Goal: Task Accomplishment & Management: Use online tool/utility

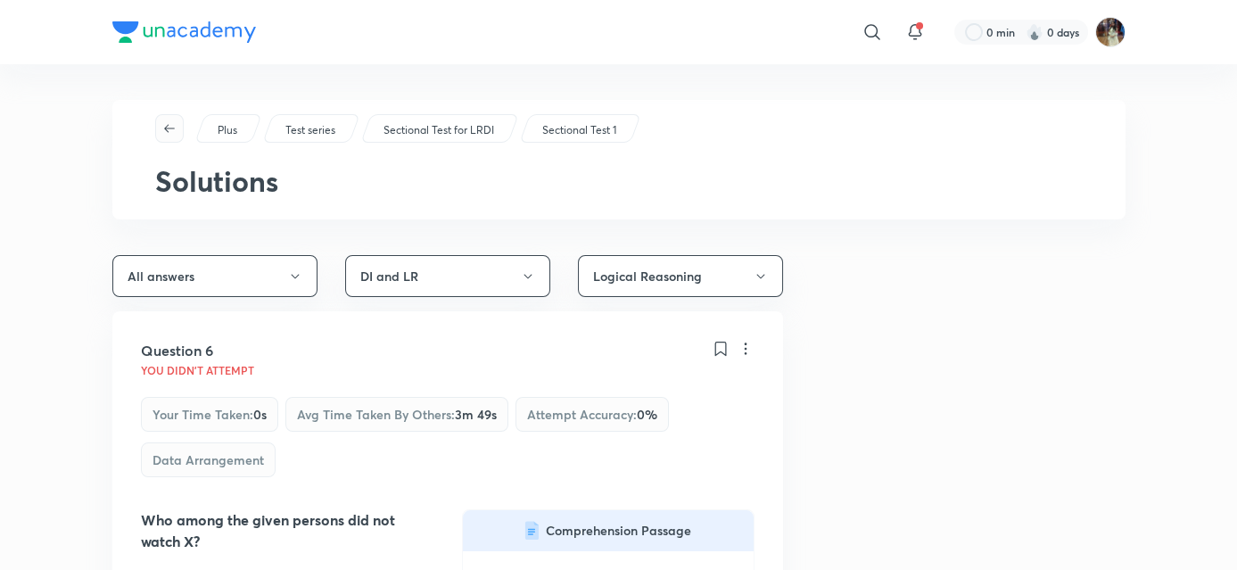
click at [170, 118] on button "button" at bounding box center [169, 128] width 29 height 29
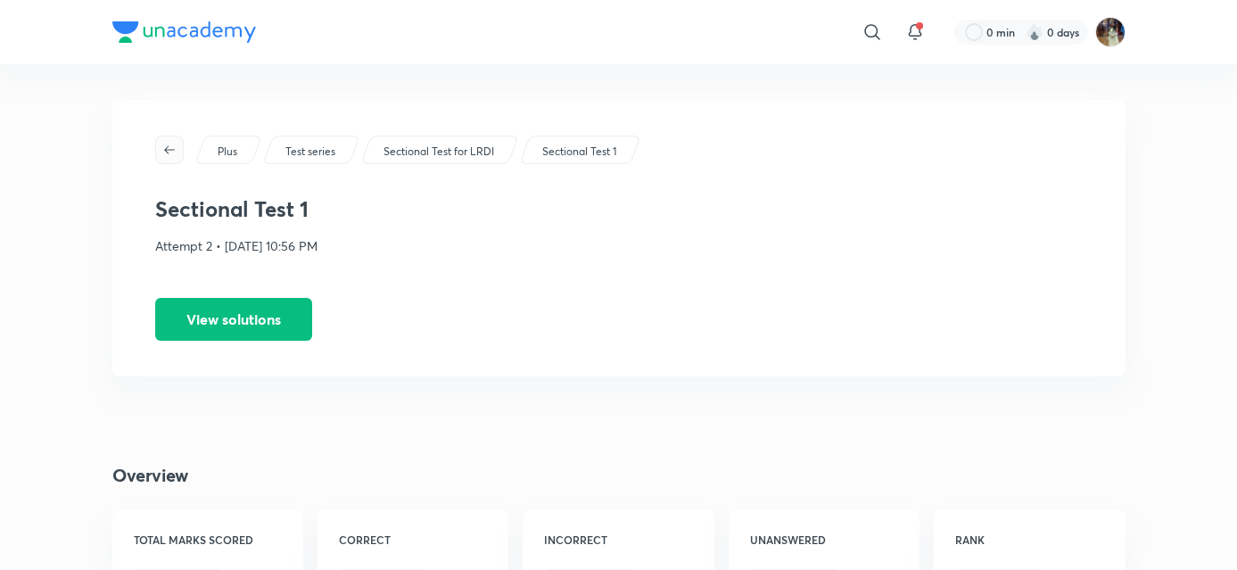
drag, startPoint x: 170, startPoint y: 118, endPoint x: 170, endPoint y: 140, distance: 22.3
click at [170, 140] on div "Plus Test series Sectional Test for LRDI Sectional Test 1 Sectional Test 1 Atte…" at bounding box center [618, 238] width 1013 height 277
click at [170, 140] on button "button" at bounding box center [169, 150] width 29 height 29
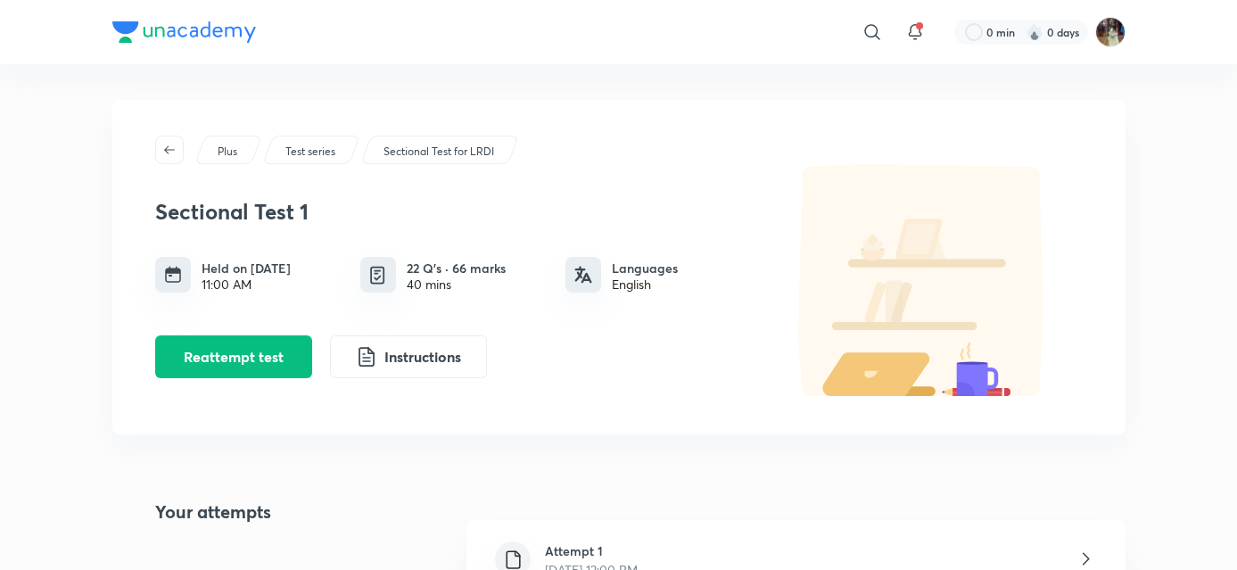
click at [170, 140] on button "button" at bounding box center [169, 150] width 29 height 29
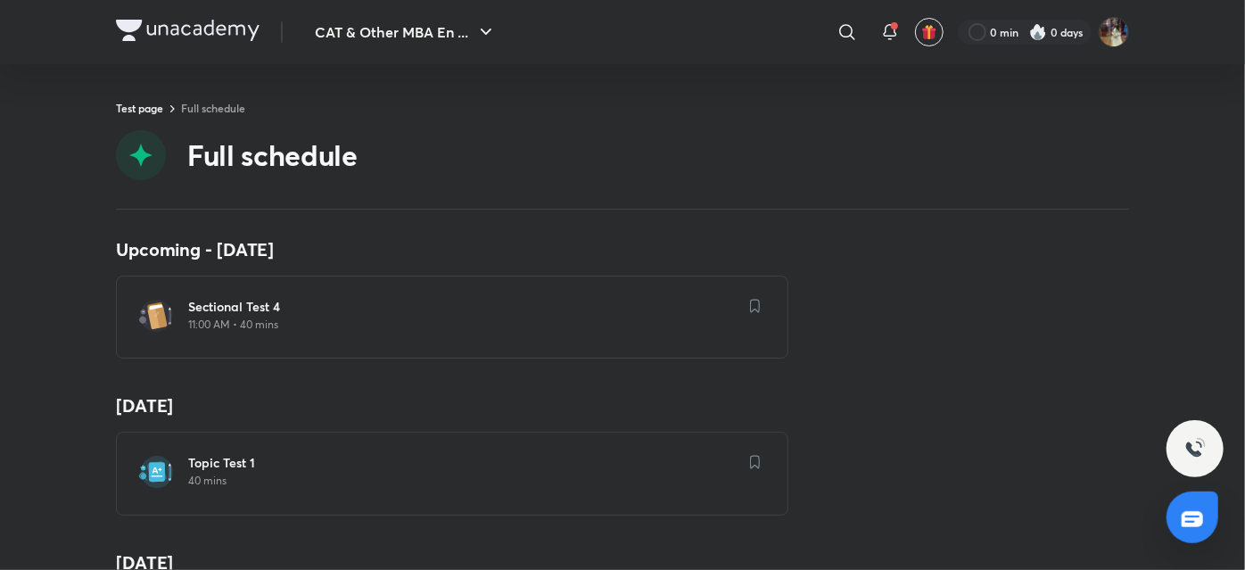
click at [683, 302] on h6 "Sectional Test 4" at bounding box center [463, 307] width 550 height 18
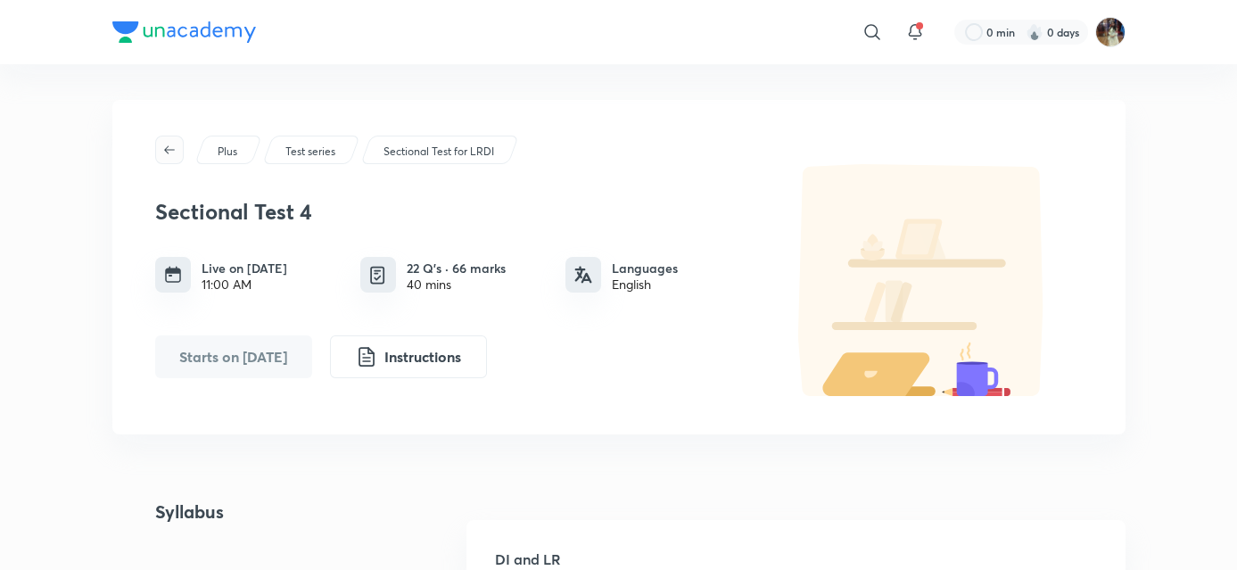
click at [172, 146] on icon "button" at bounding box center [169, 150] width 14 height 14
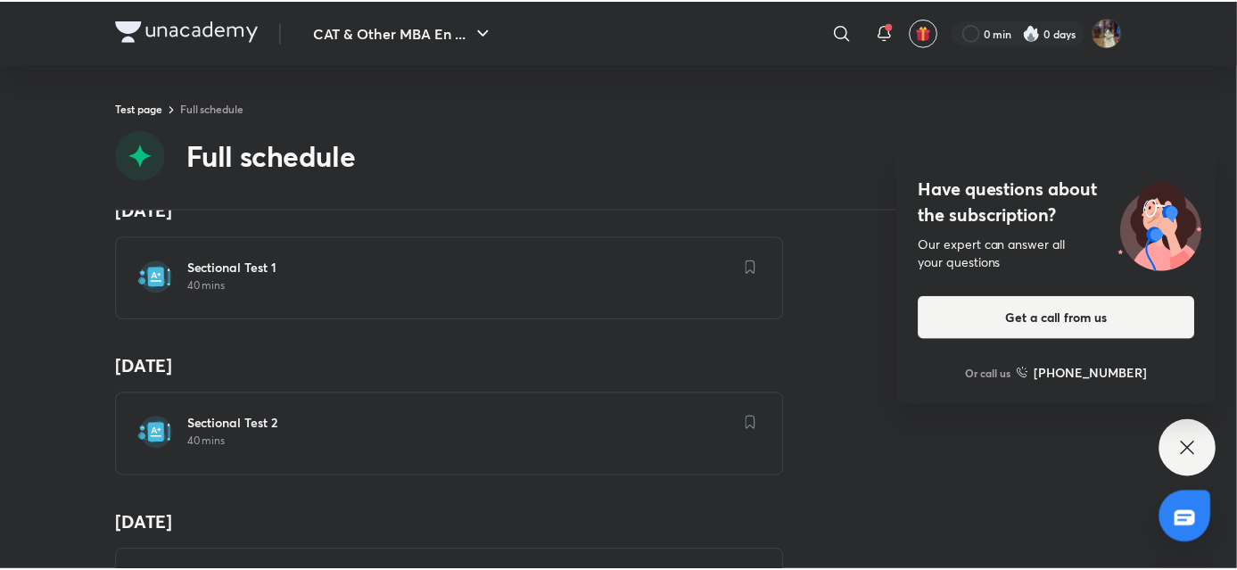
scroll to position [3629, 0]
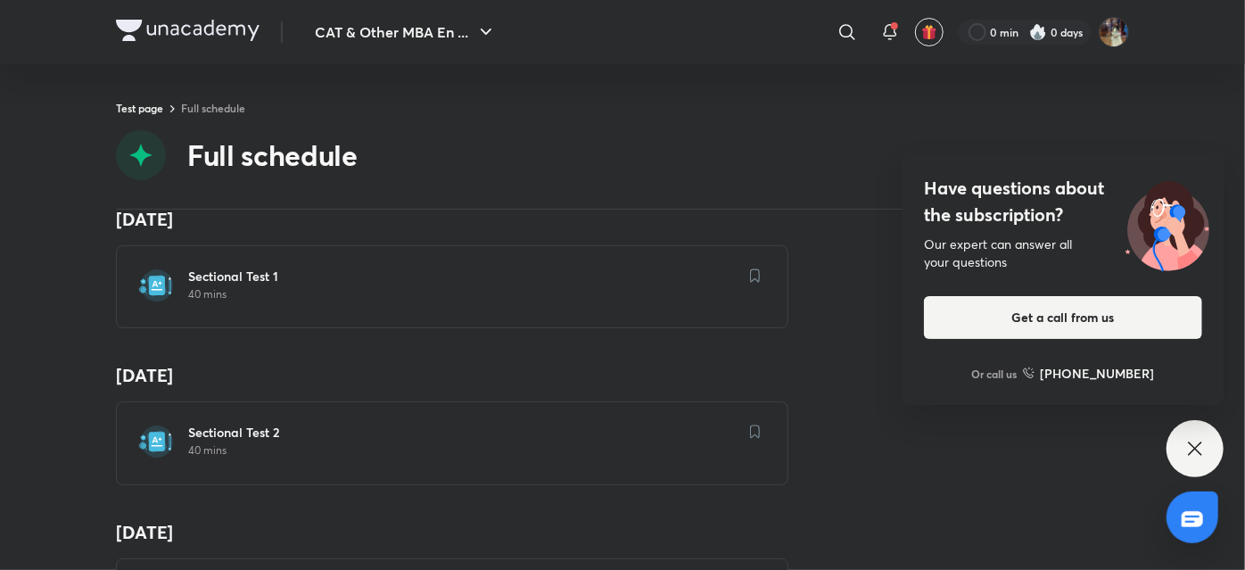
click at [687, 443] on p "40 mins" at bounding box center [463, 450] width 550 height 14
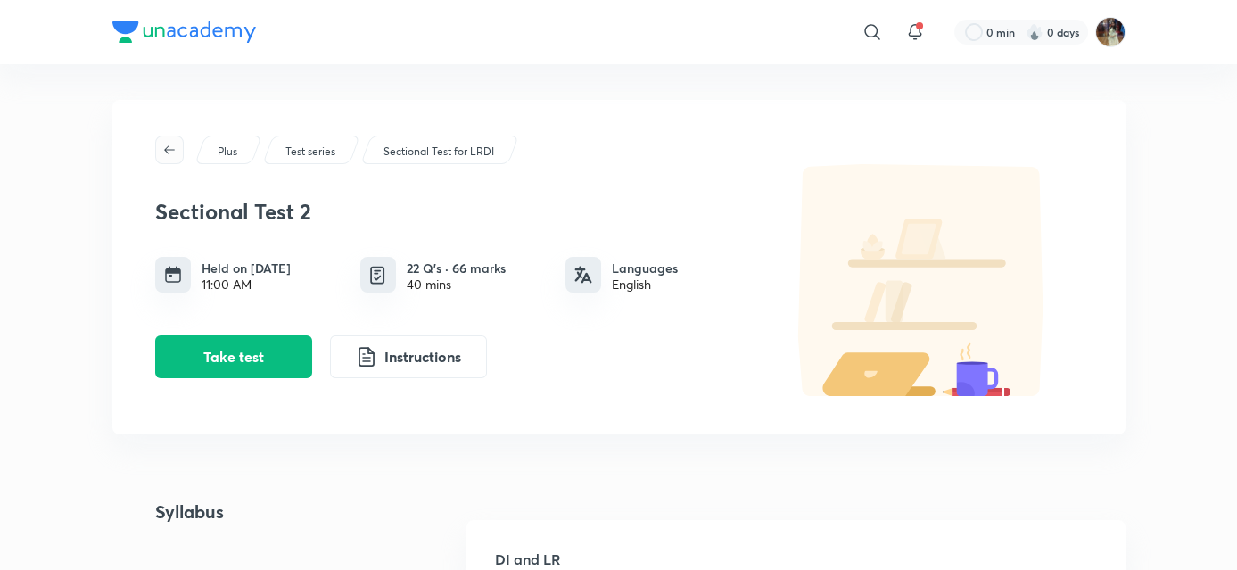
click at [164, 145] on icon "button" at bounding box center [169, 150] width 14 height 14
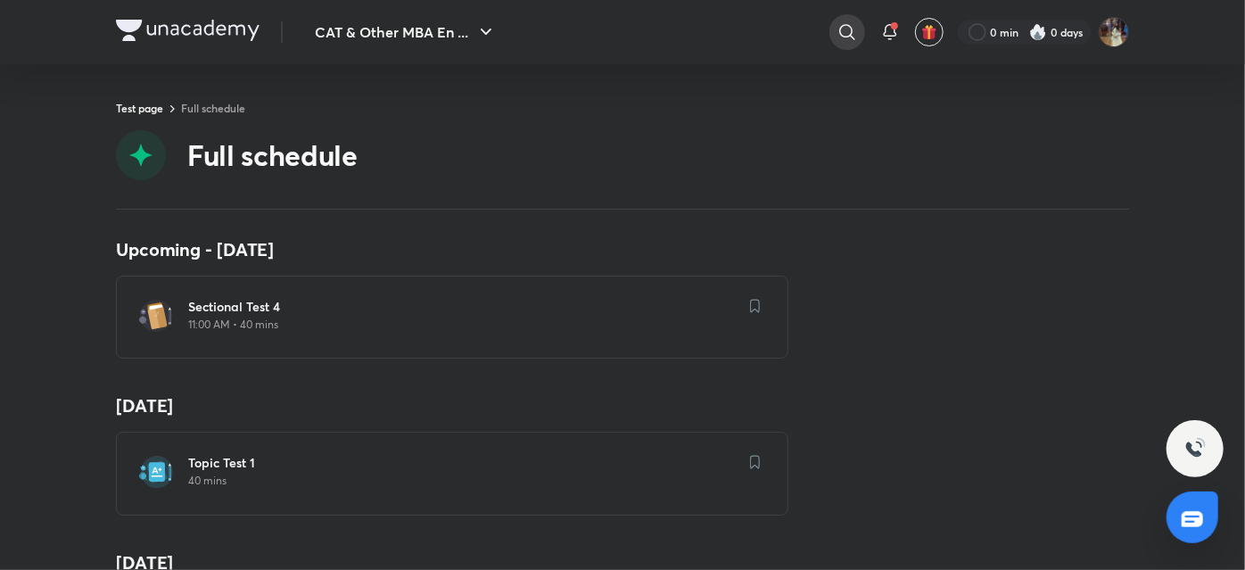
click at [847, 29] on icon at bounding box center [847, 31] width 21 height 21
type input "varc sectional"
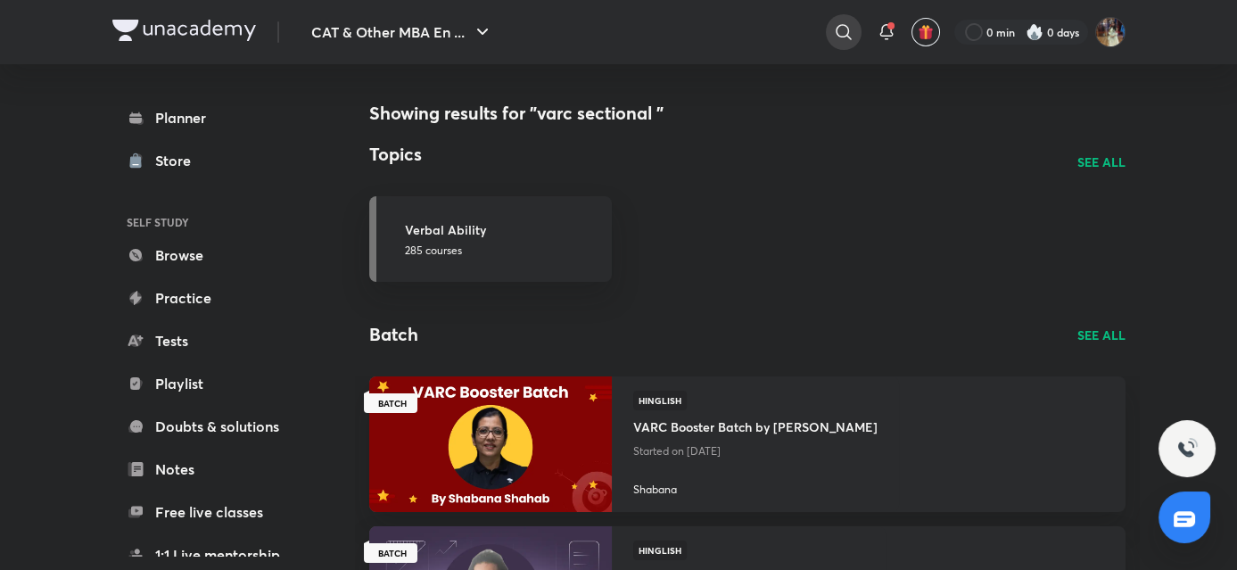
click at [847, 30] on icon at bounding box center [843, 31] width 21 height 21
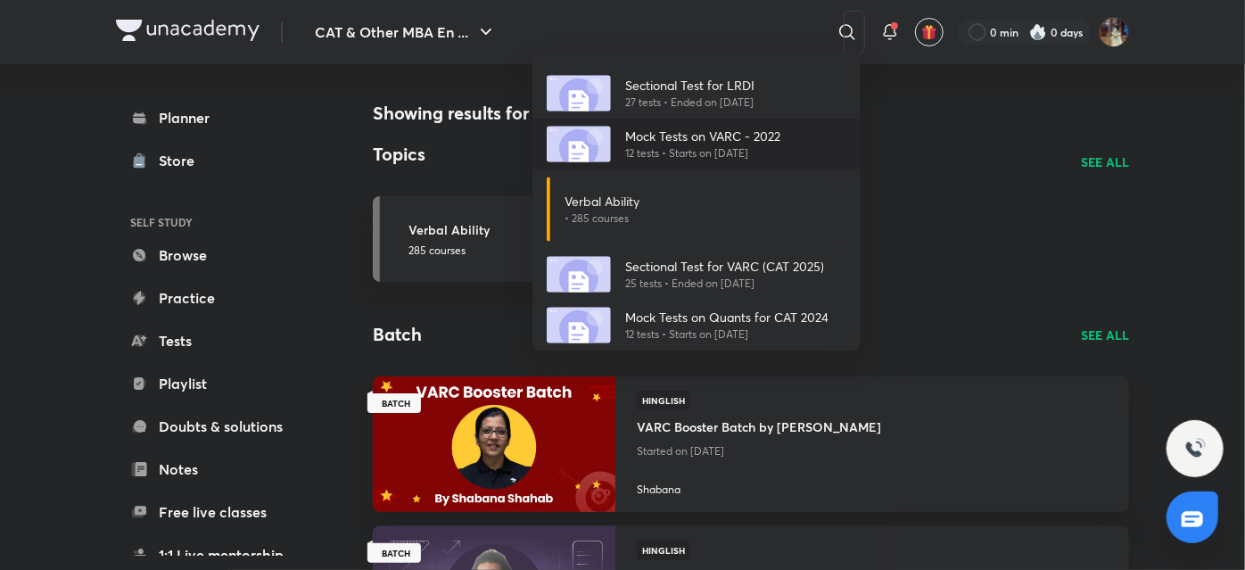
click at [728, 138] on p "Mock Tests on VARC - 2022" at bounding box center [702, 136] width 155 height 19
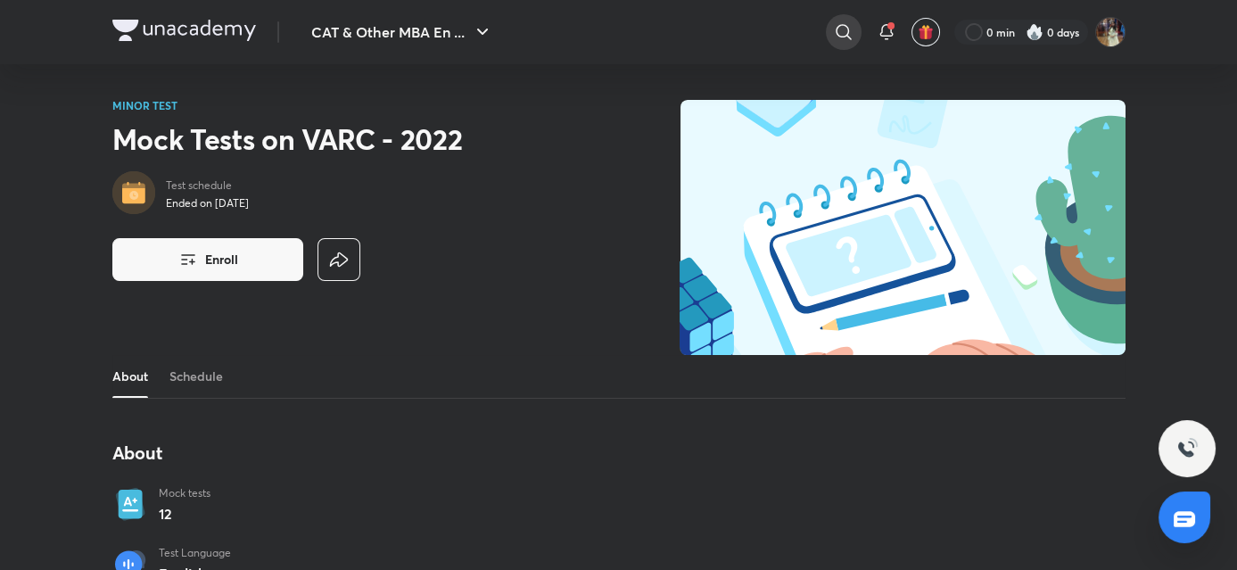
click at [852, 26] on icon at bounding box center [843, 31] width 21 height 21
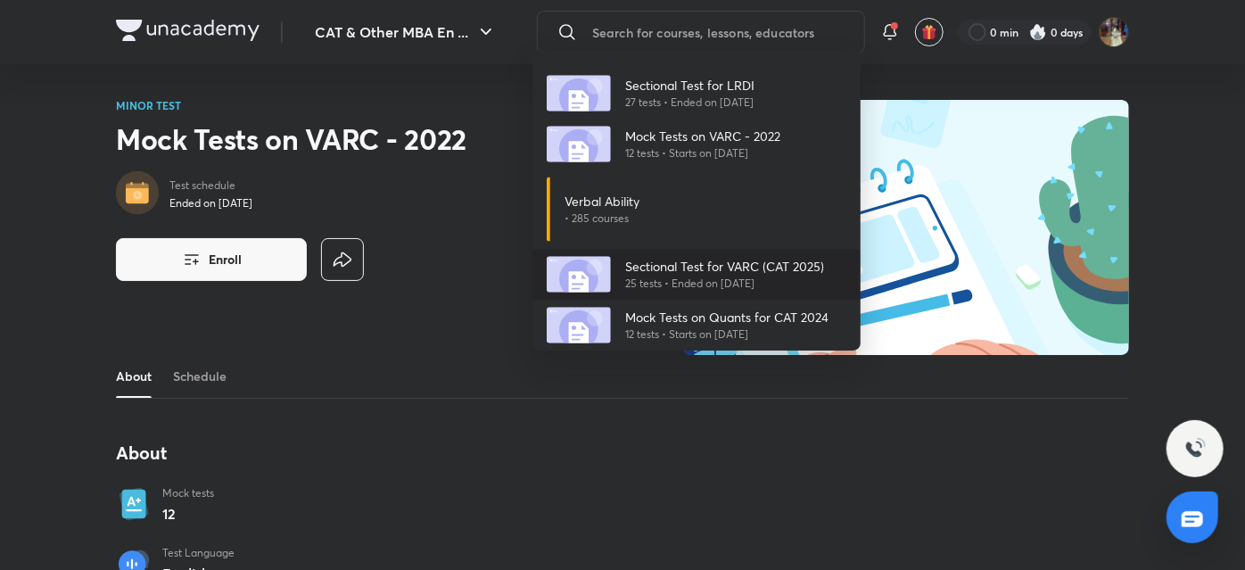
click at [708, 282] on p "25 tests • Ended on Sept 1, 2025" at bounding box center [724, 284] width 199 height 16
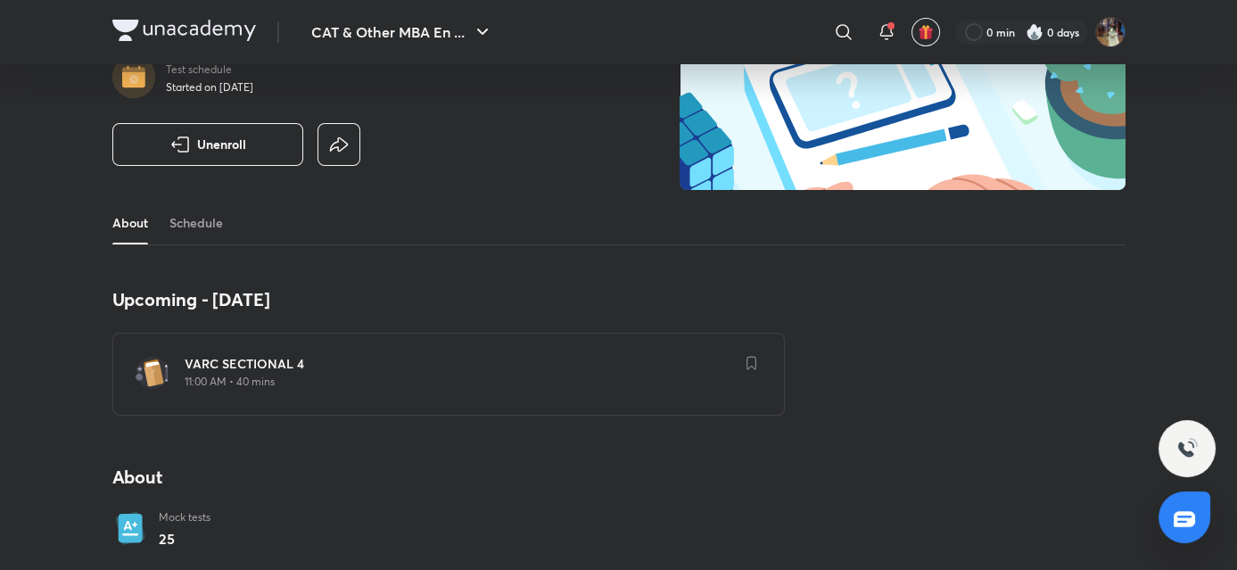
scroll to position [167, 0]
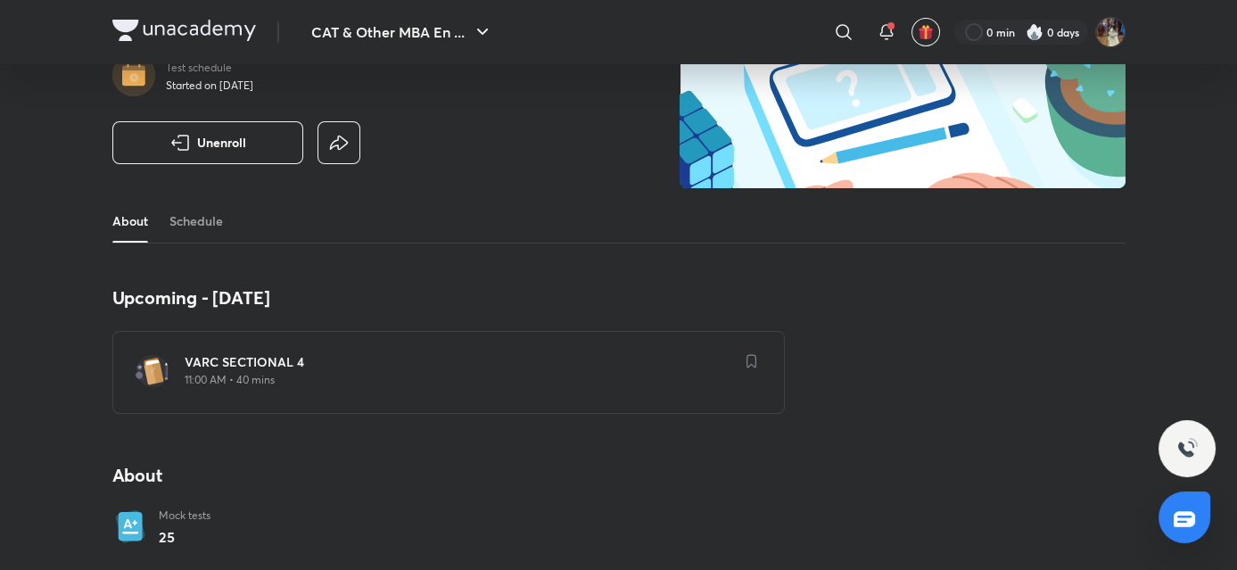
click at [594, 368] on h6 "VARC SECTIONAL 4" at bounding box center [460, 362] width 550 height 18
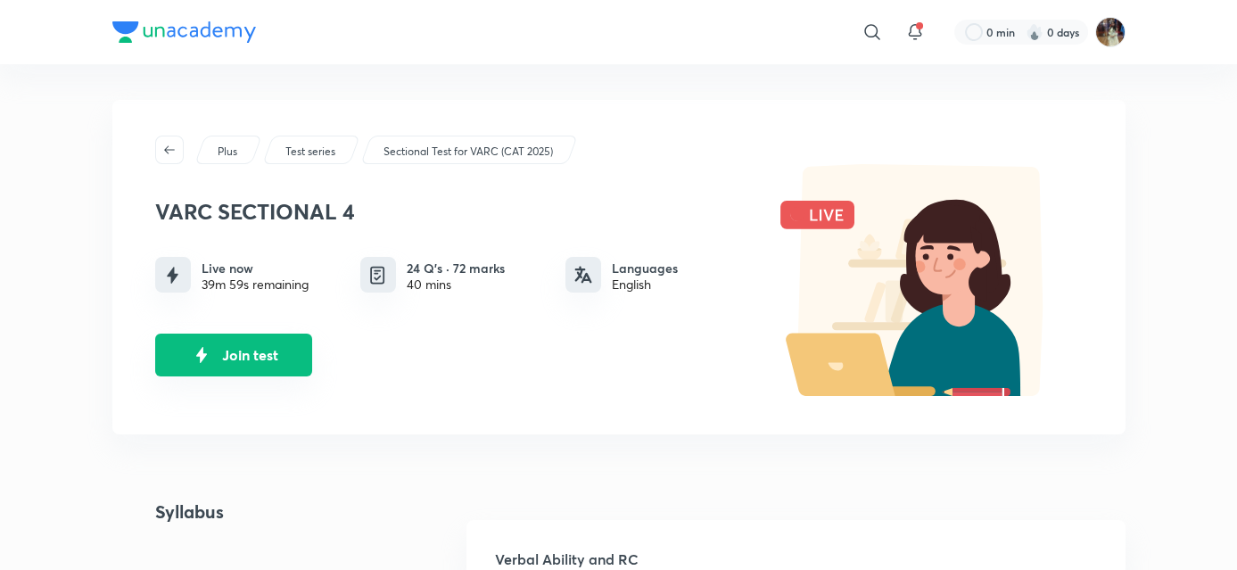
click at [194, 347] on img "Join test" at bounding box center [201, 355] width 27 height 27
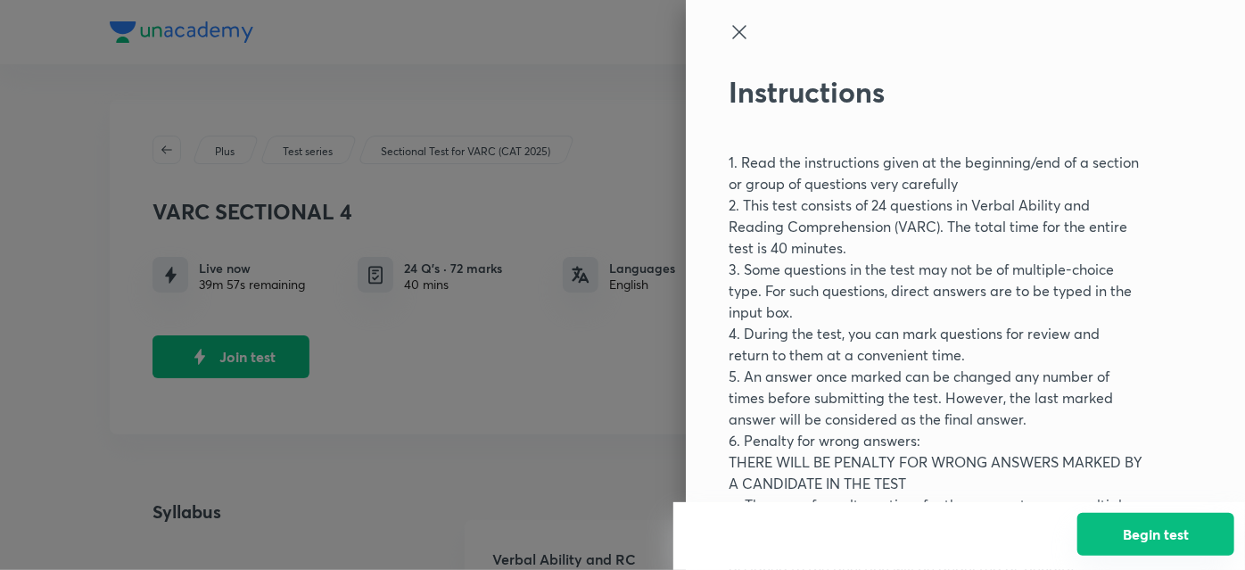
click at [1144, 542] on button "Begin test" at bounding box center [1156, 534] width 157 height 43
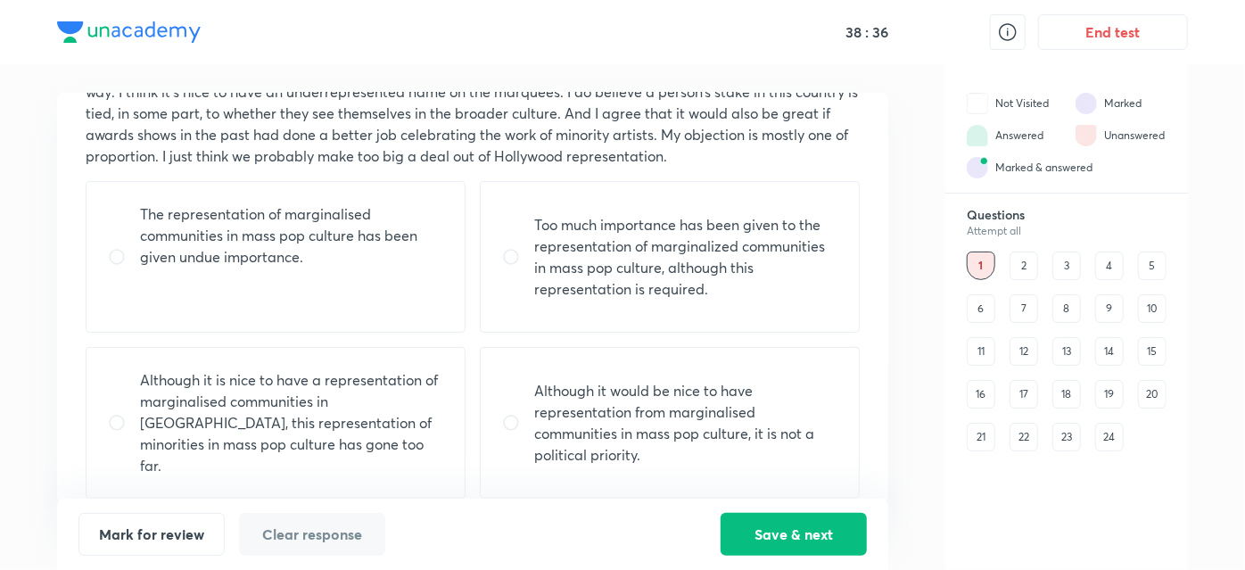
scroll to position [183, 0]
click at [121, 417] on input "radio" at bounding box center [124, 423] width 32 height 18
radio input "true"
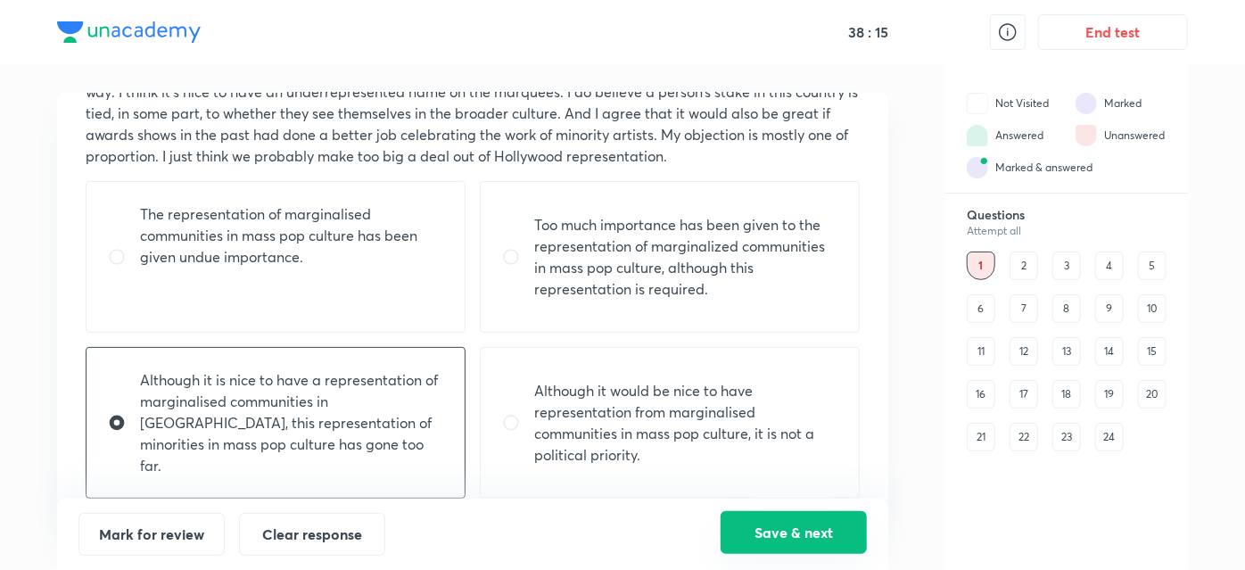
click at [830, 535] on button "Save & next" at bounding box center [794, 532] width 146 height 43
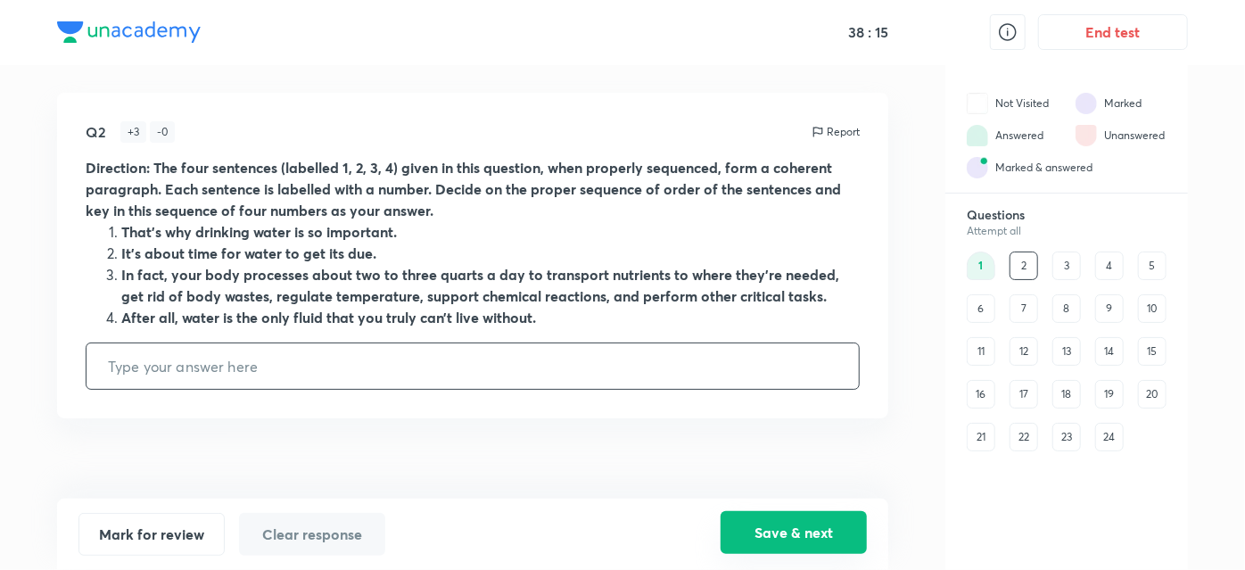
scroll to position [0, 0]
click at [128, 347] on input "text" at bounding box center [473, 365] width 773 height 45
type input "2431"
click at [782, 533] on button "Save & next" at bounding box center [794, 532] width 146 height 43
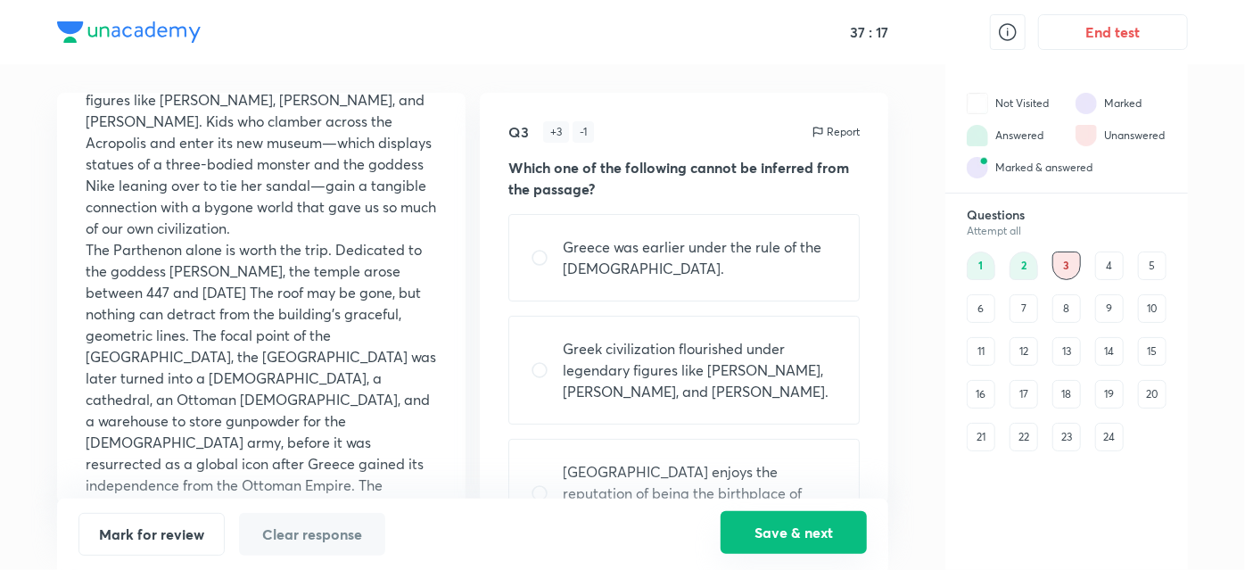
scroll to position [664, 0]
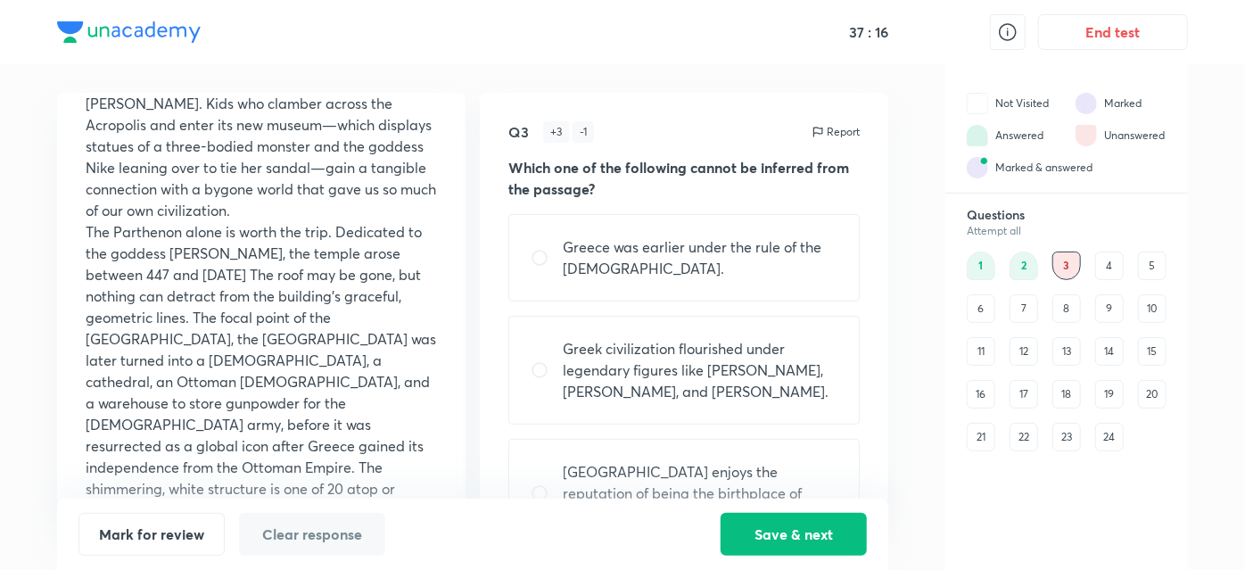
click at [1096, 272] on div "4" at bounding box center [1110, 266] width 29 height 29
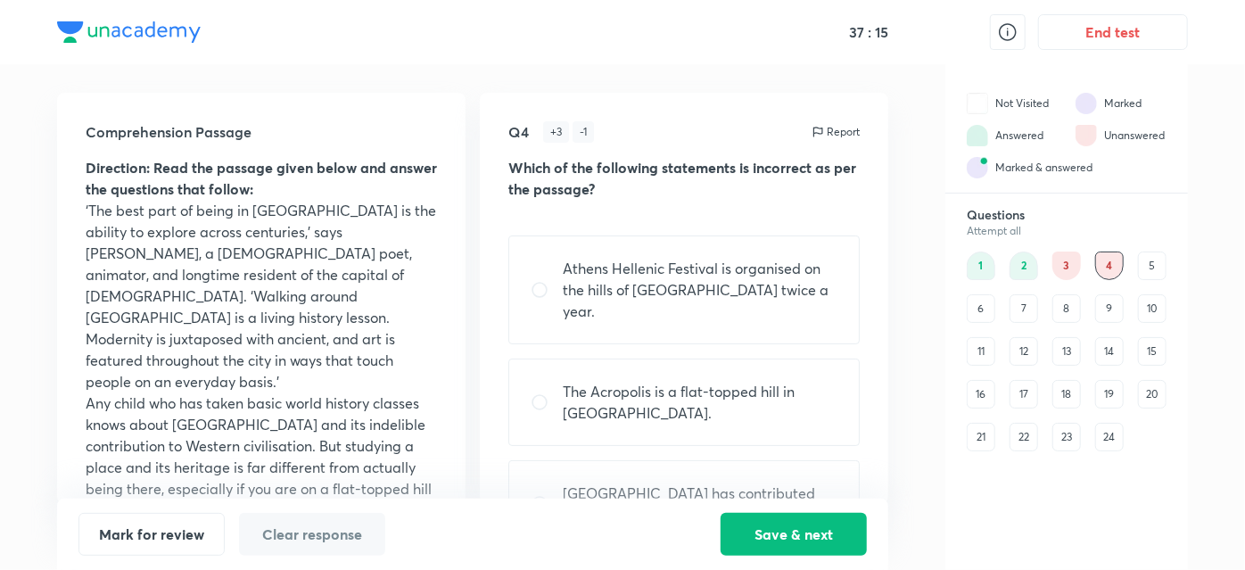
scroll to position [14, 0]
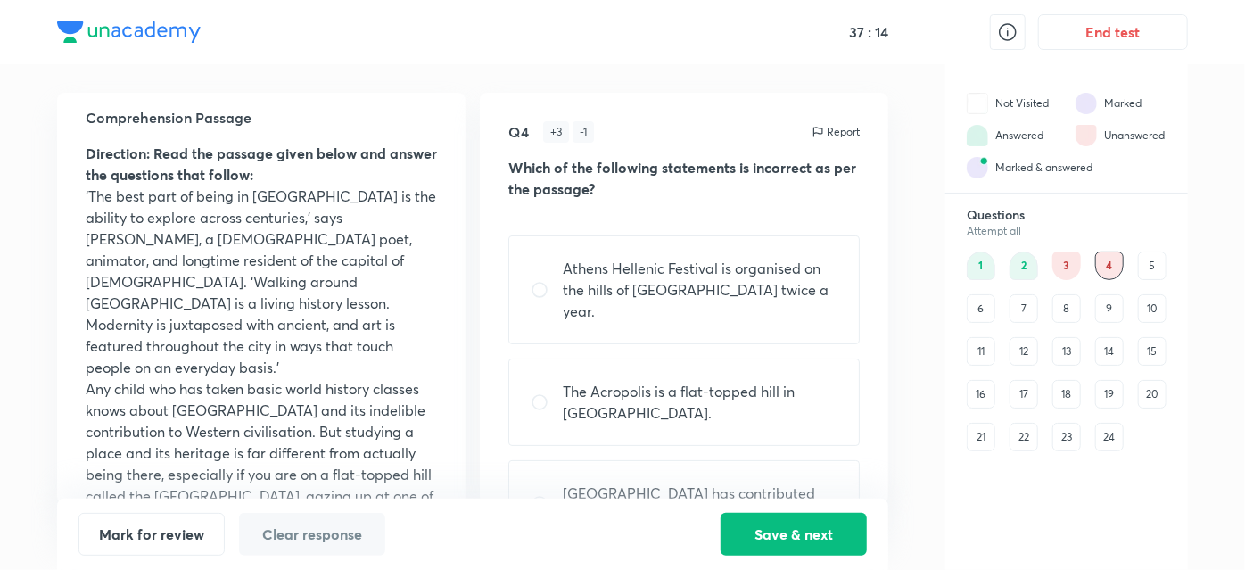
click at [1031, 261] on div "2" at bounding box center [1024, 266] width 29 height 29
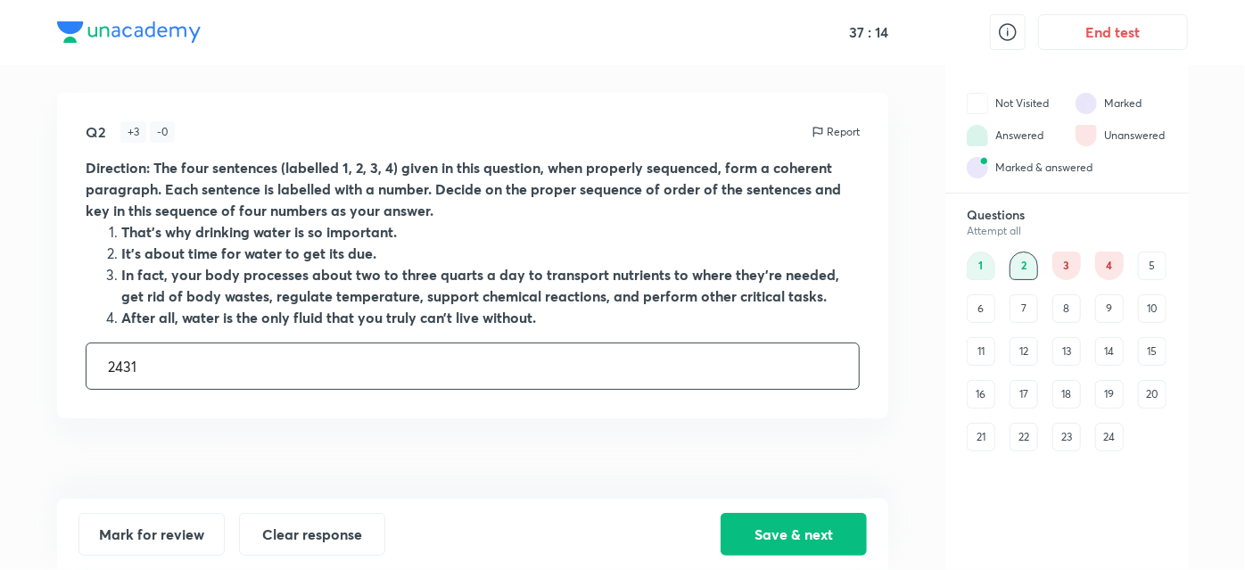
click at [1065, 265] on div "3" at bounding box center [1067, 266] width 29 height 29
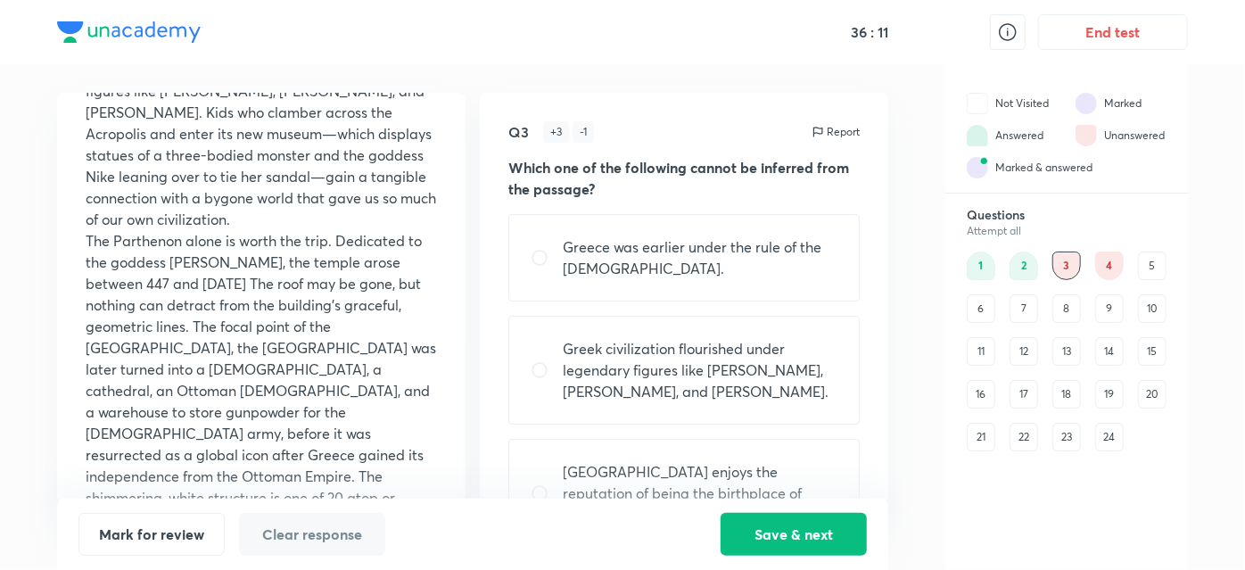
scroll to position [654, 0]
click at [64, 219] on div "Comprehension Passage Direction: Read the passage given below and answer the qu…" at bounding box center [261, 298] width 409 height 411
click at [1158, 262] on div "5" at bounding box center [1152, 266] width 29 height 29
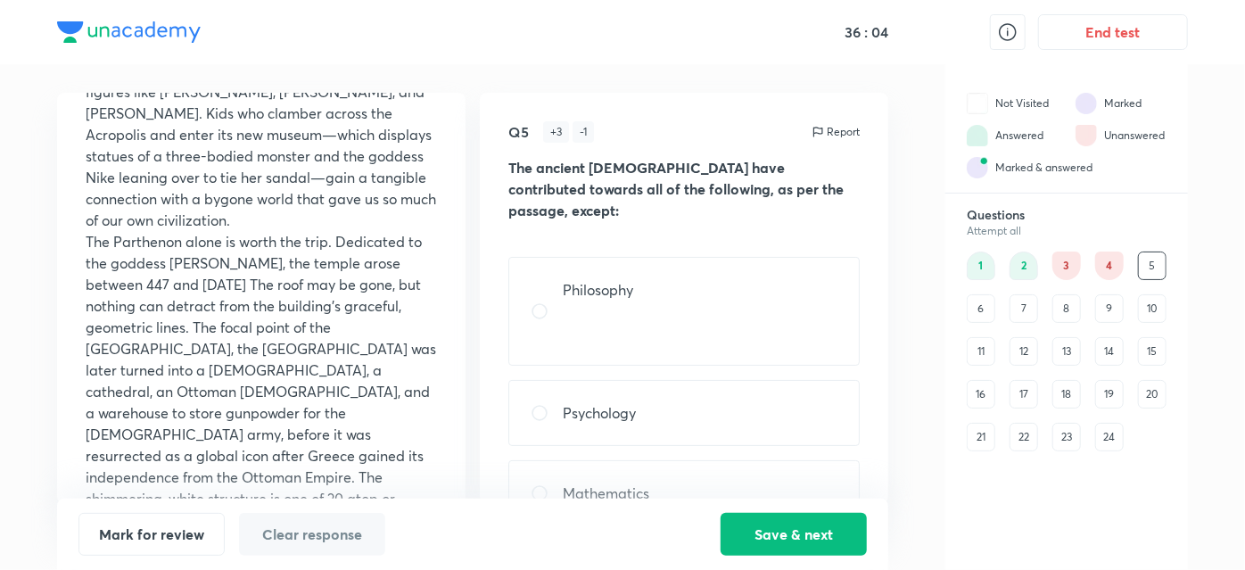
scroll to position [0, 0]
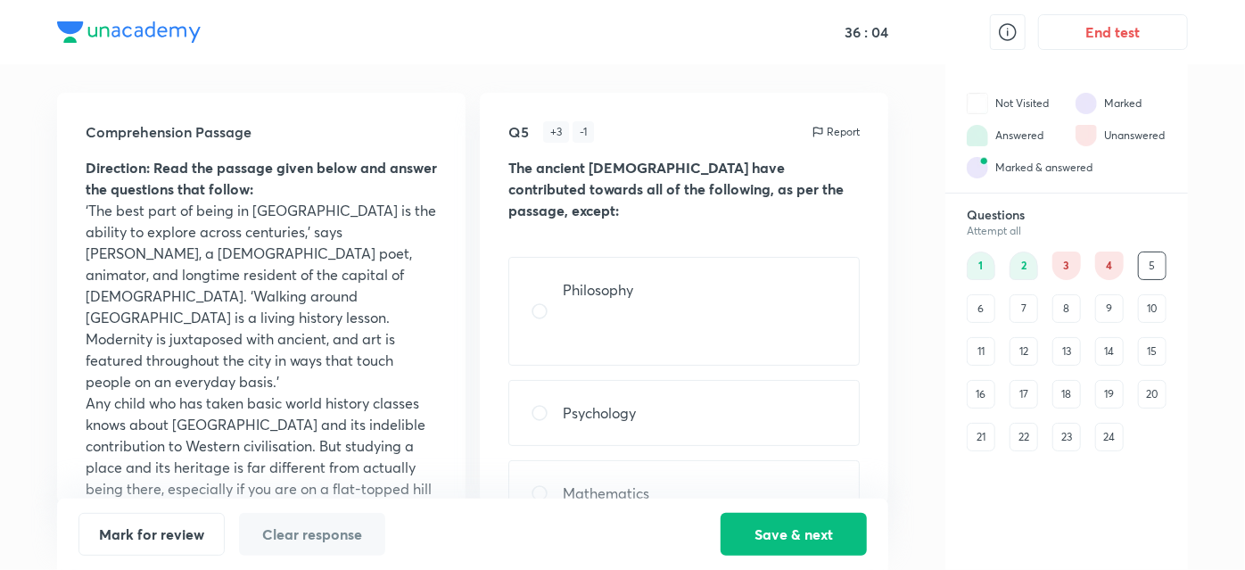
click at [1113, 262] on div "4" at bounding box center [1110, 266] width 29 height 29
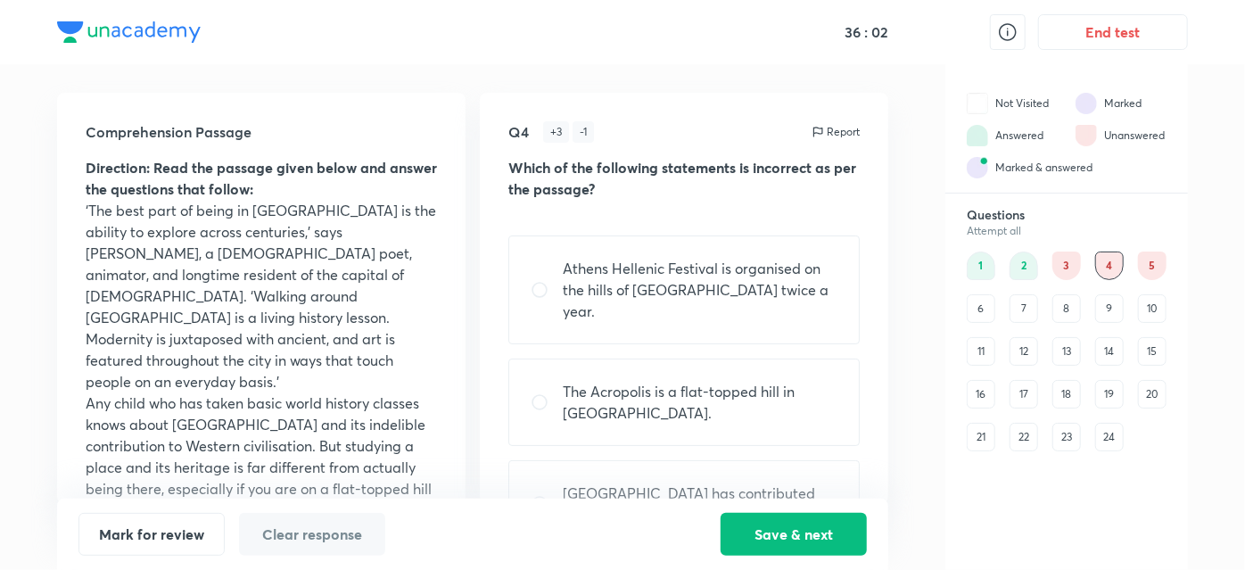
click at [1161, 265] on div "5" at bounding box center [1152, 266] width 29 height 29
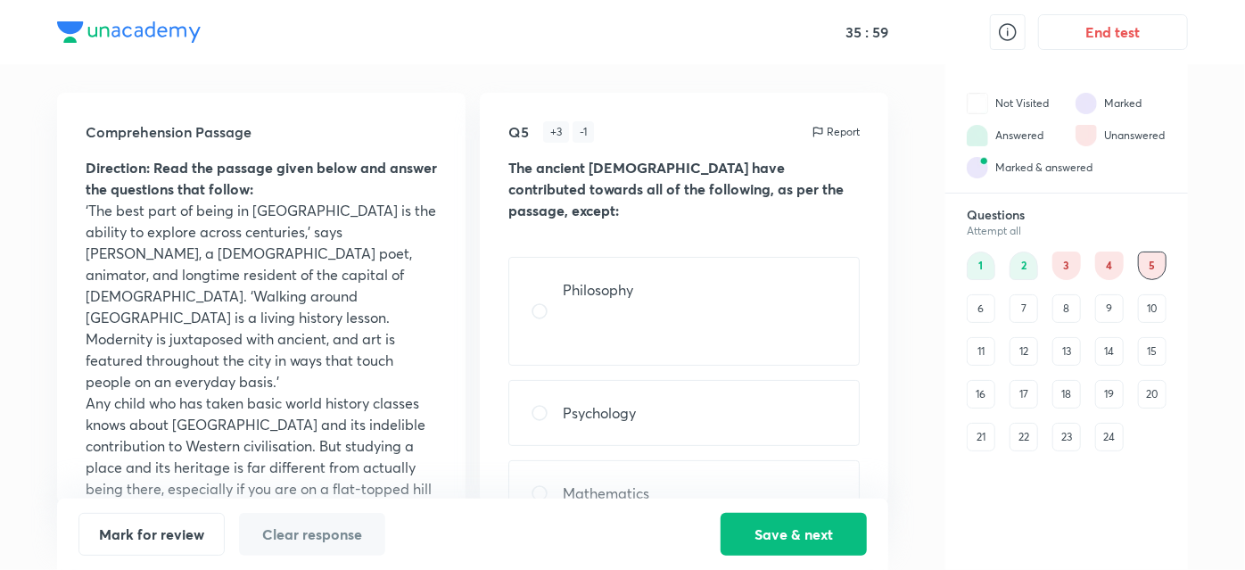
click at [985, 294] on div "6" at bounding box center [981, 308] width 29 height 29
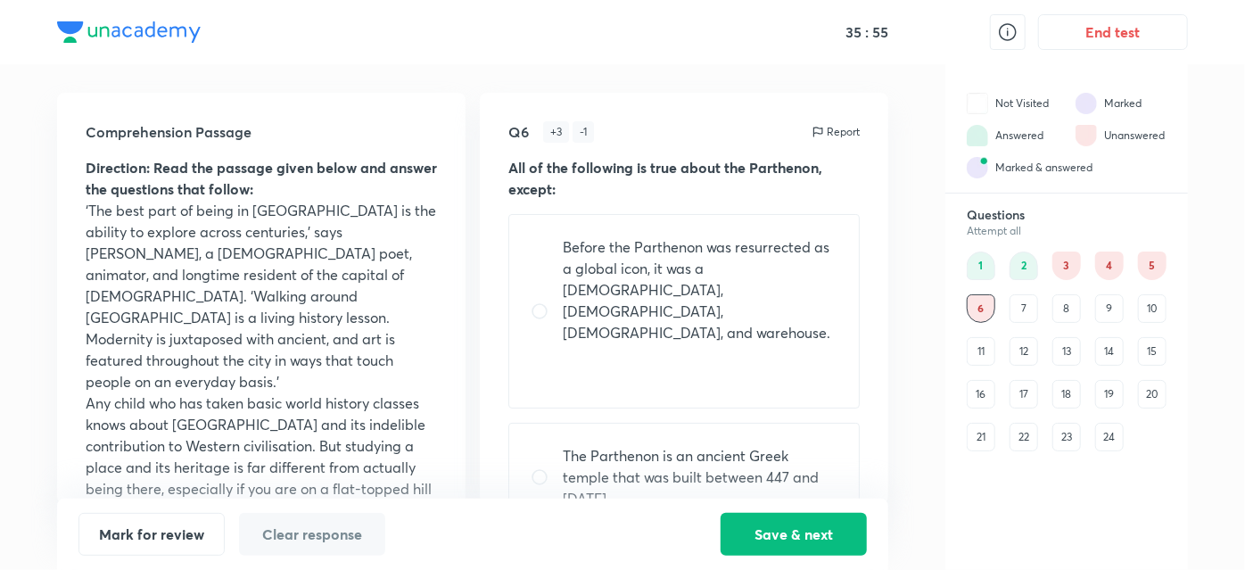
click at [1071, 252] on div "3" at bounding box center [1067, 266] width 29 height 29
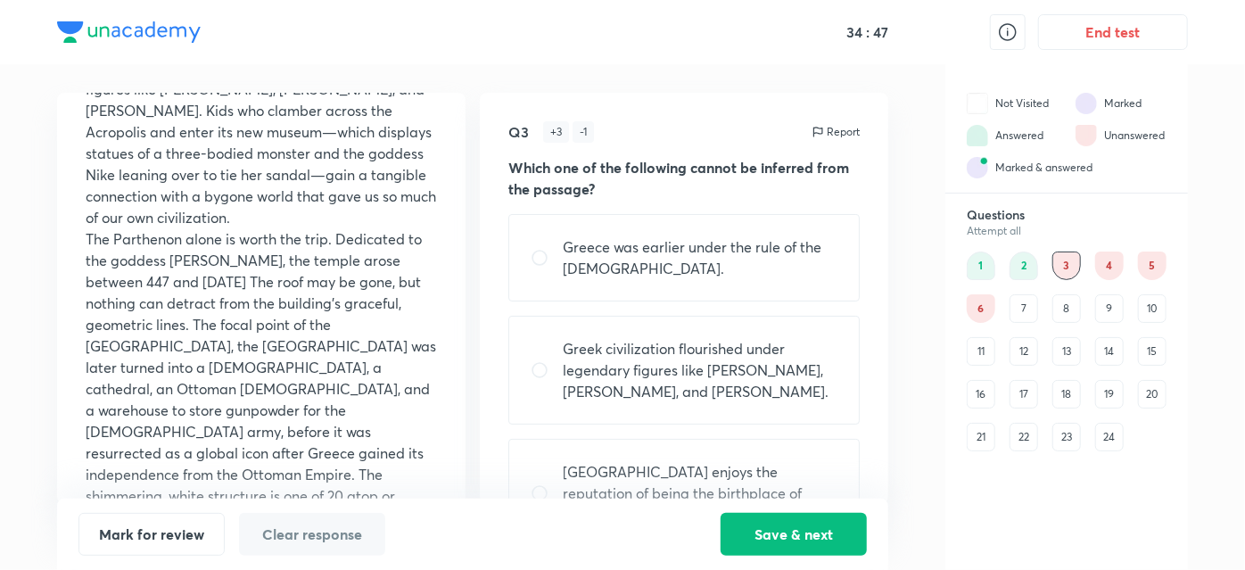
scroll to position [666, 0]
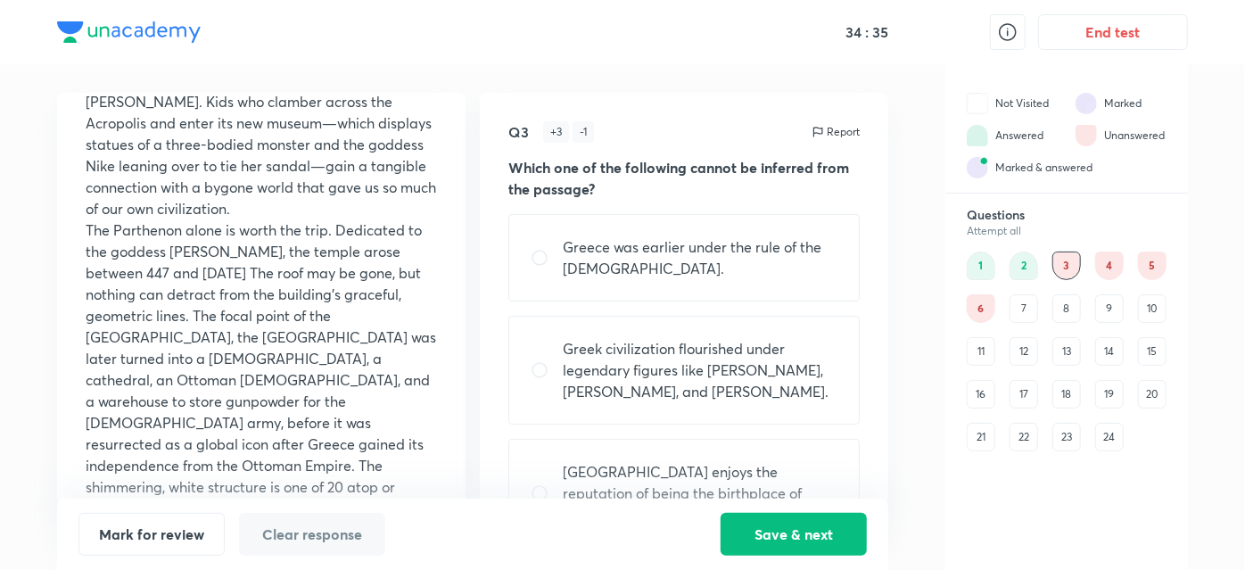
click at [59, 295] on div "Comprehension Passage Direction: Read the passage given below and answer the qu…" at bounding box center [261, 298] width 409 height 411
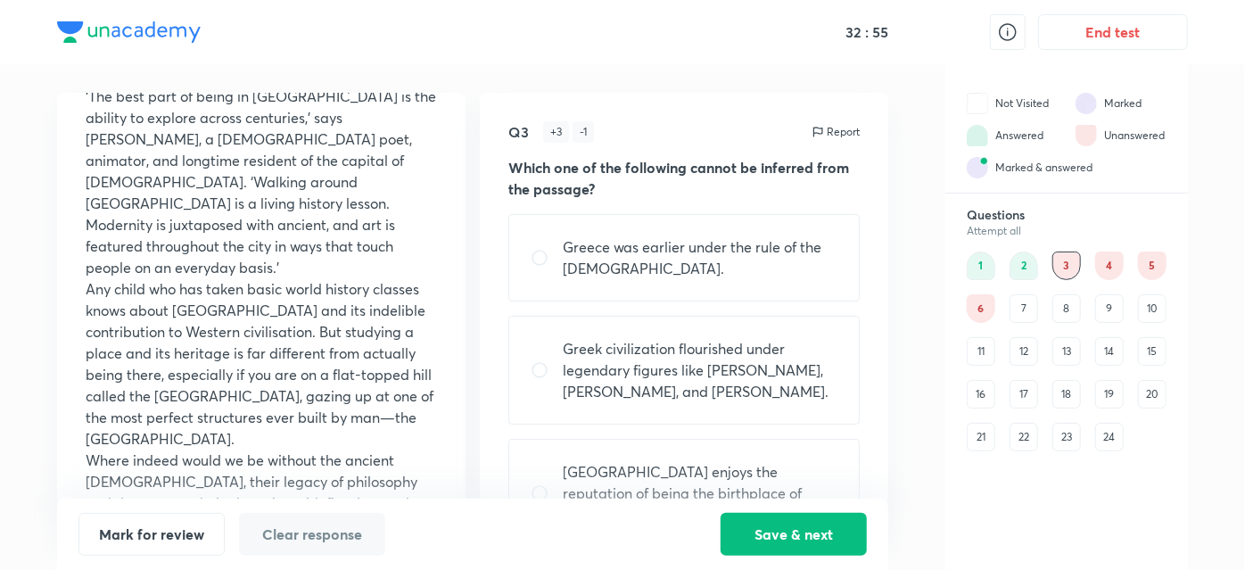
scroll to position [114, 0]
click at [775, 240] on p "Greece was earlier under the rule of the Ottoman Turks." at bounding box center [700, 257] width 275 height 43
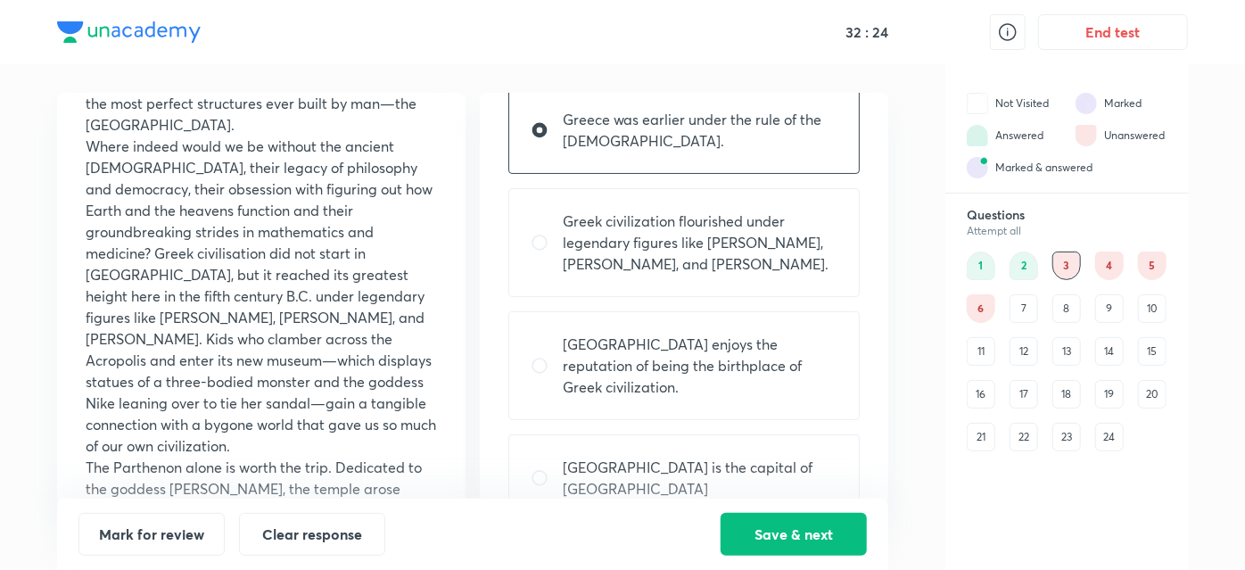
scroll to position [128, 0]
click at [831, 272] on div "Greek civilization flourished under legendary figures like Pericles, Sophocles,…" at bounding box center [685, 241] width 352 height 109
radio input "false"
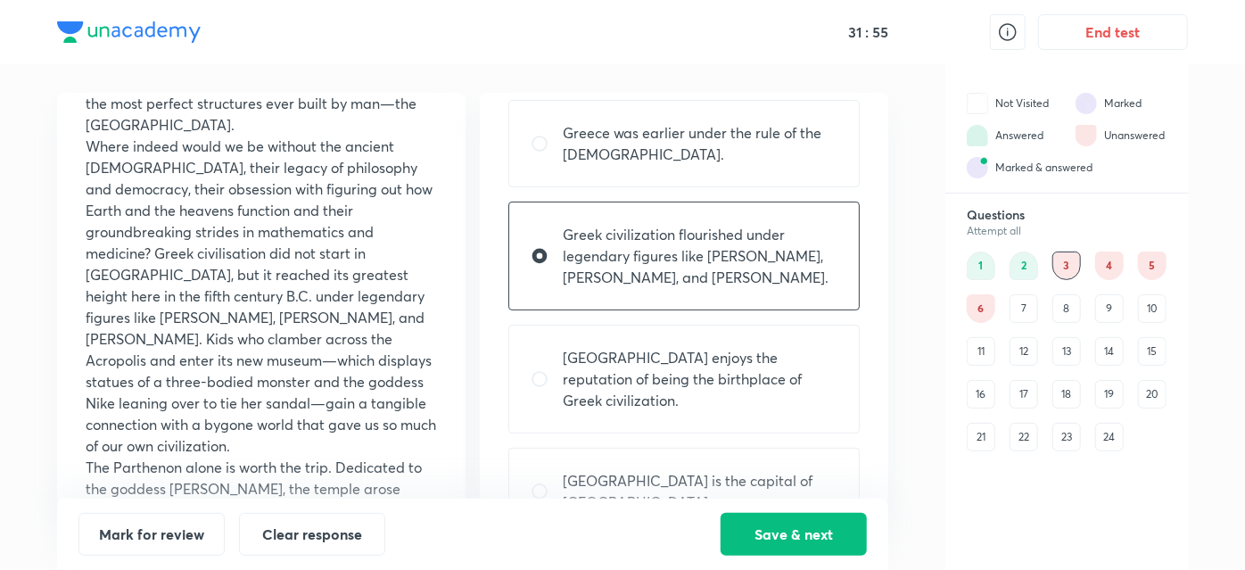
scroll to position [120, 0]
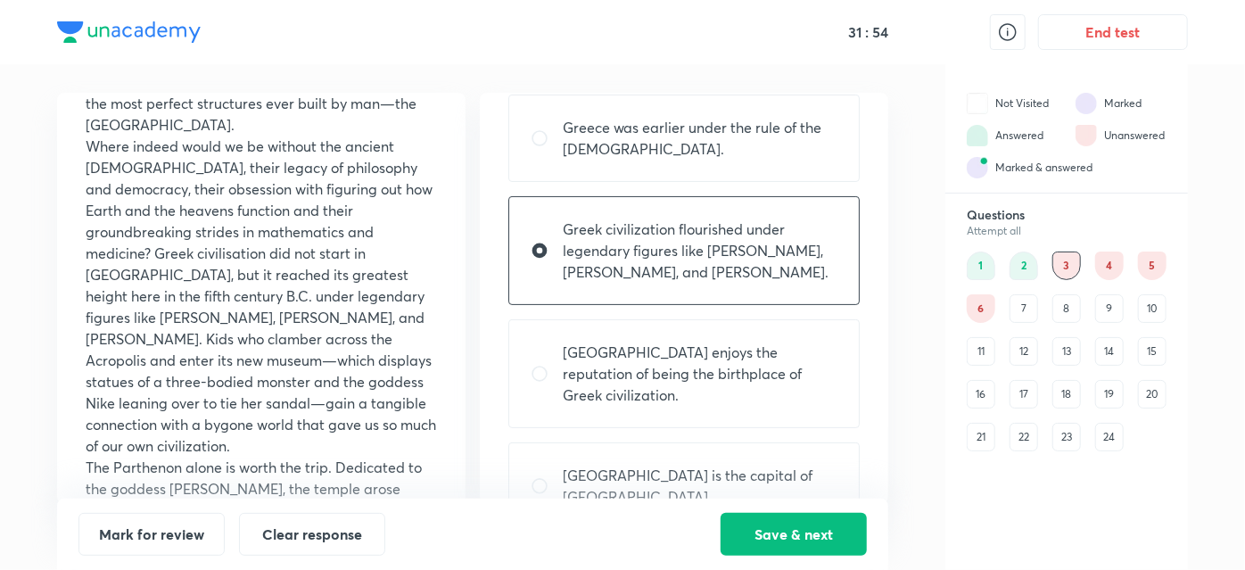
click at [822, 390] on div "Athens enjoys the reputation of being the birthplace of Greek civilization." at bounding box center [685, 373] width 352 height 109
radio input "false"
radio input "true"
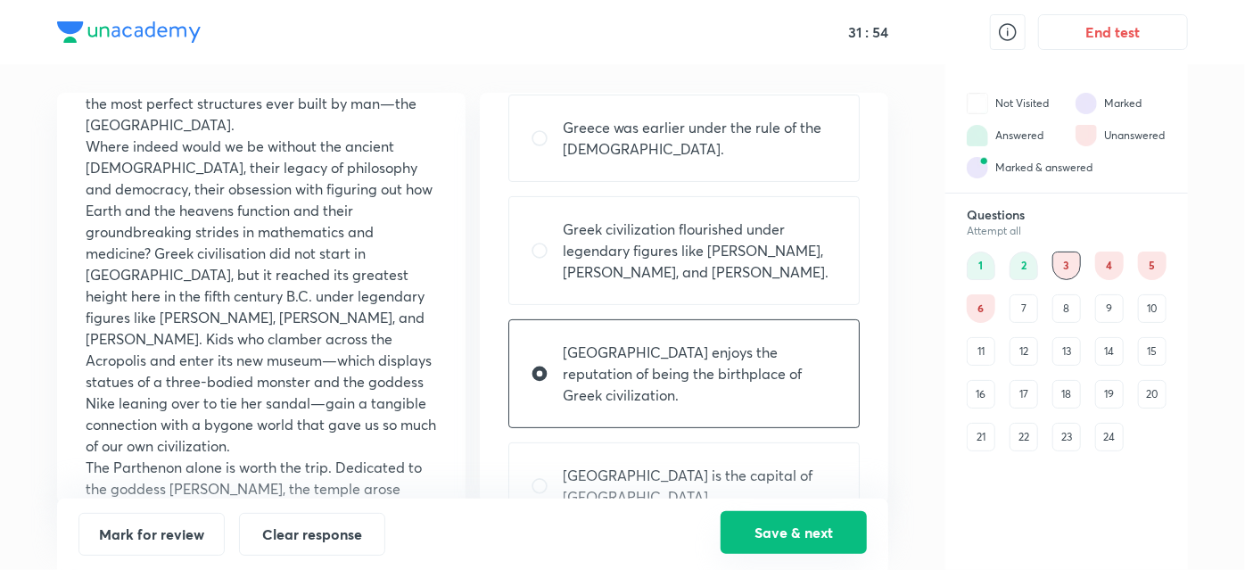
click at [821, 540] on button "Save & next" at bounding box center [794, 532] width 146 height 43
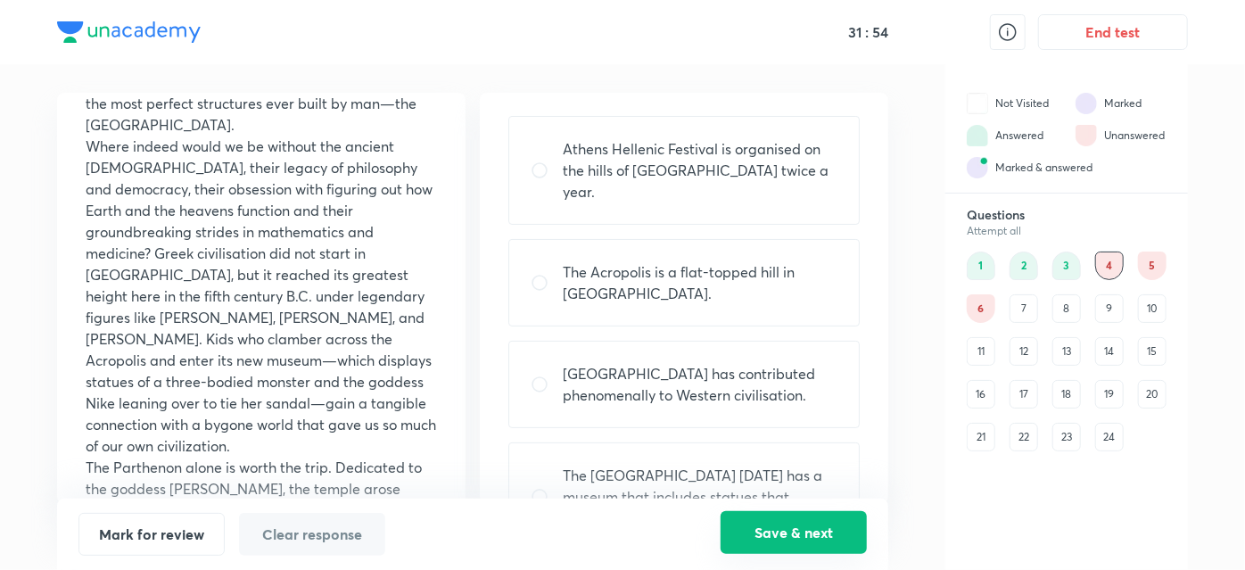
scroll to position [141, 0]
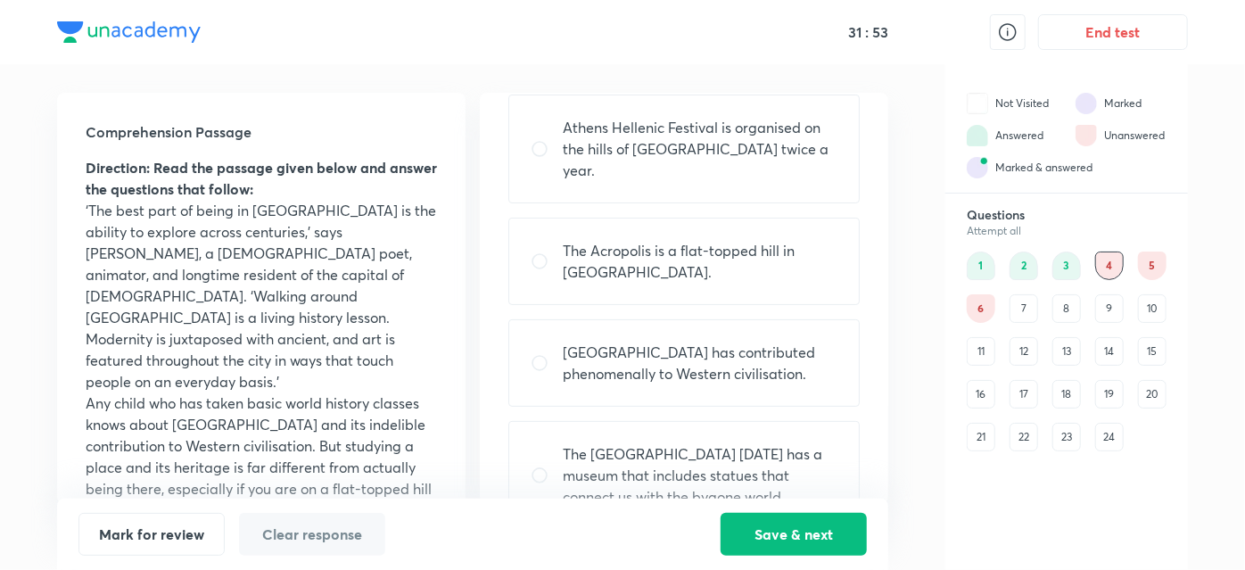
click at [849, 460] on div "The Acropolis hill today has a museum that includes statues that connect us wit…" at bounding box center [685, 475] width 352 height 109
radio input "true"
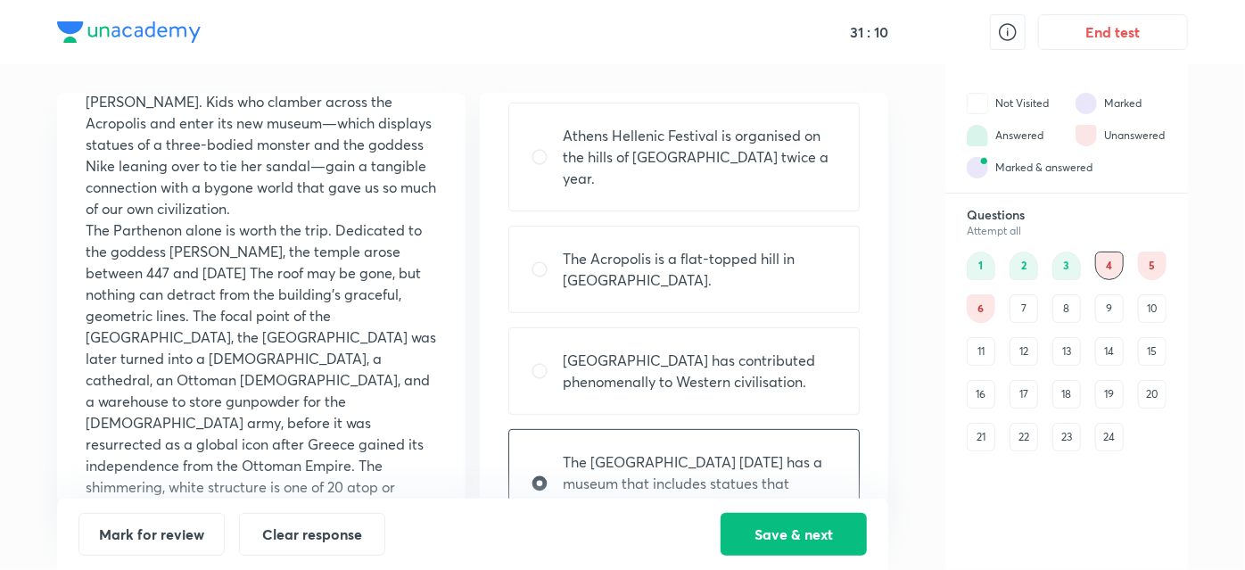
scroll to position [171, 0]
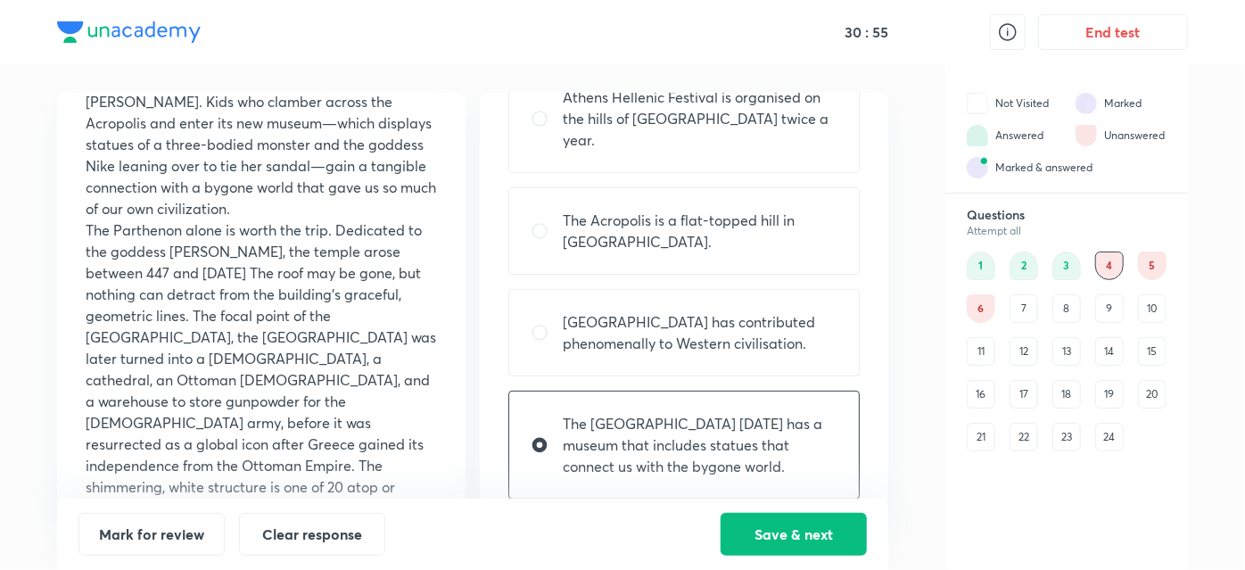
click at [851, 332] on div "Athens has contributed phenomenally to Western civilisation." at bounding box center [685, 332] width 352 height 87
radio input "true"
radio input "false"
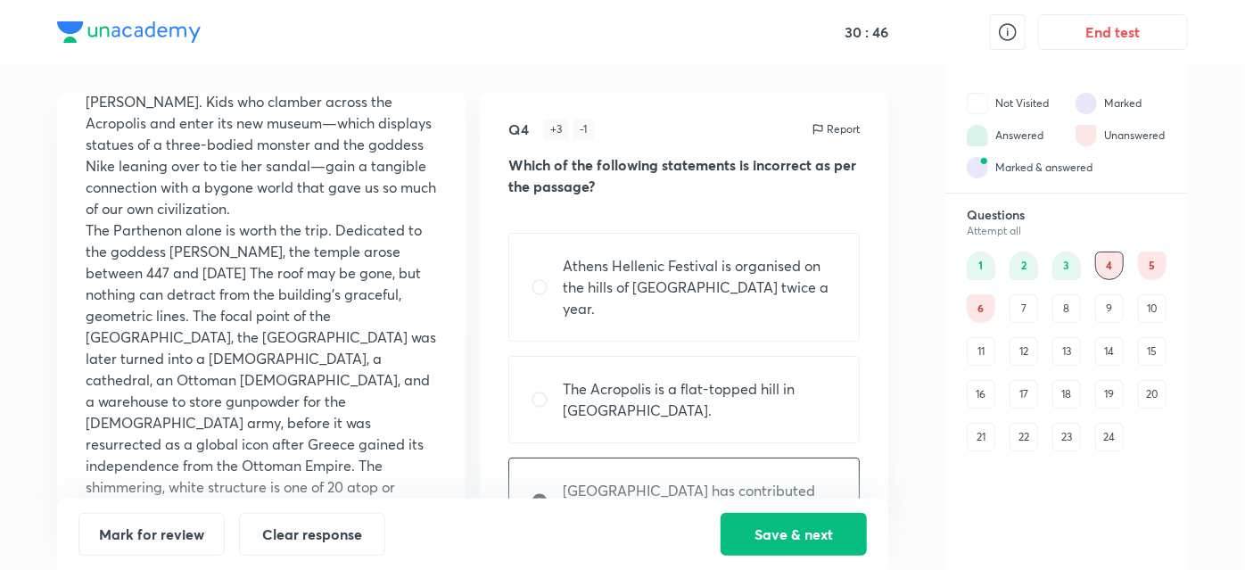
scroll to position [0, 0]
click at [777, 287] on p "Athens Hellenic Festival is organised on the hills of Acropolis twice a year." at bounding box center [700, 290] width 275 height 64
radio input "true"
radio input "false"
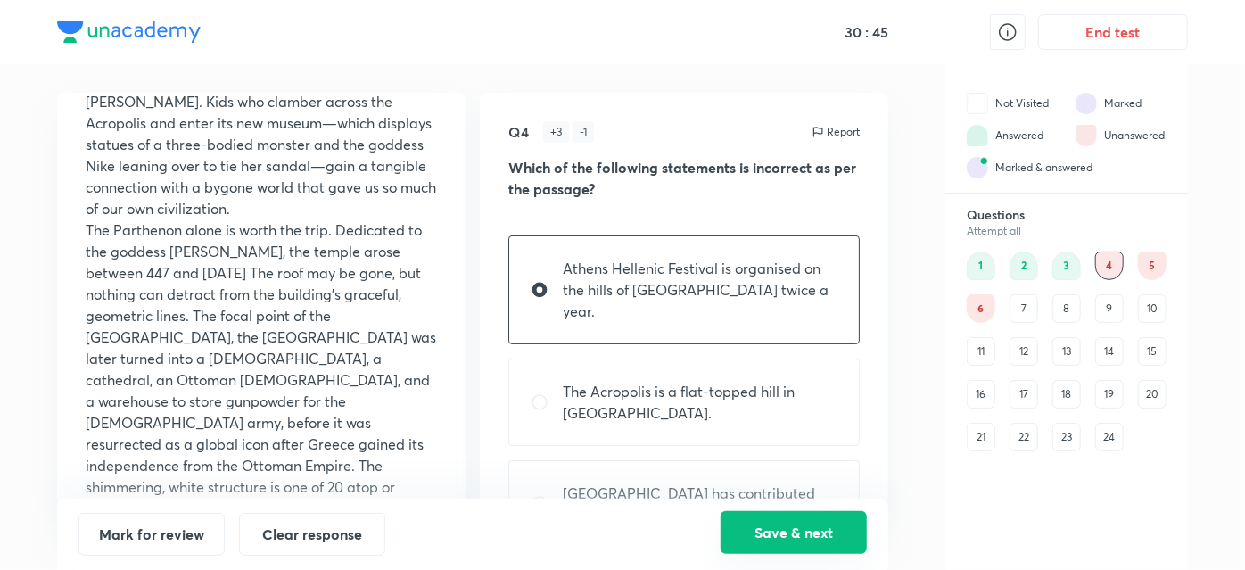
click at [798, 535] on button "Save & next" at bounding box center [794, 532] width 146 height 43
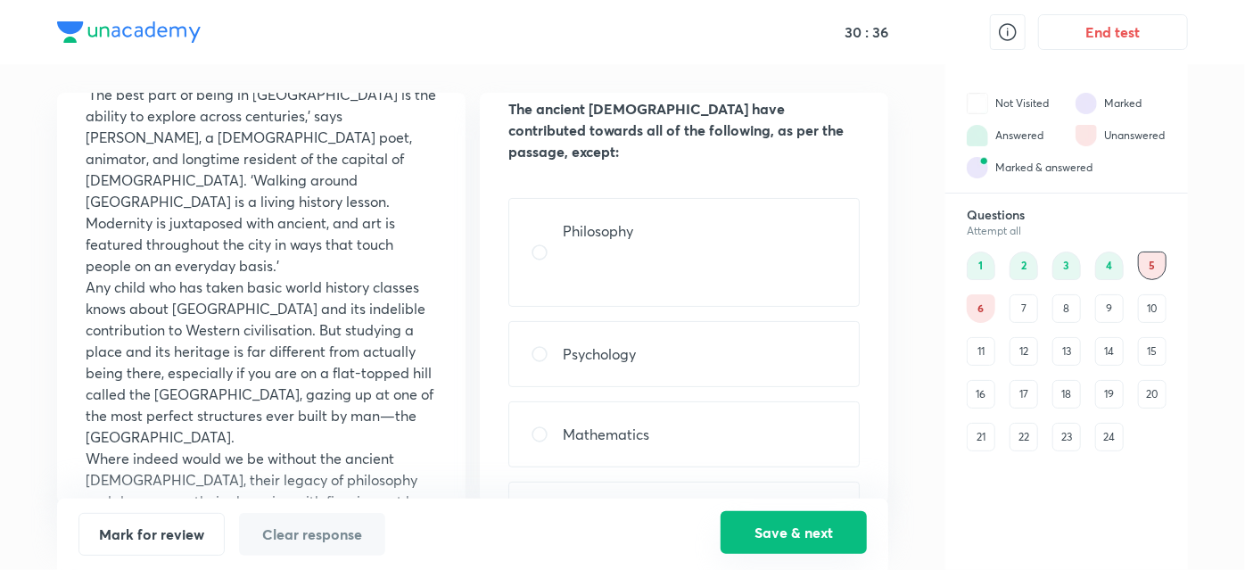
scroll to position [117, 0]
click at [829, 327] on div "Psychology" at bounding box center [685, 354] width 352 height 66
radio input "true"
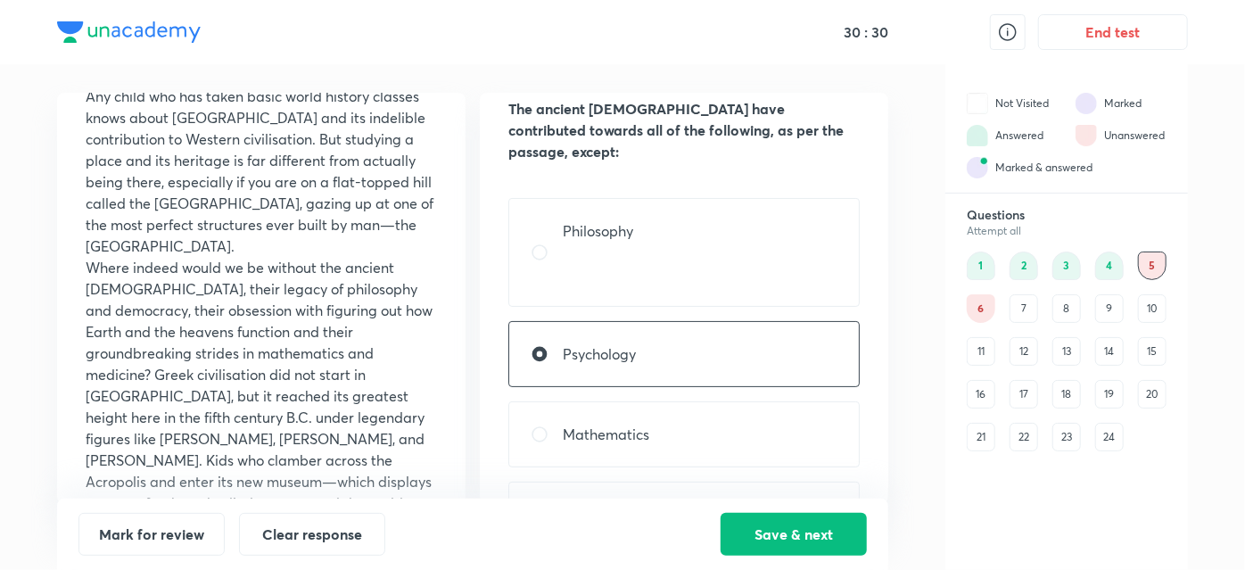
scroll to position [309, 0]
click at [835, 530] on button "Save & next" at bounding box center [794, 532] width 146 height 43
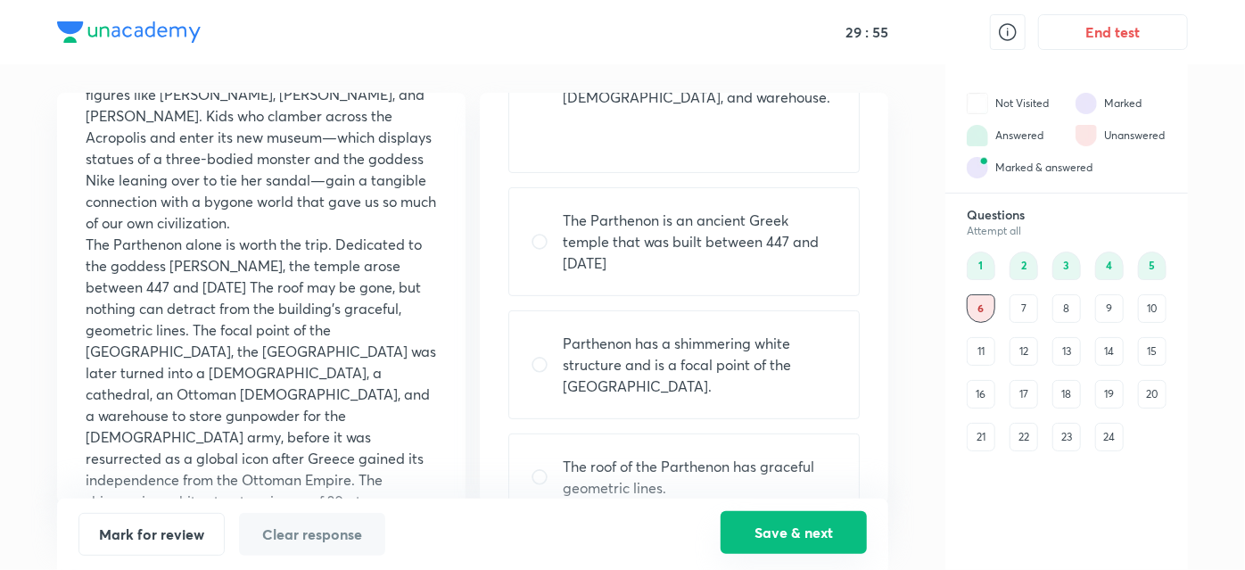
scroll to position [666, 0]
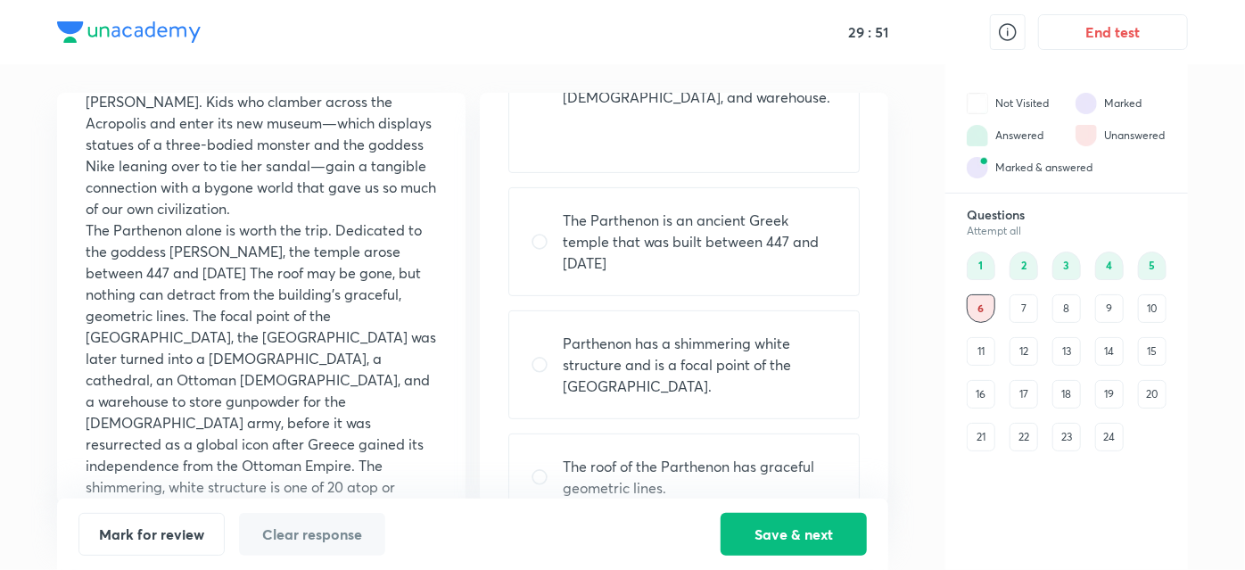
click at [666, 333] on p "Parthenon has a shimmering white structure and is a focal point of the Acropoli…" at bounding box center [700, 365] width 275 height 64
radio input "true"
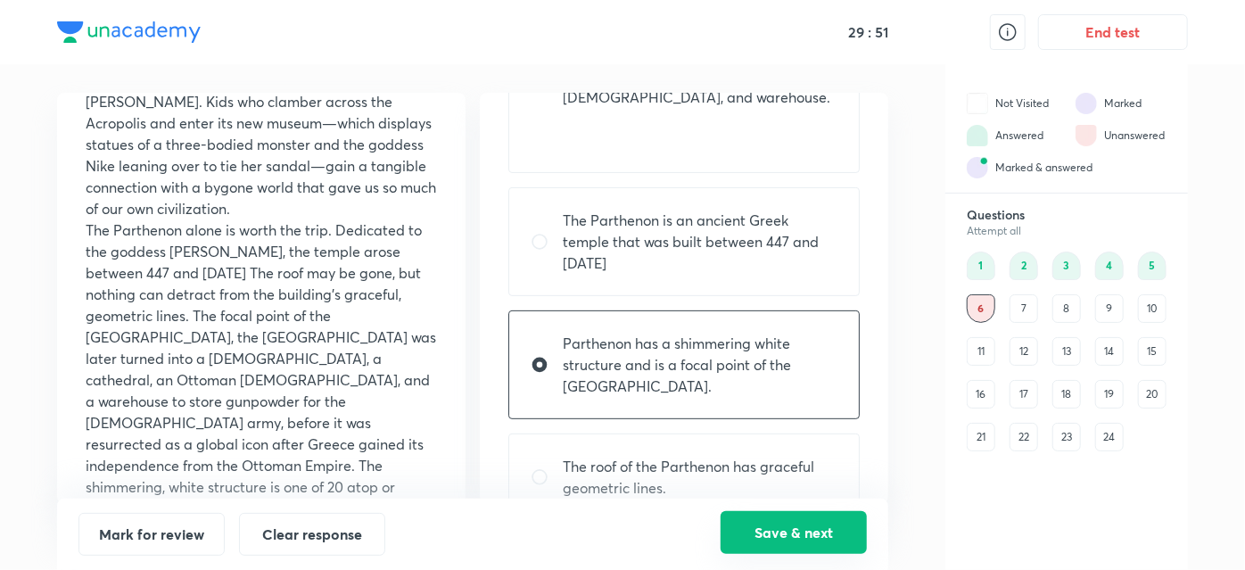
click at [805, 521] on button "Save & next" at bounding box center [794, 532] width 146 height 43
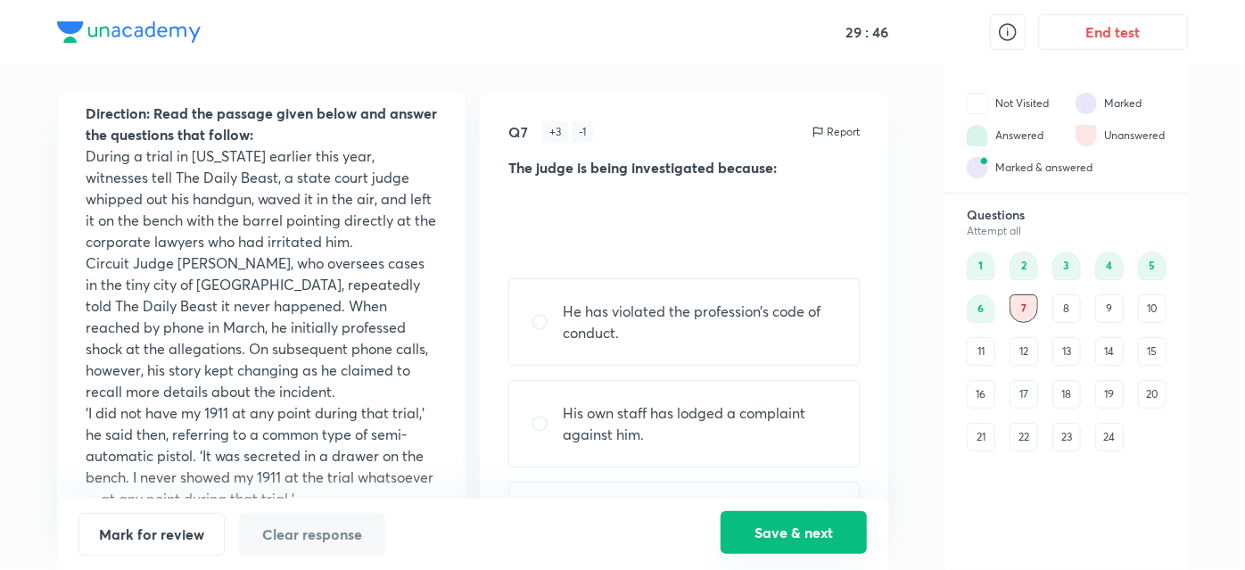
scroll to position [62, 0]
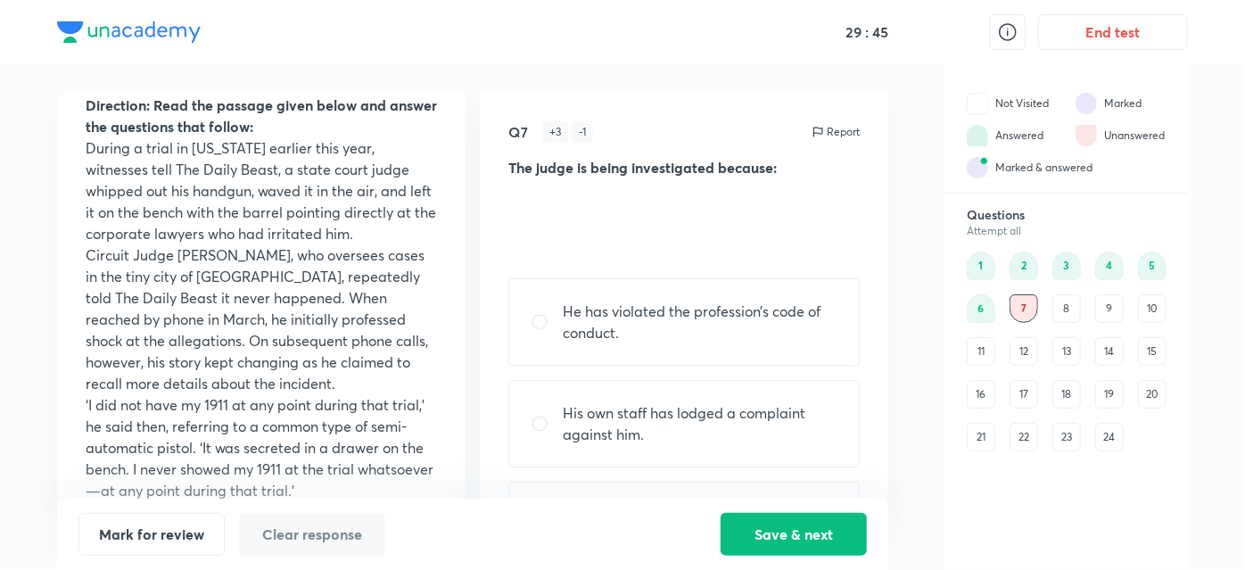
click at [985, 346] on div "11" at bounding box center [981, 351] width 29 height 29
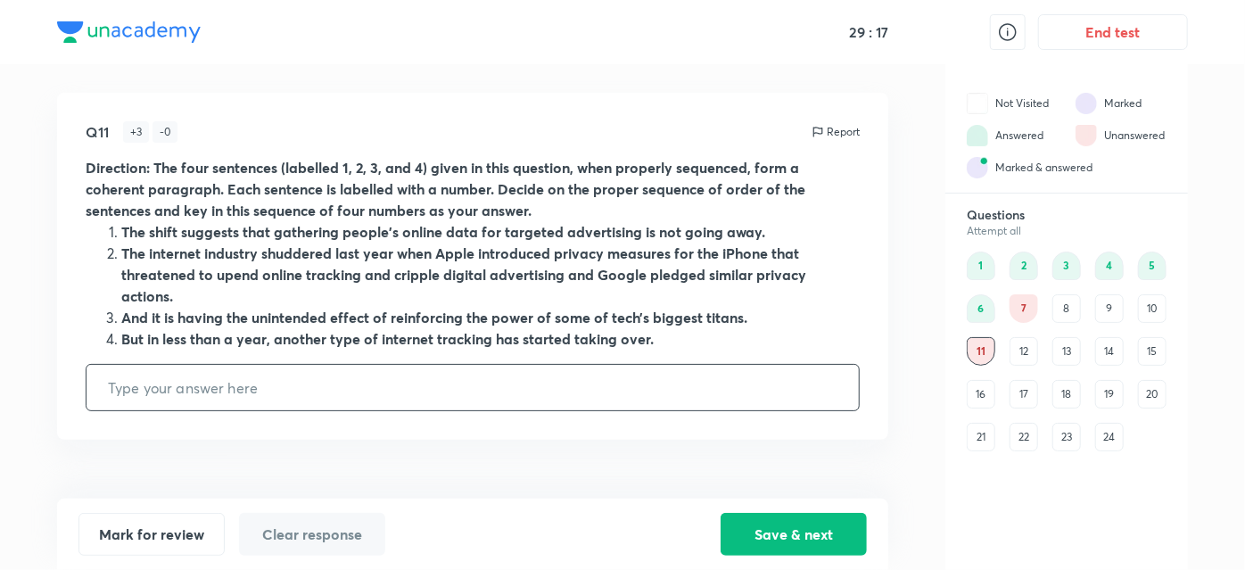
click at [707, 383] on input "text" at bounding box center [473, 387] width 773 height 45
click at [749, 381] on input "text" at bounding box center [473, 387] width 773 height 45
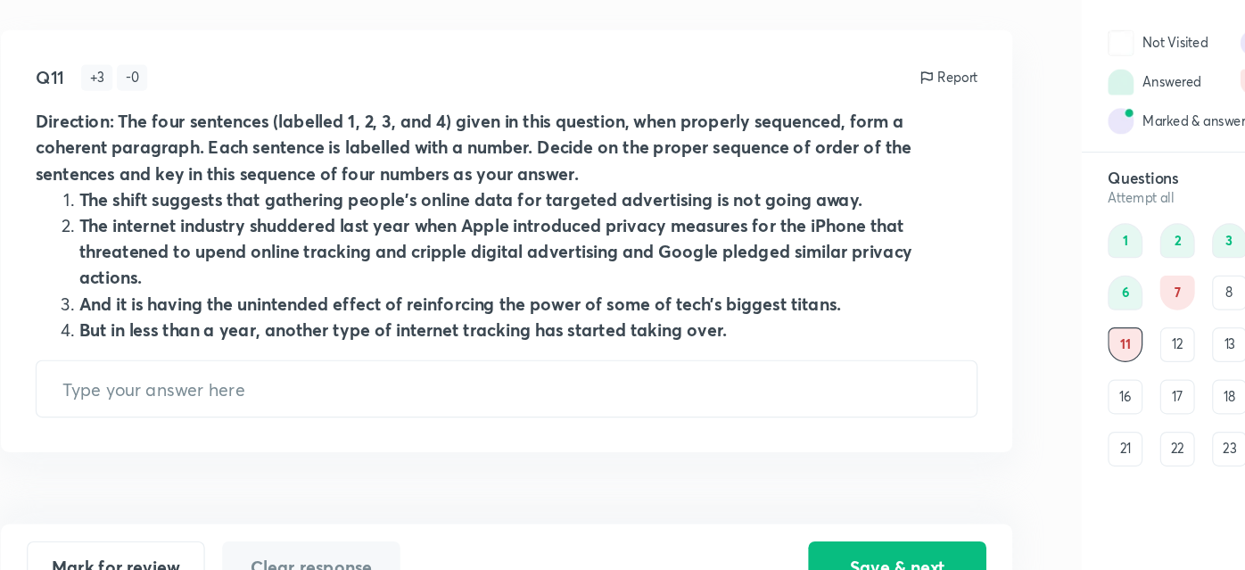
click at [746, 426] on div "Q11 + 3 - 0 Report Direction: The four sentences (labelled 1, 2, 3, and 4) give…" at bounding box center [472, 266] width 831 height 347
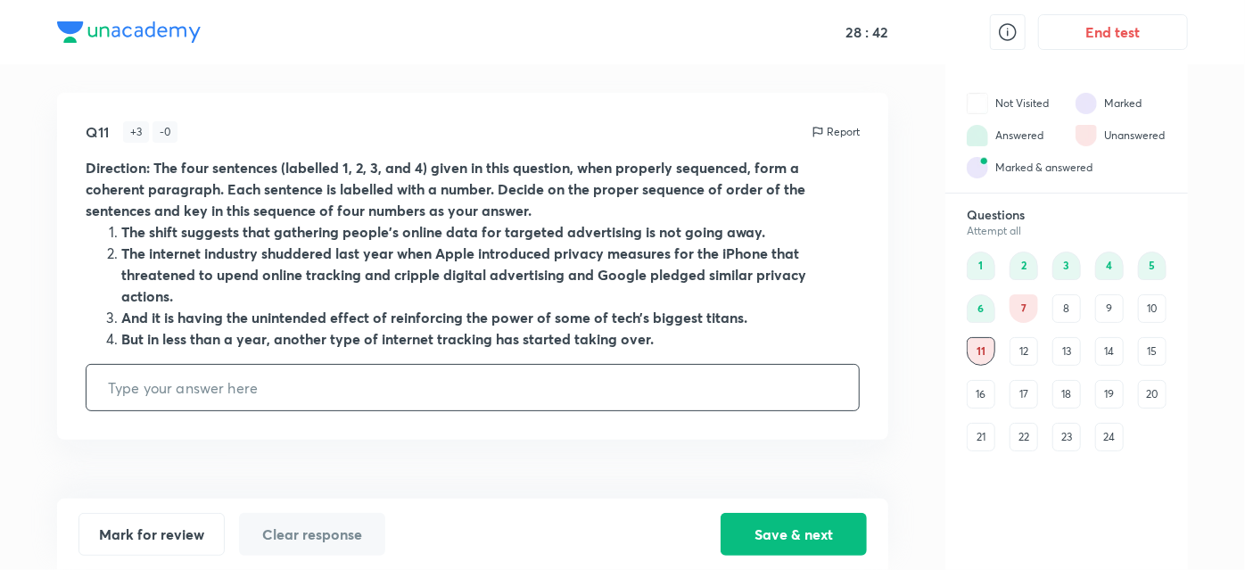
click at [626, 391] on input "text" at bounding box center [473, 387] width 773 height 45
type input "2143"
click at [778, 544] on button "Save & next" at bounding box center [794, 532] width 146 height 43
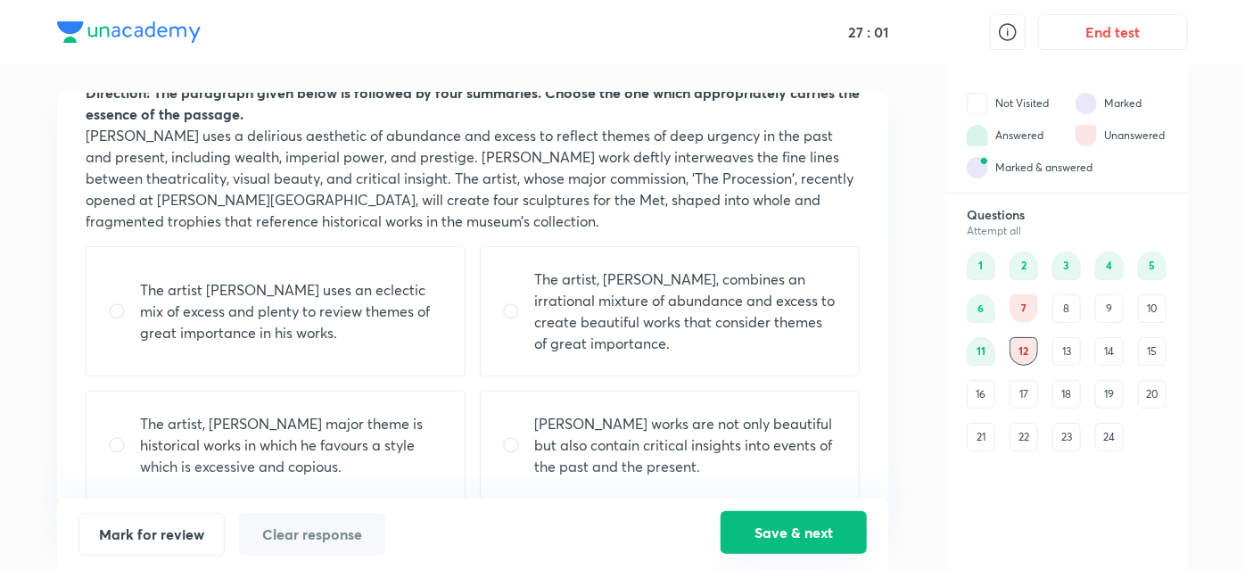
scroll to position [97, 0]
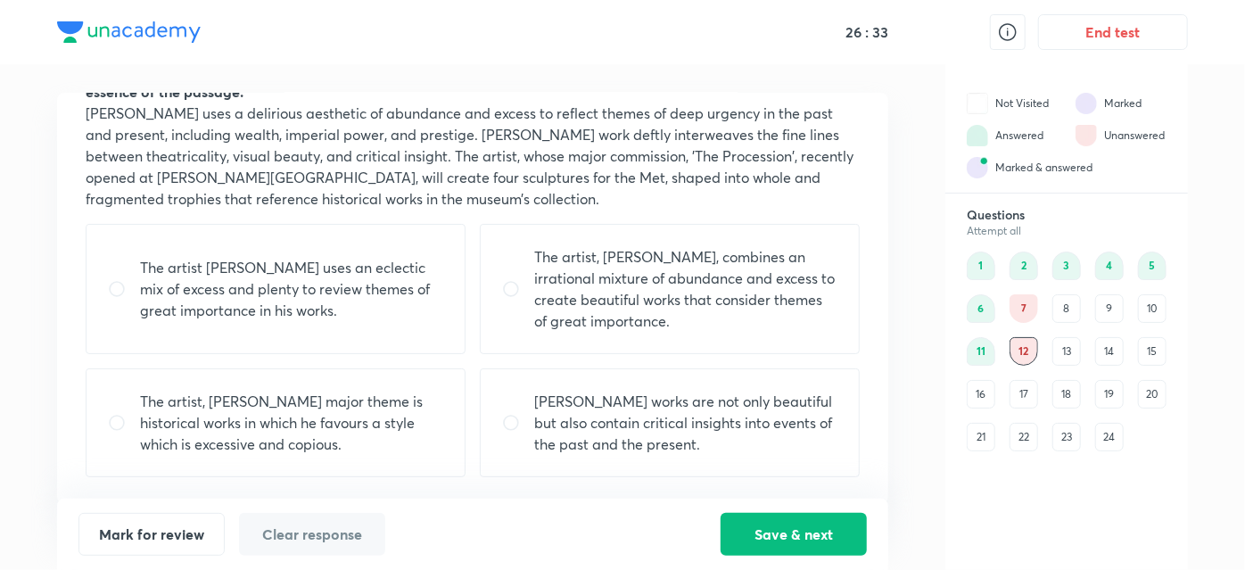
click at [597, 426] on p "Locke’s works are not only beautiful but also contain critical insights into ev…" at bounding box center [685, 423] width 303 height 64
radio input "true"
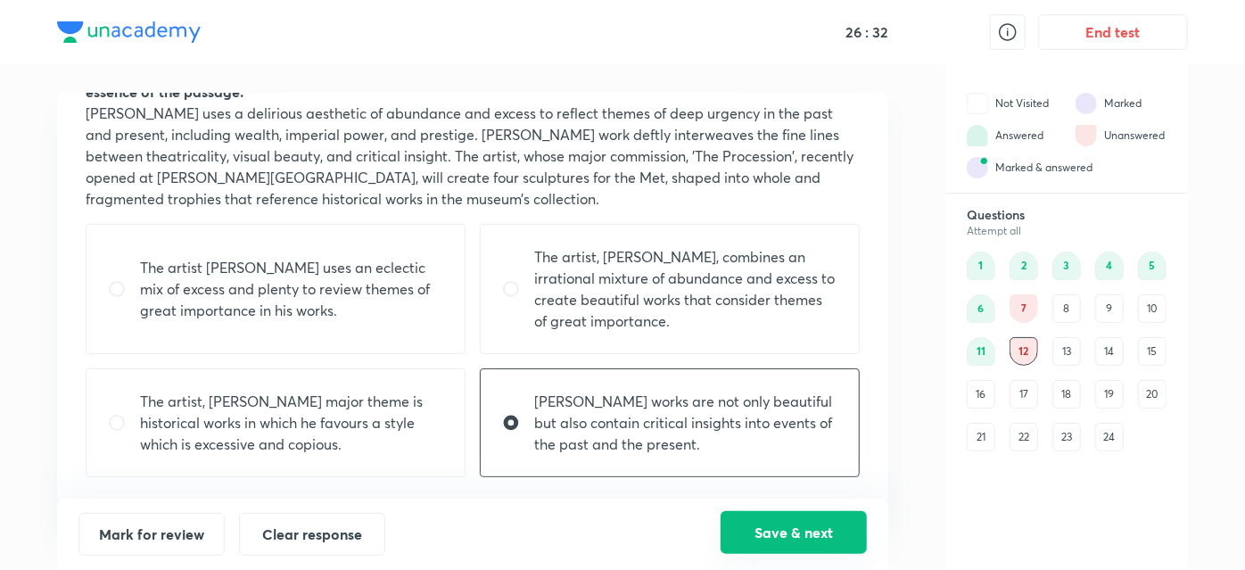
click at [789, 549] on button "Save & next" at bounding box center [794, 532] width 146 height 43
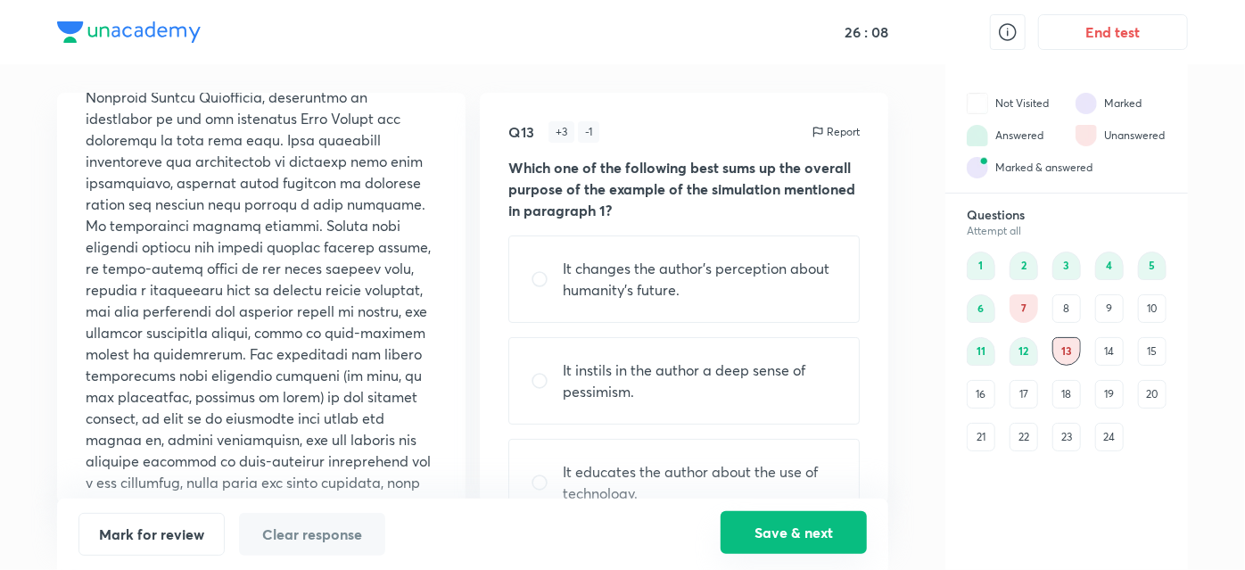
scroll to position [202, 0]
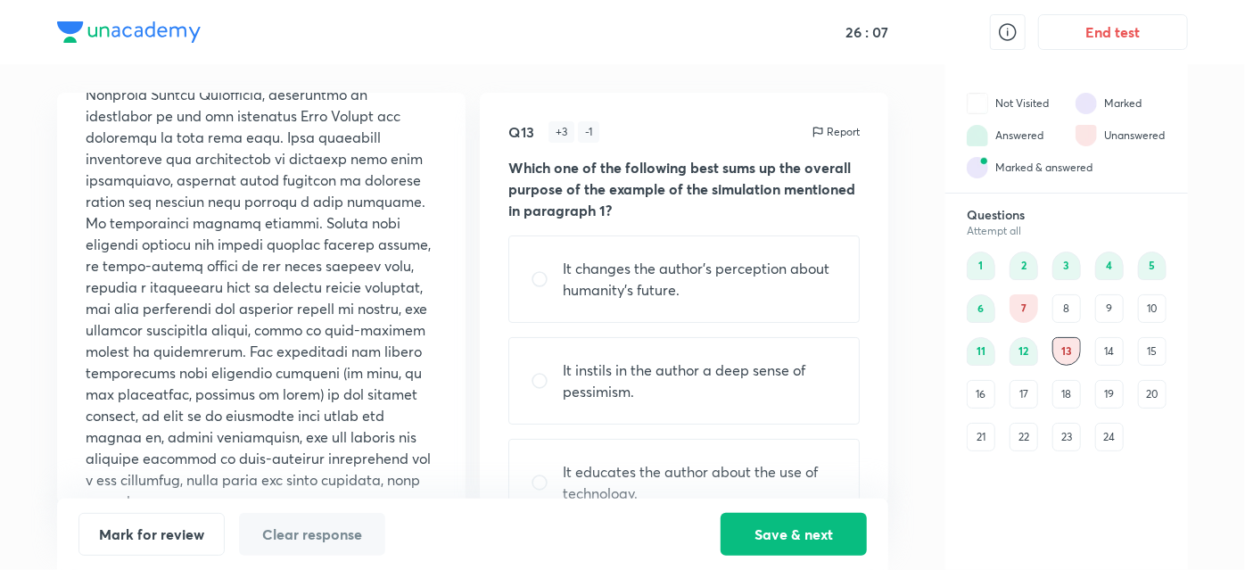
click at [134, 440] on p at bounding box center [262, 255] width 352 height 514
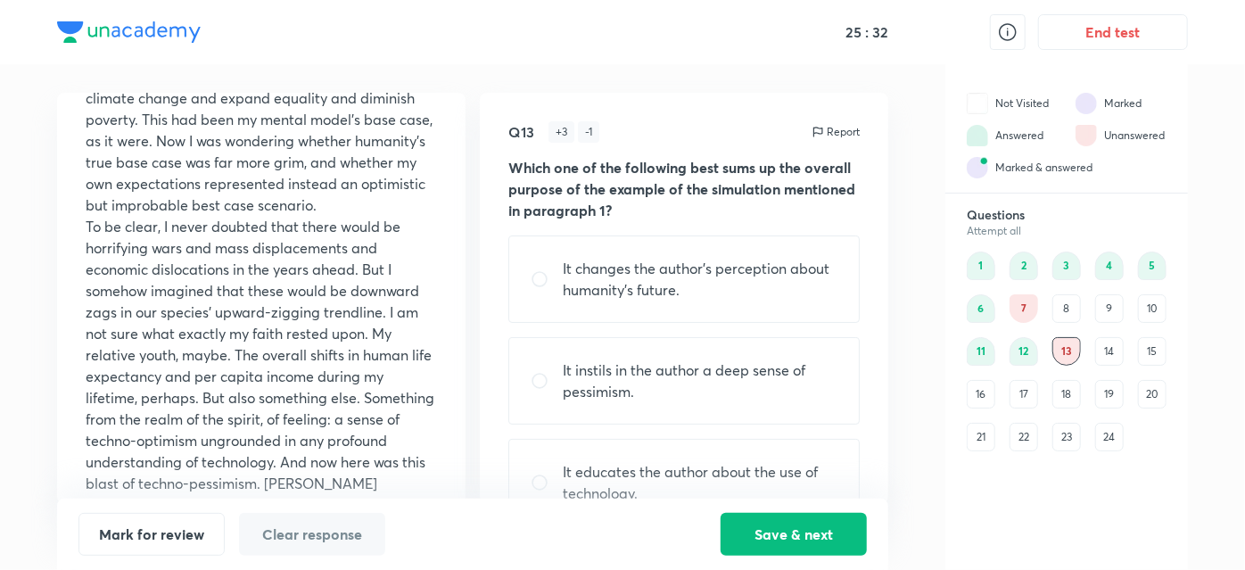
scroll to position [1137, 0]
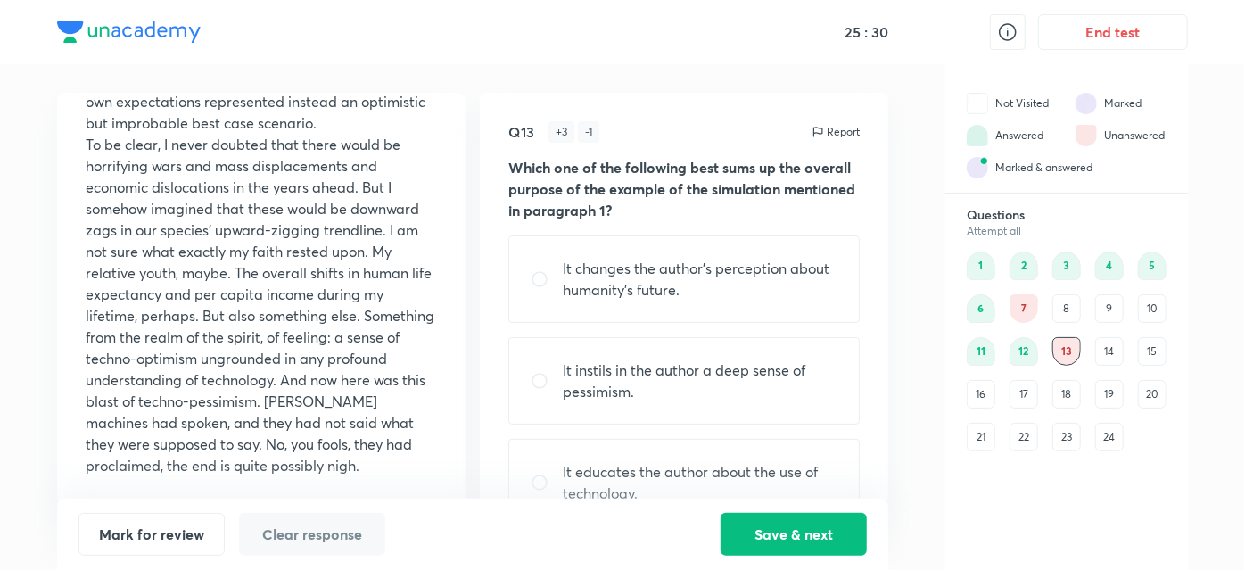
click at [1036, 389] on div "17" at bounding box center [1024, 394] width 29 height 29
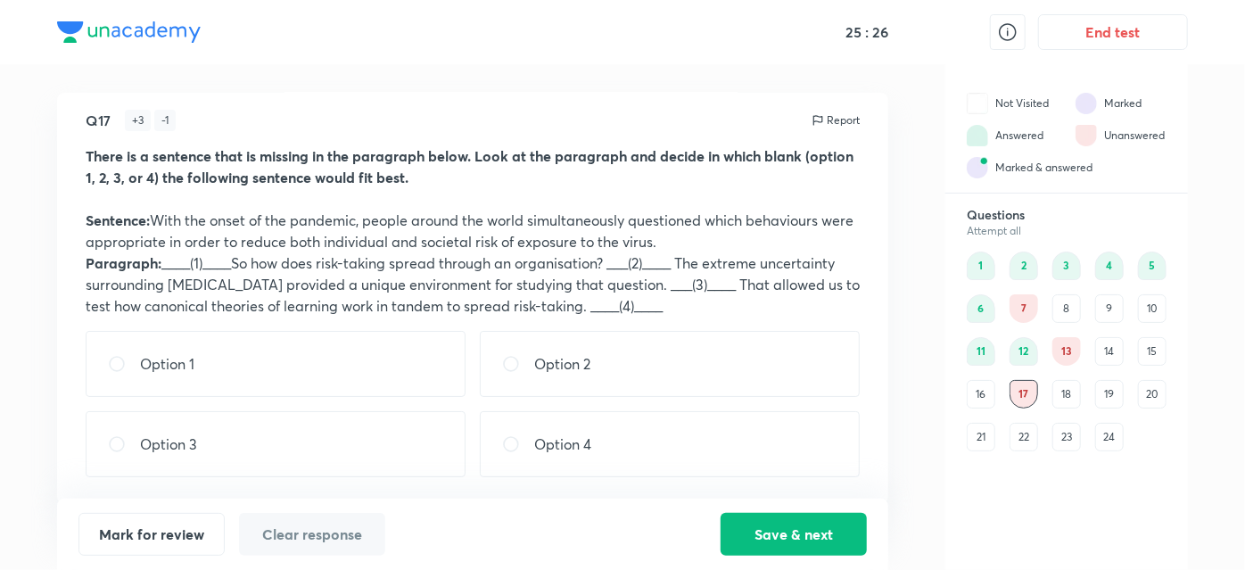
scroll to position [11, 0]
click at [297, 339] on div "Option 1" at bounding box center [276, 365] width 380 height 66
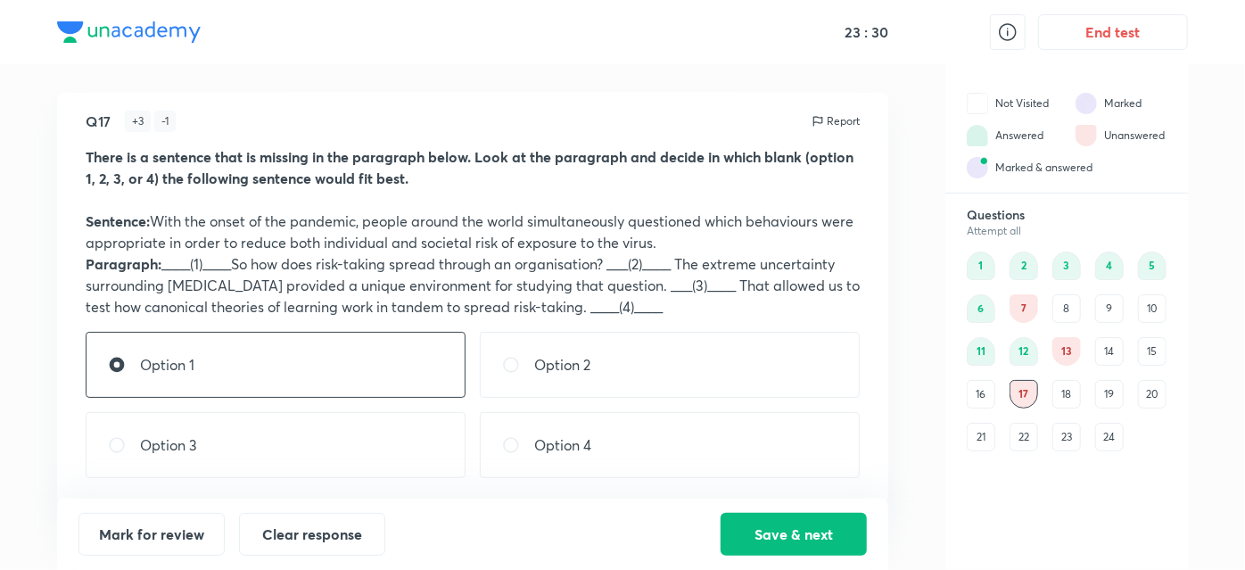
click at [542, 390] on div "Option 2" at bounding box center [670, 365] width 380 height 66
radio input "false"
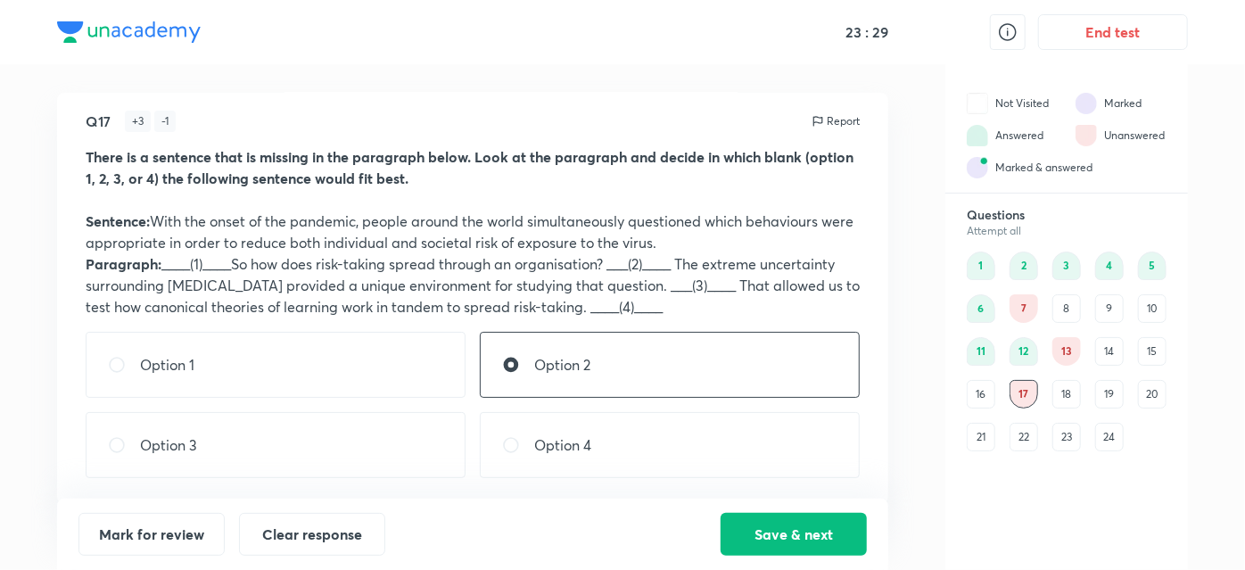
click at [340, 459] on div "Option 3" at bounding box center [276, 445] width 380 height 66
radio input "false"
radio input "true"
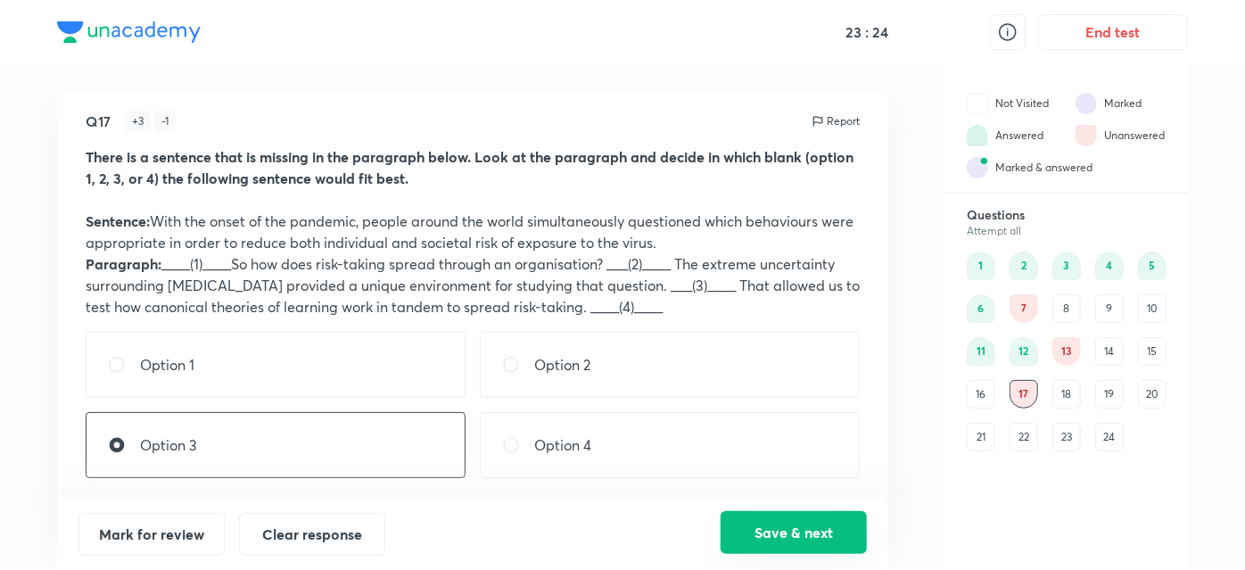
click at [752, 533] on button "Save & next" at bounding box center [794, 532] width 146 height 43
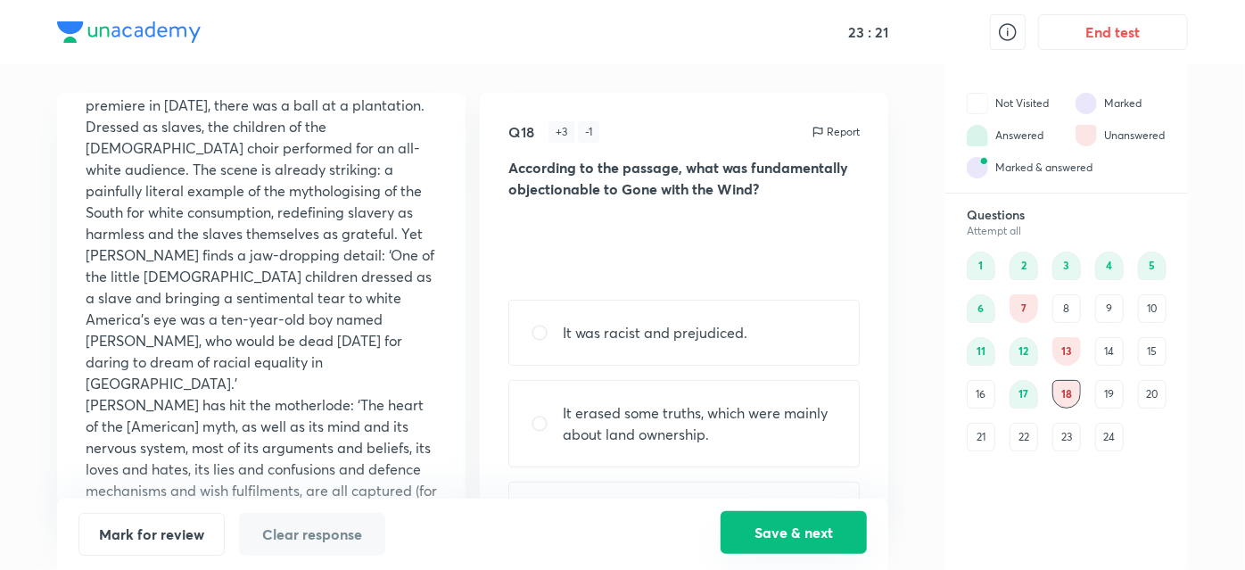
scroll to position [148, 0]
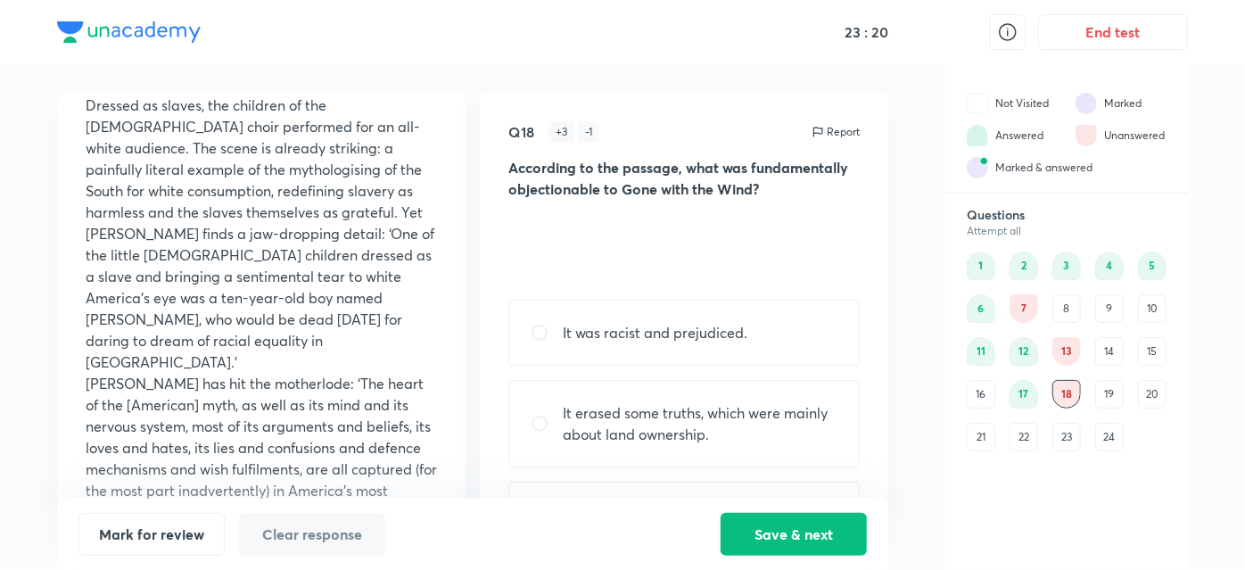
click at [1025, 437] on div "22" at bounding box center [1024, 437] width 29 height 29
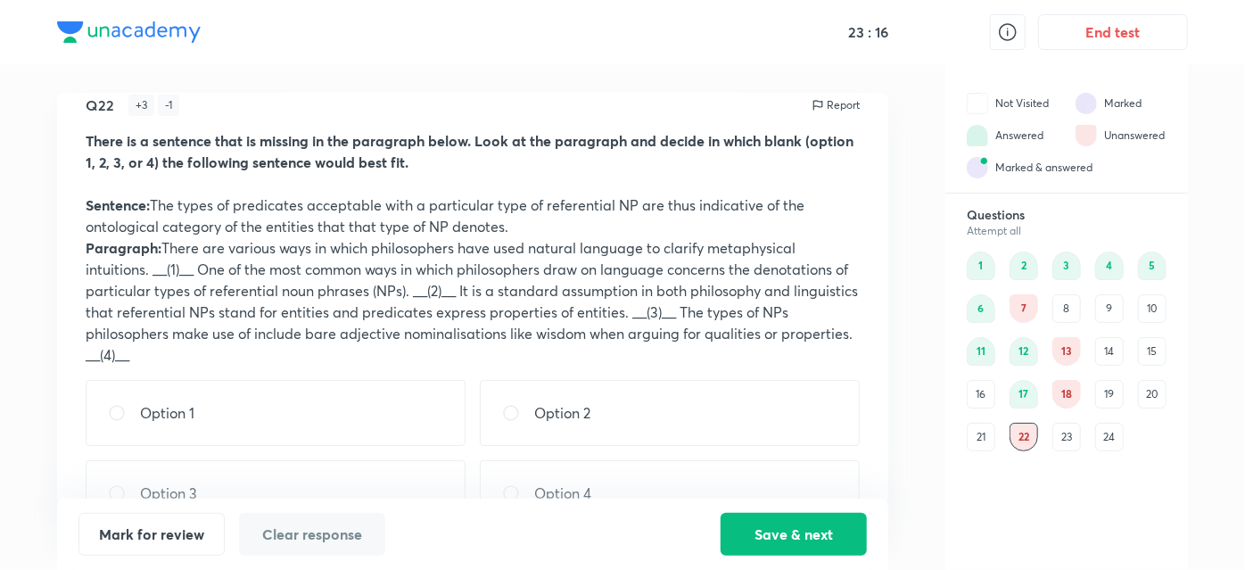
scroll to position [29, 0]
click at [1122, 444] on div "24" at bounding box center [1110, 437] width 29 height 29
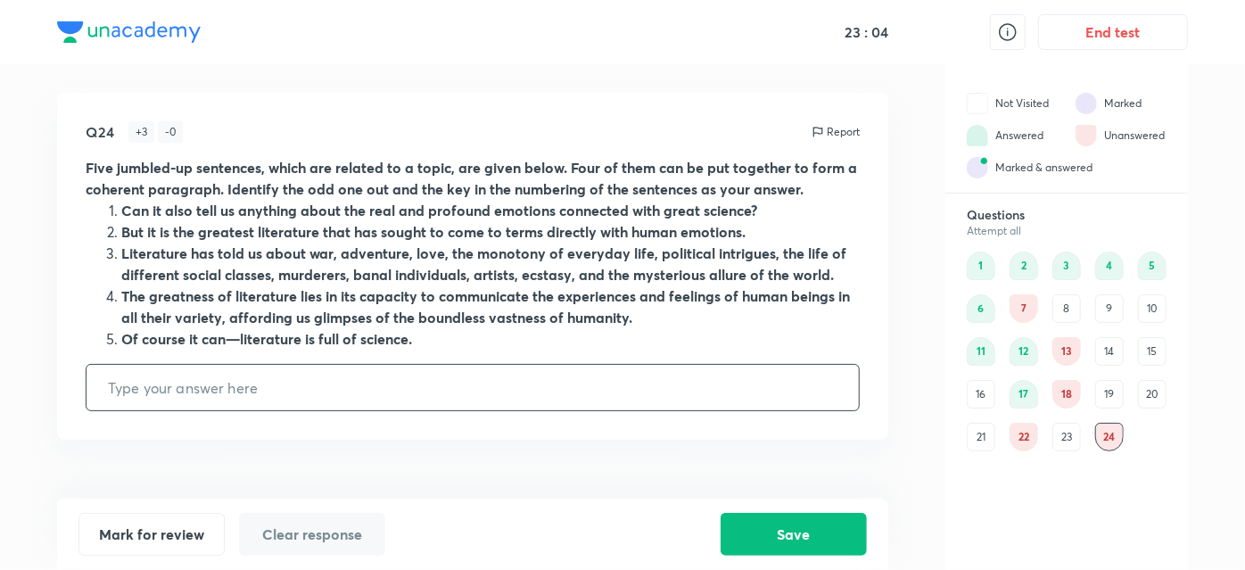
click at [1055, 436] on div "23" at bounding box center [1067, 437] width 29 height 29
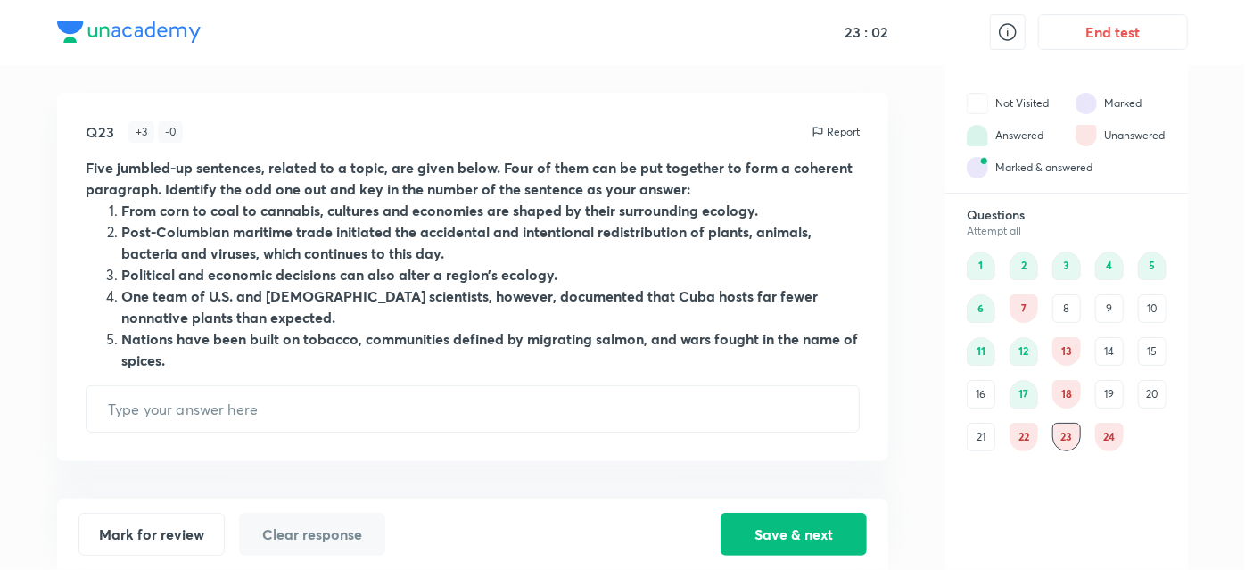
click at [988, 430] on div "21" at bounding box center [981, 437] width 29 height 29
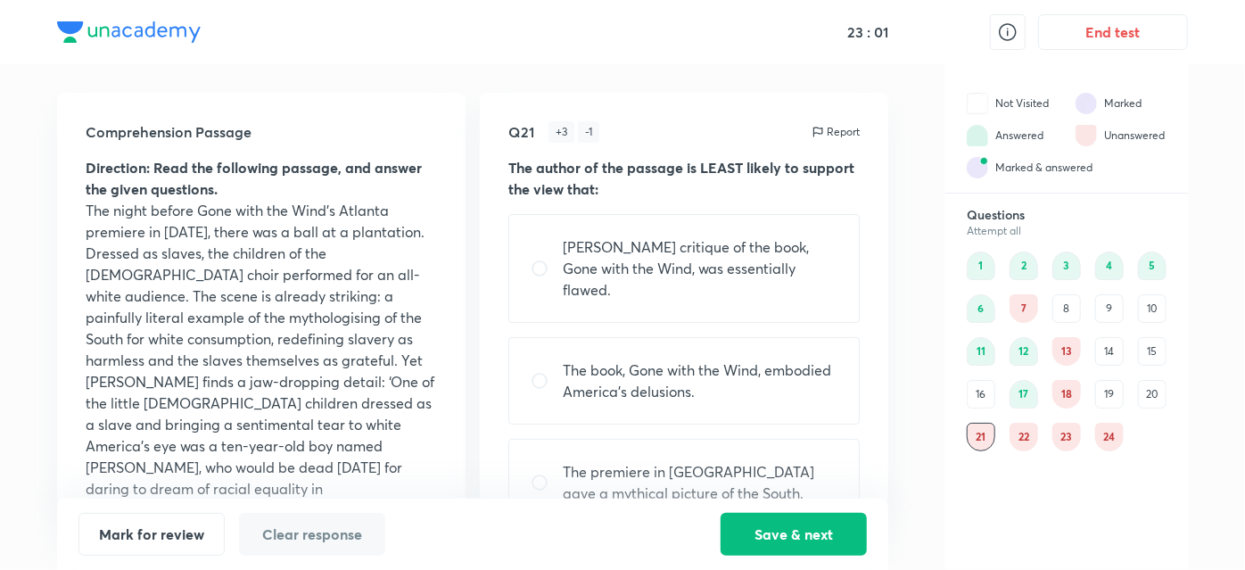
click at [1061, 393] on div "18" at bounding box center [1067, 394] width 29 height 29
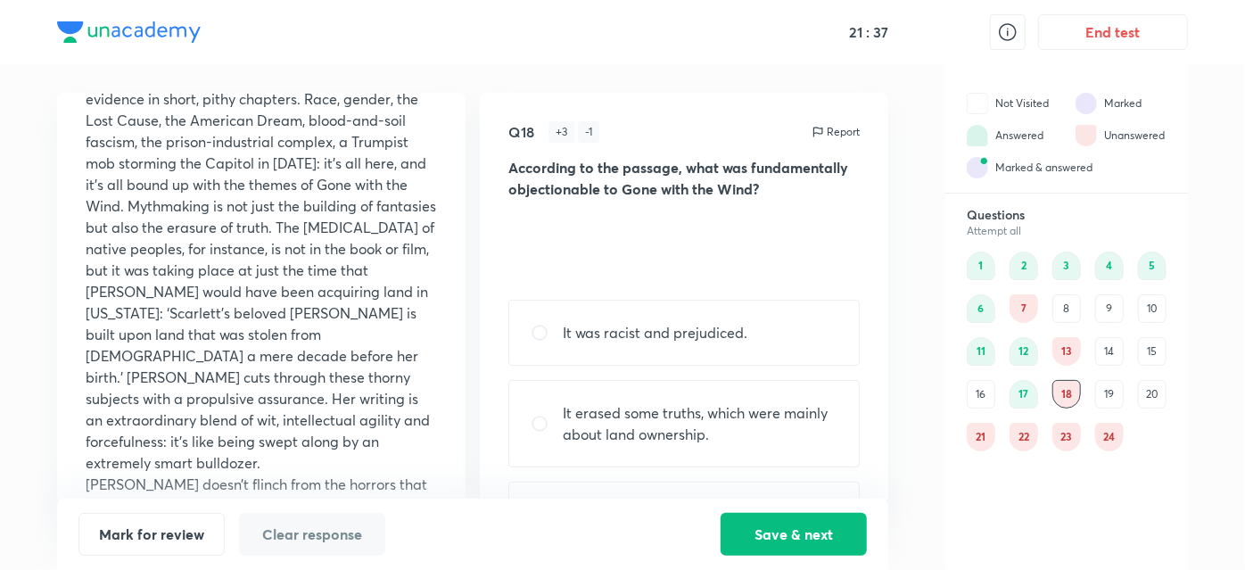
scroll to position [688, 0]
click at [283, 277] on p "If the idea that one book and film can be the skeleton key to a whole culture s…" at bounding box center [262, 251] width 352 height 450
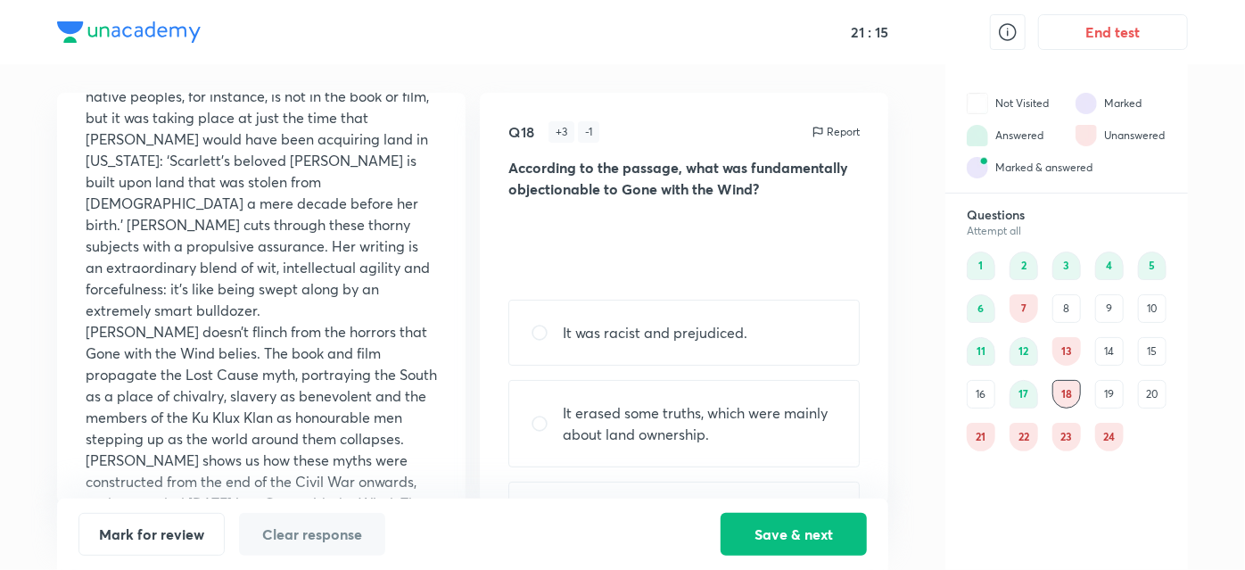
scroll to position [840, 0]
click at [116, 336] on p "Churchwell doesn’t flinch from the horrors that Gone with the Wind belies. The …" at bounding box center [262, 495] width 352 height 343
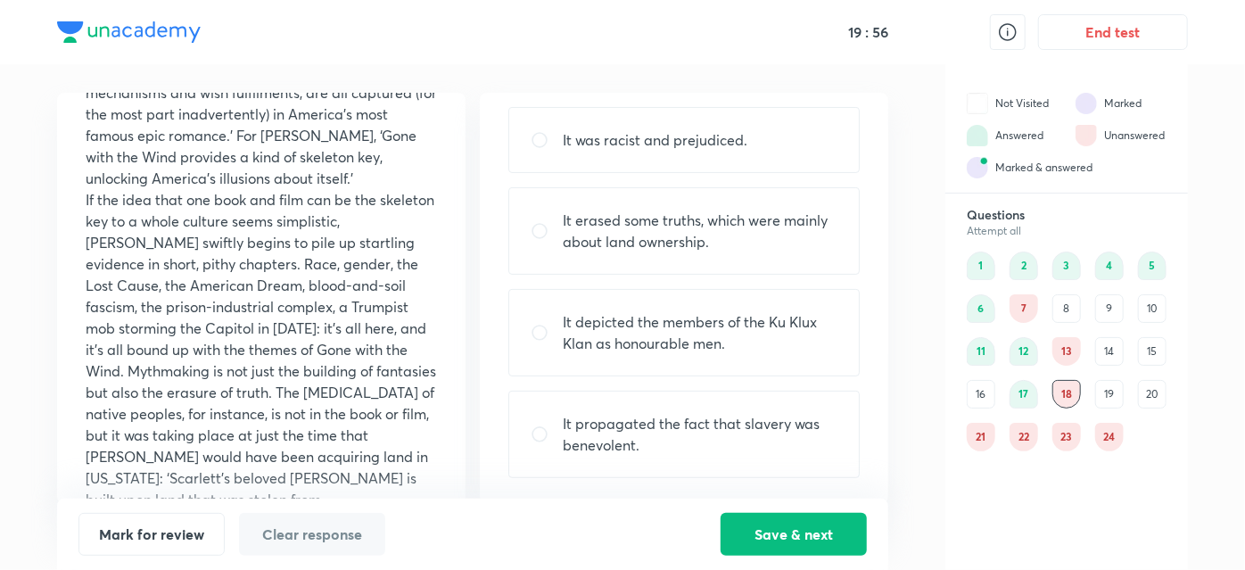
scroll to position [525, 0]
click at [360, 420] on p "If the idea that one book and film can be the skeleton key to a whole culture s…" at bounding box center [262, 413] width 352 height 450
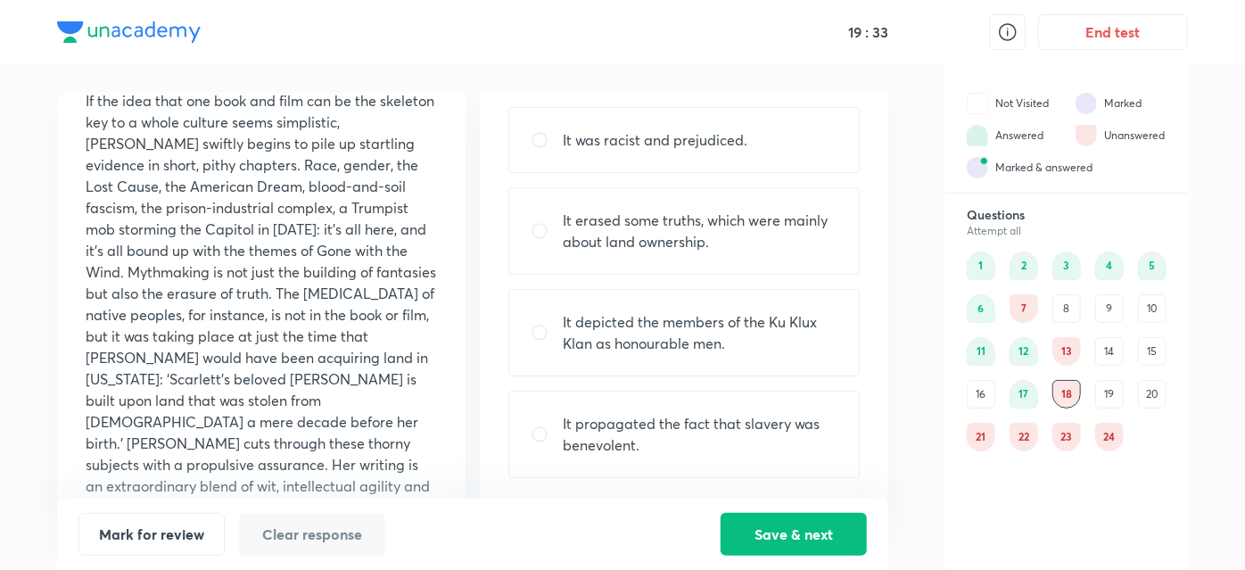
scroll to position [633, 0]
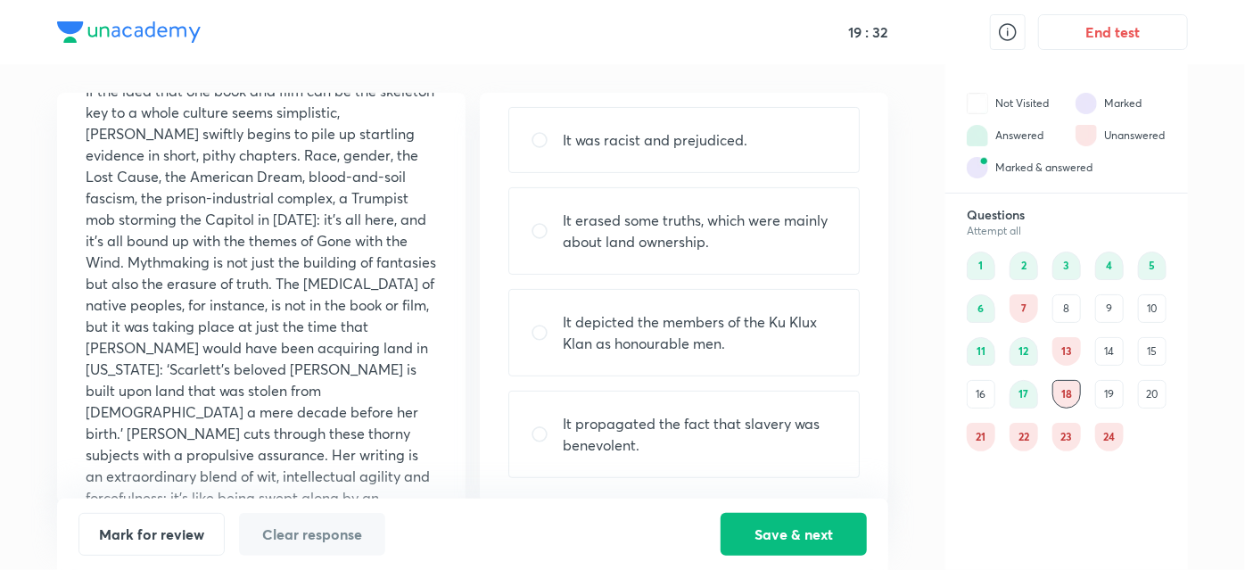
click at [126, 462] on p "If the idea that one book and film can be the skeleton key to a whole culture s…" at bounding box center [262, 305] width 352 height 450
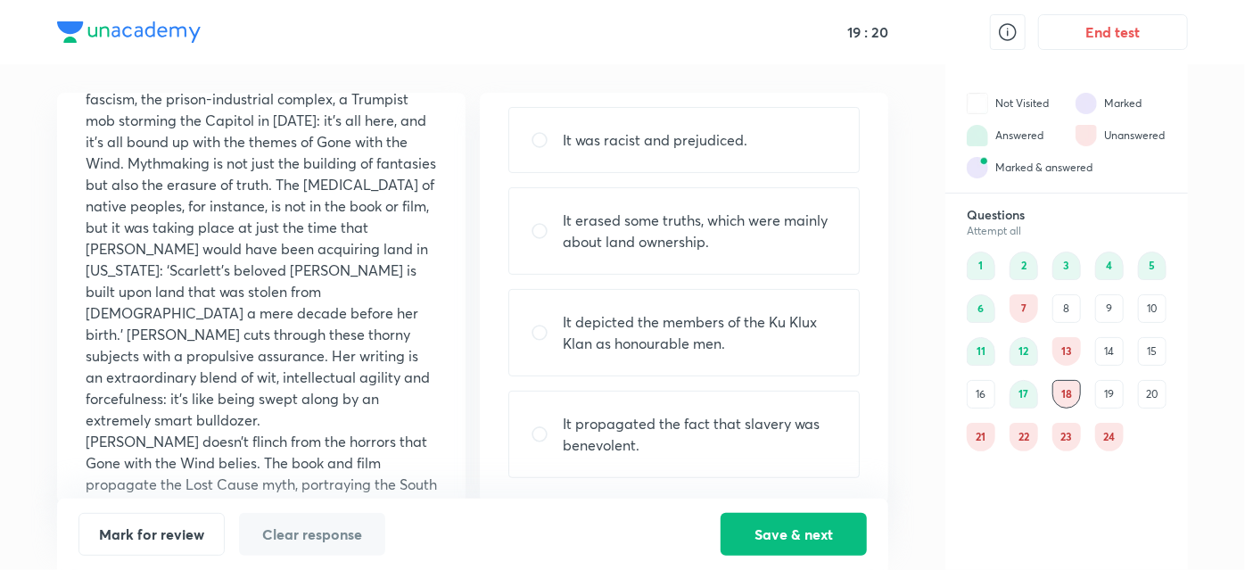
scroll to position [735, 0]
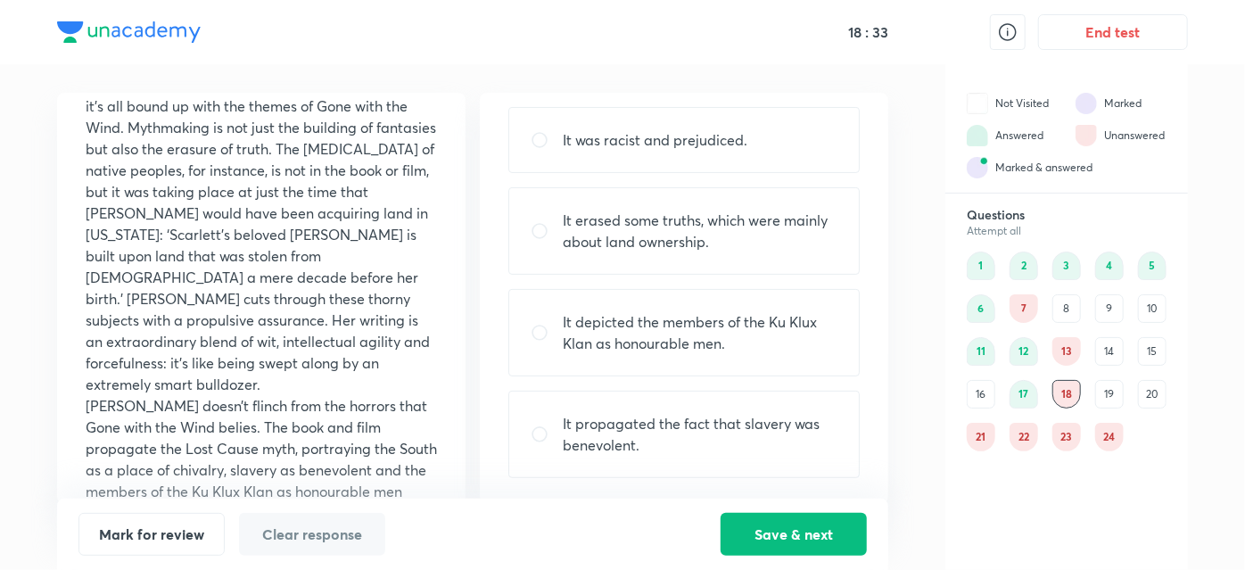
scroll to position [766, 0]
click at [709, 426] on p "It propagated the fact that slavery was benevolent." at bounding box center [700, 434] width 275 height 43
radio input "true"
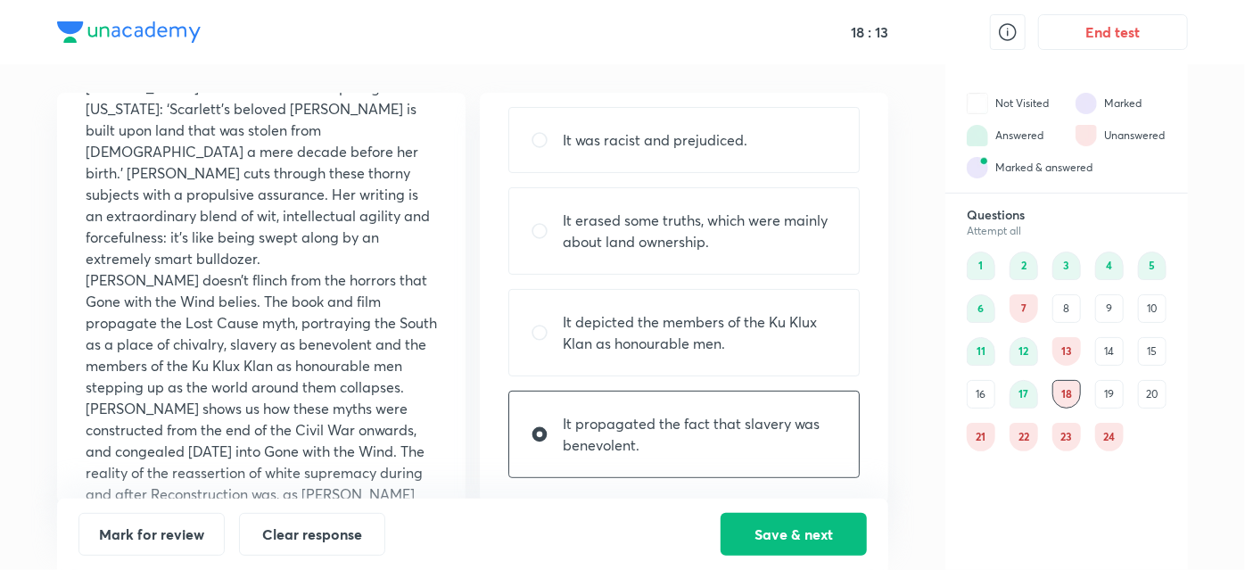
scroll to position [909, 0]
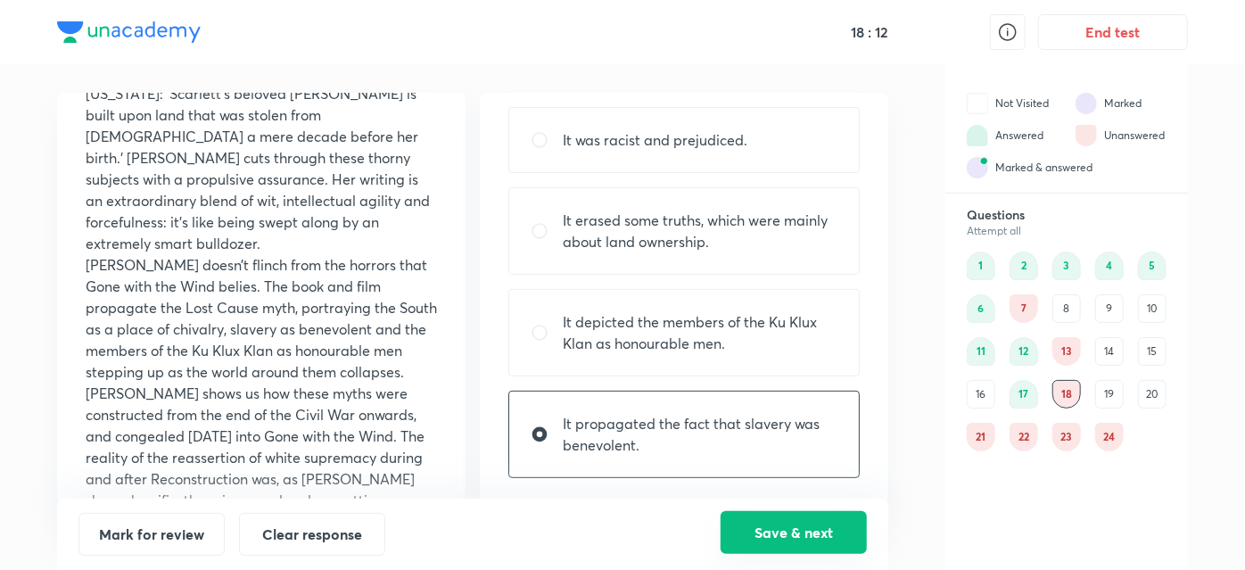
click at [812, 550] on button "Save & next" at bounding box center [794, 532] width 146 height 43
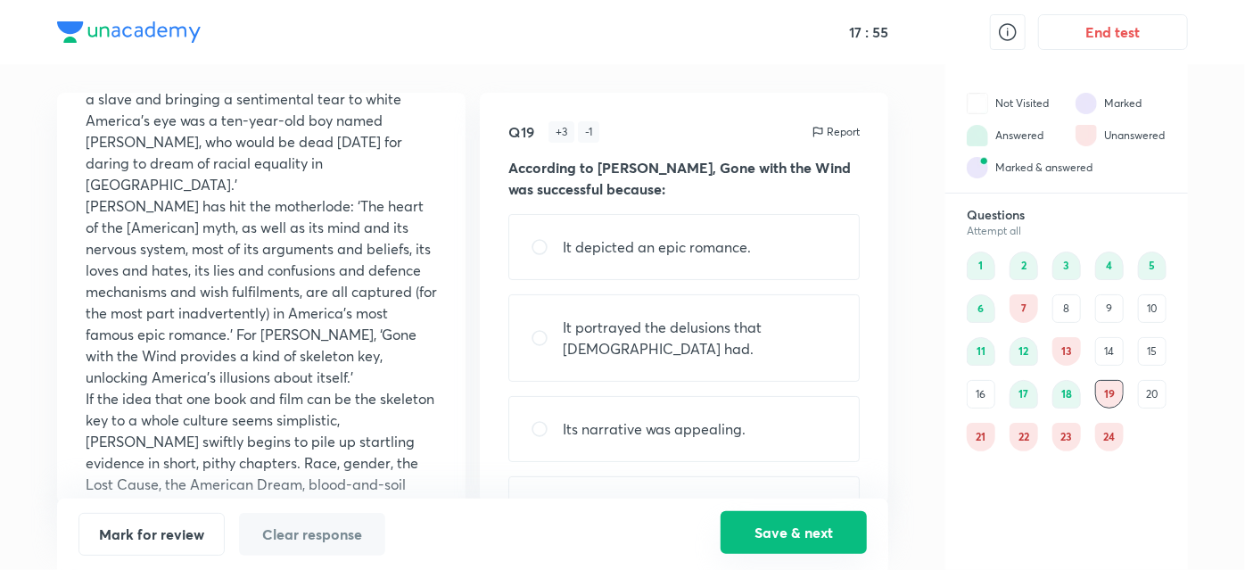
scroll to position [86, 0]
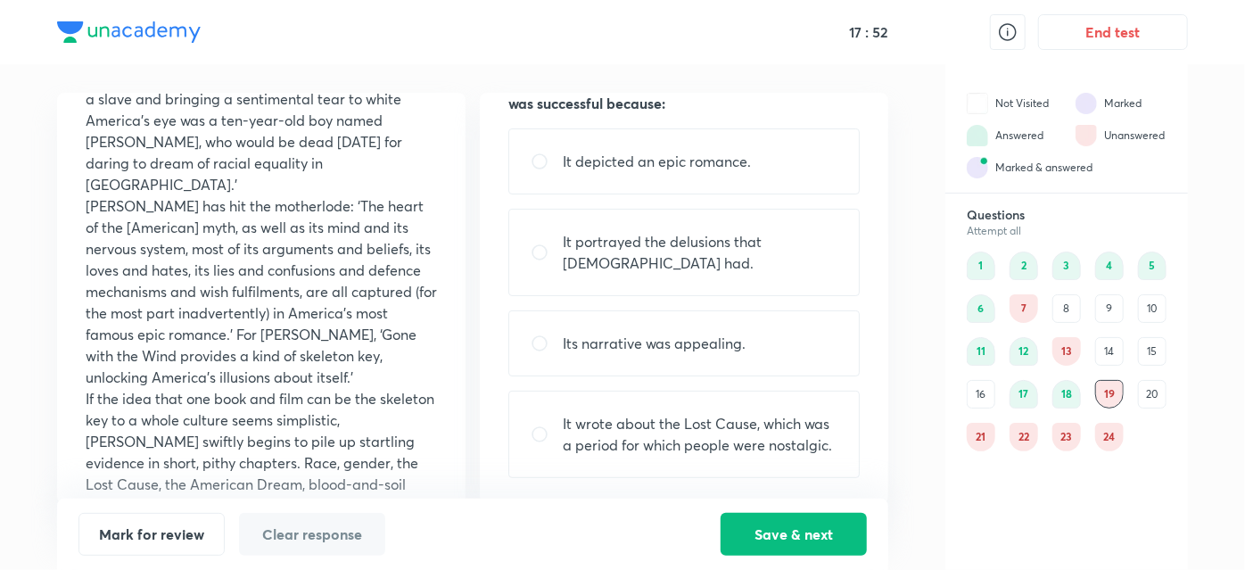
click at [533, 439] on input "radio" at bounding box center [547, 435] width 32 height 18
radio input "true"
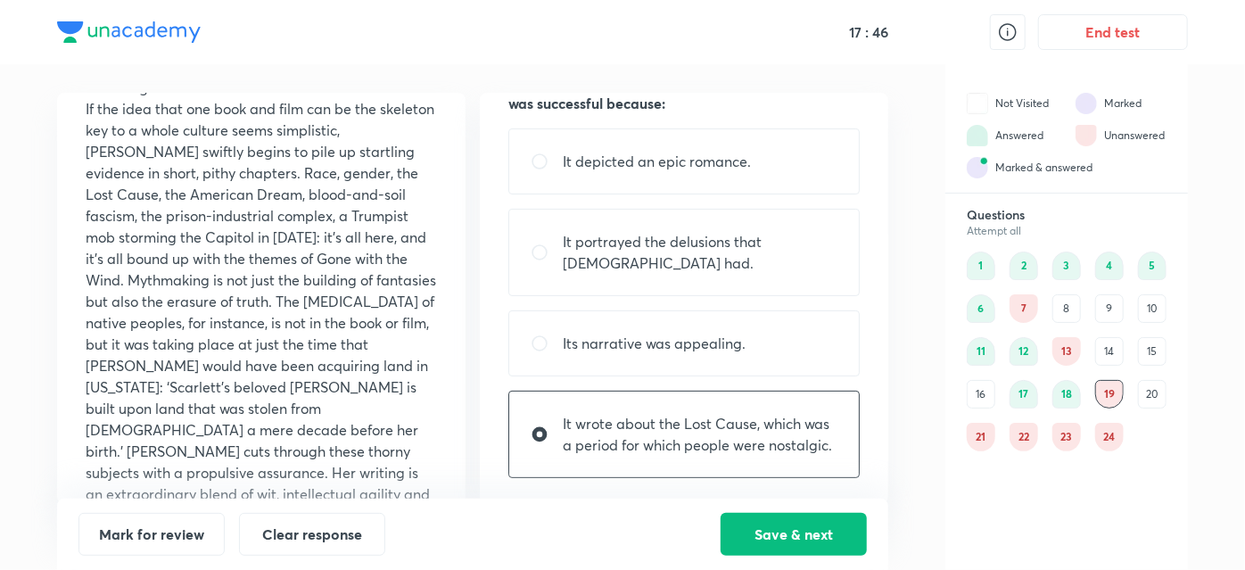
scroll to position [655, 0]
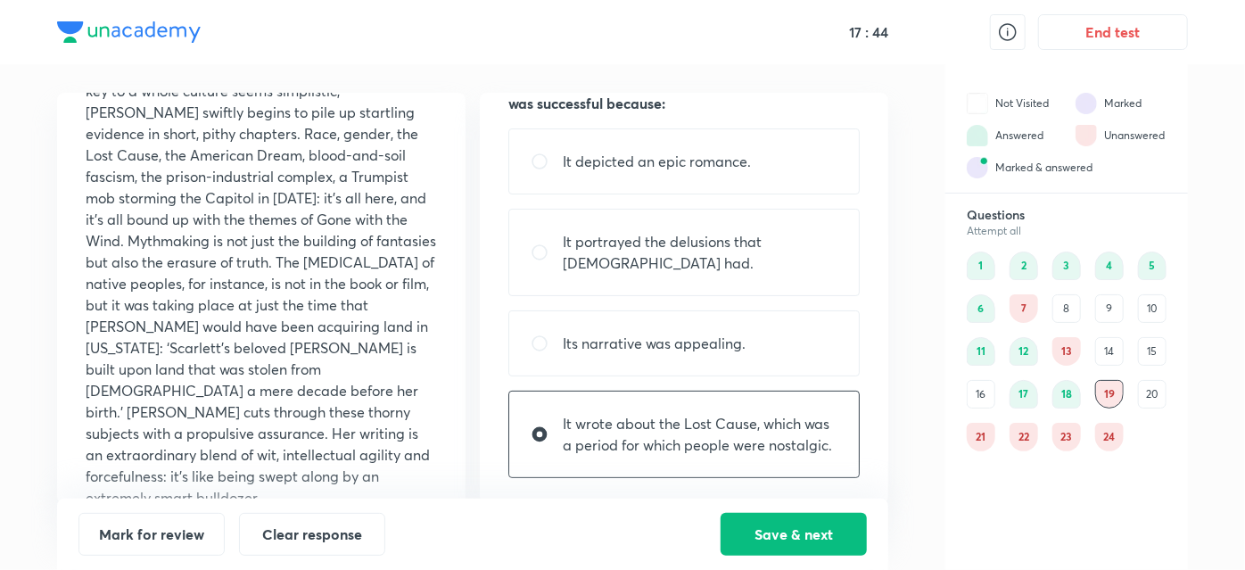
click at [1063, 402] on div "18" at bounding box center [1067, 394] width 29 height 29
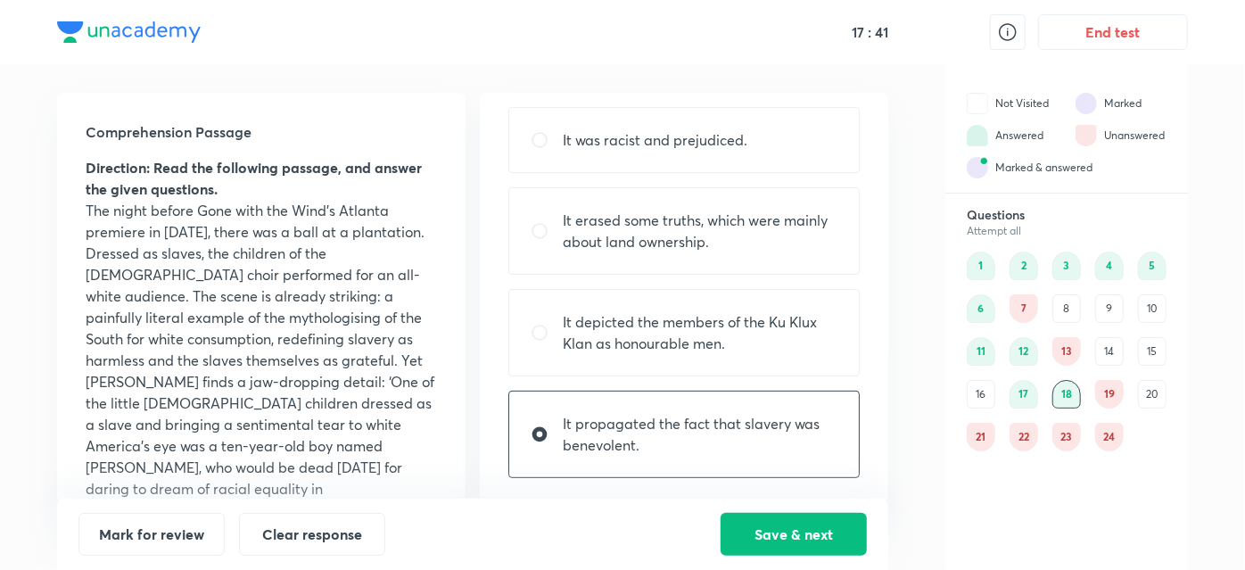
scroll to position [3, 0]
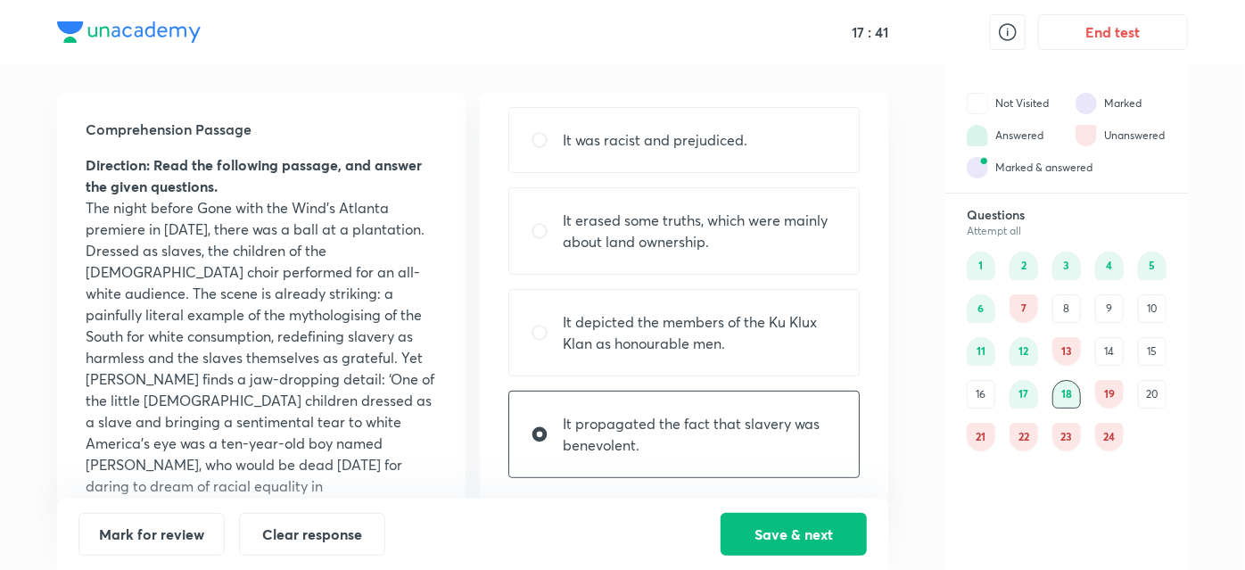
click at [1114, 398] on div "19" at bounding box center [1110, 394] width 29 height 29
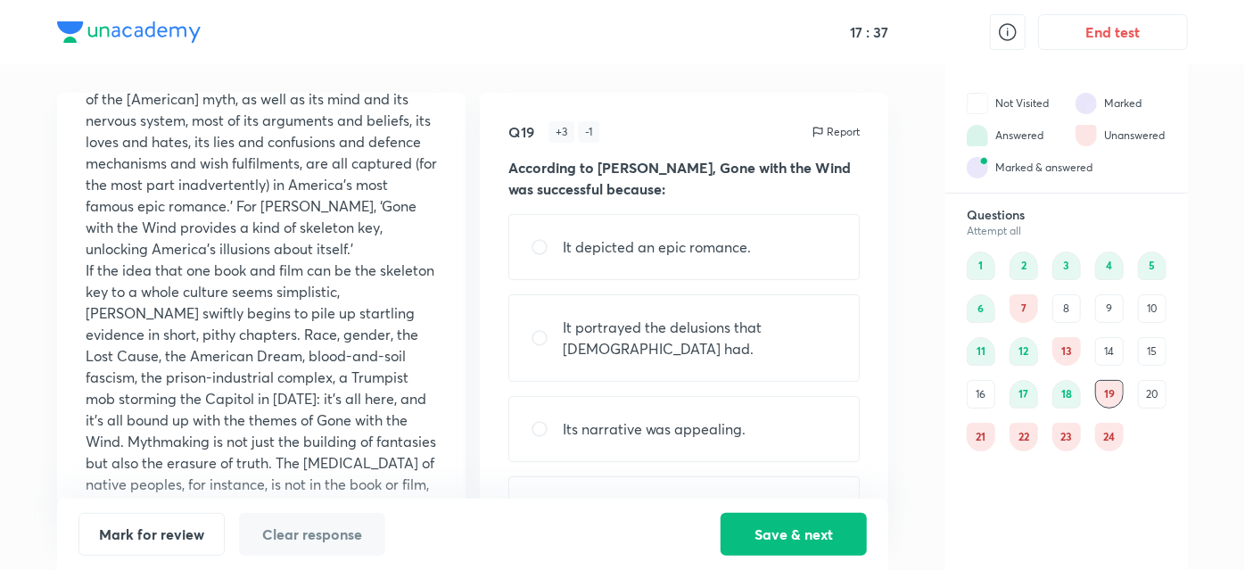
scroll to position [456, 0]
click at [141, 402] on p "If the idea that one book and film can be the skeleton key to a whole culture s…" at bounding box center [262, 483] width 352 height 450
click at [122, 378] on p "If the idea that one book and film can be the skeleton key to a whole culture s…" at bounding box center [262, 483] width 352 height 450
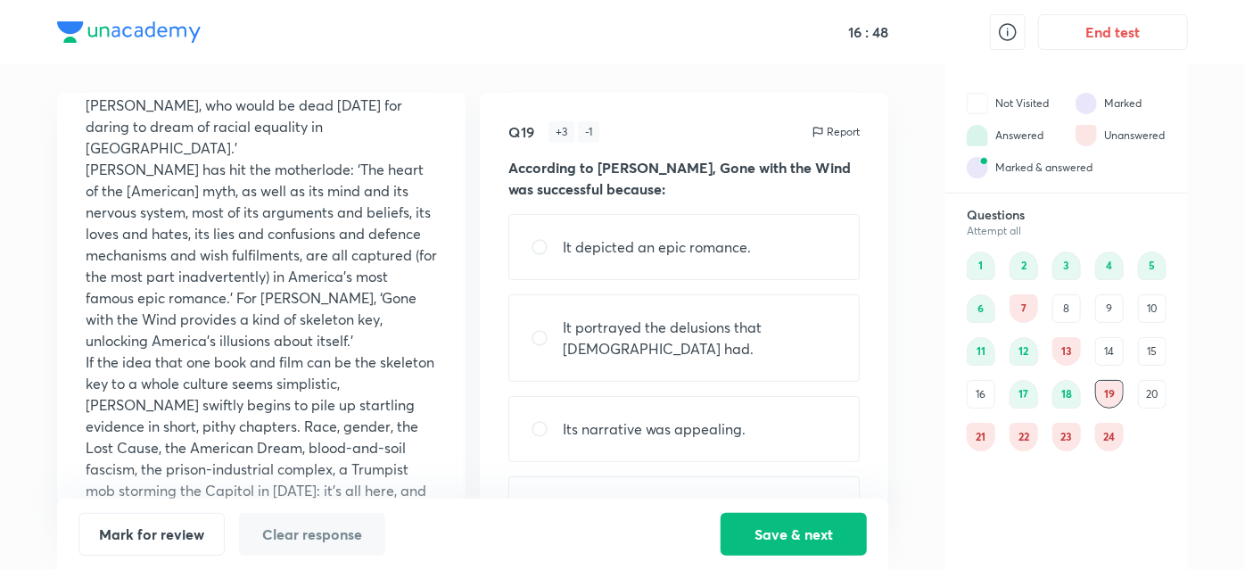
scroll to position [366, 0]
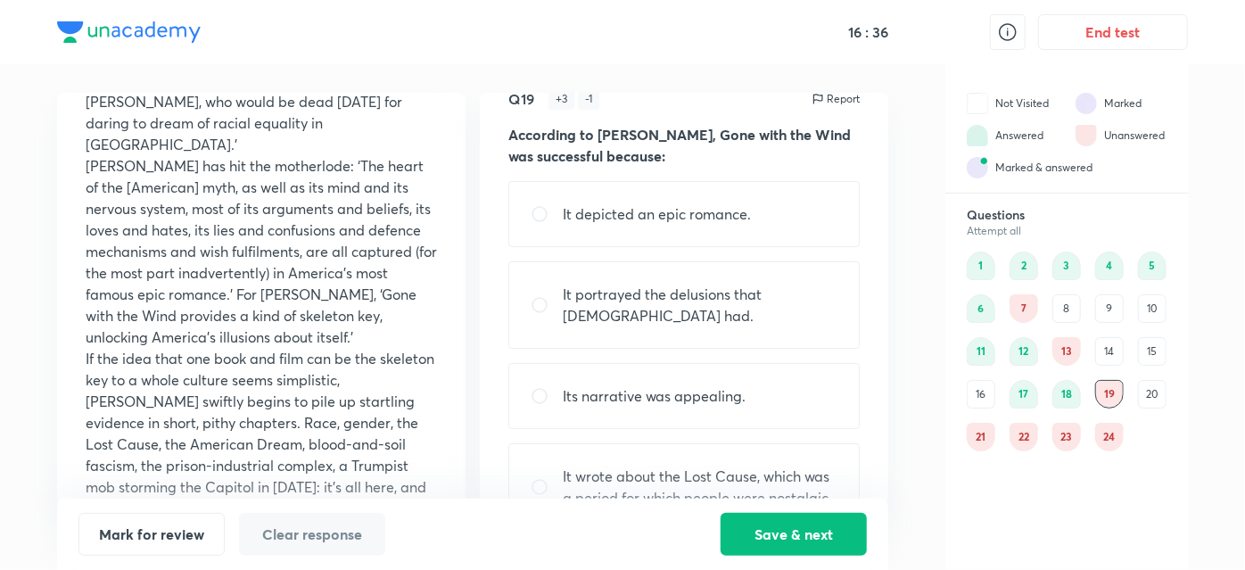
click at [831, 303] on p "It portrayed the delusions that Americans had." at bounding box center [700, 305] width 275 height 43
radio input "true"
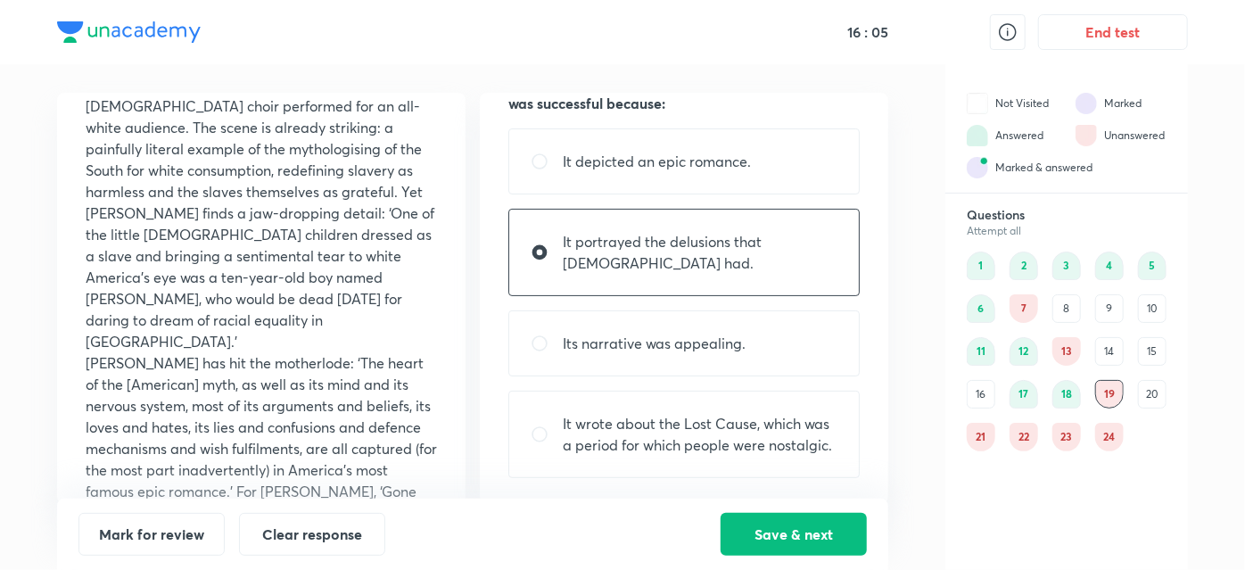
scroll to position [0, 0]
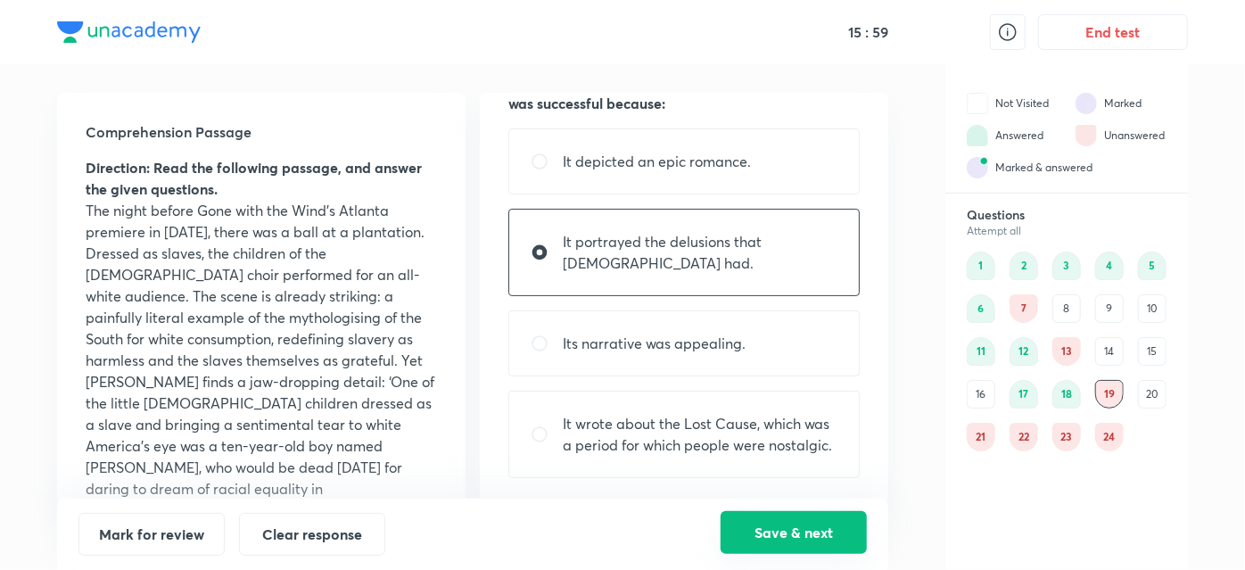
click at [762, 528] on button "Save & next" at bounding box center [794, 532] width 146 height 43
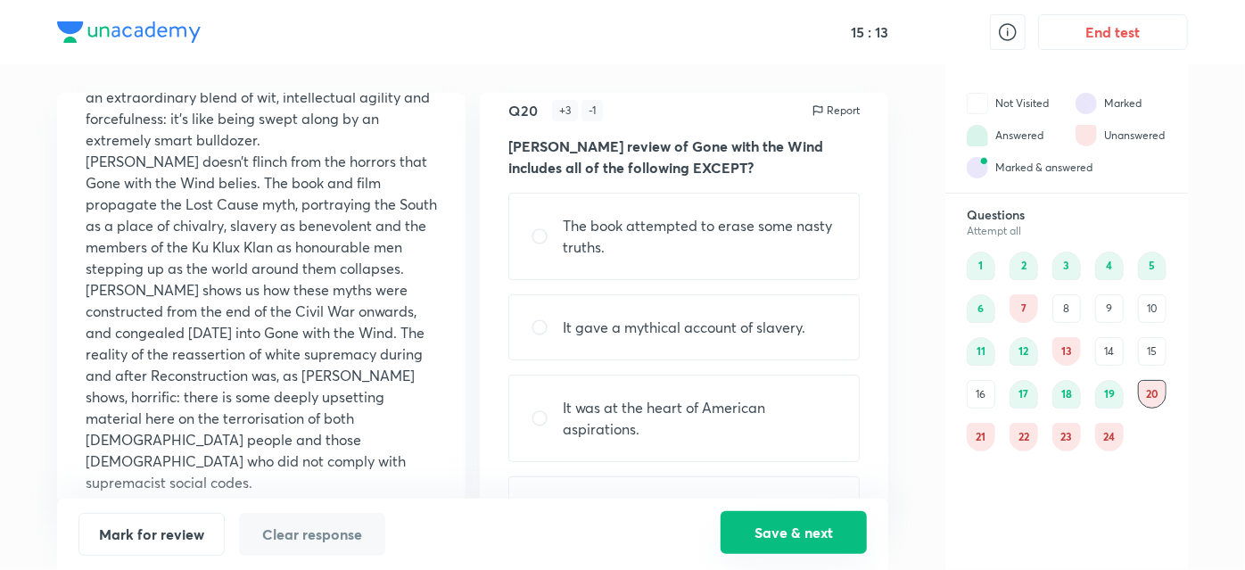
scroll to position [107, 0]
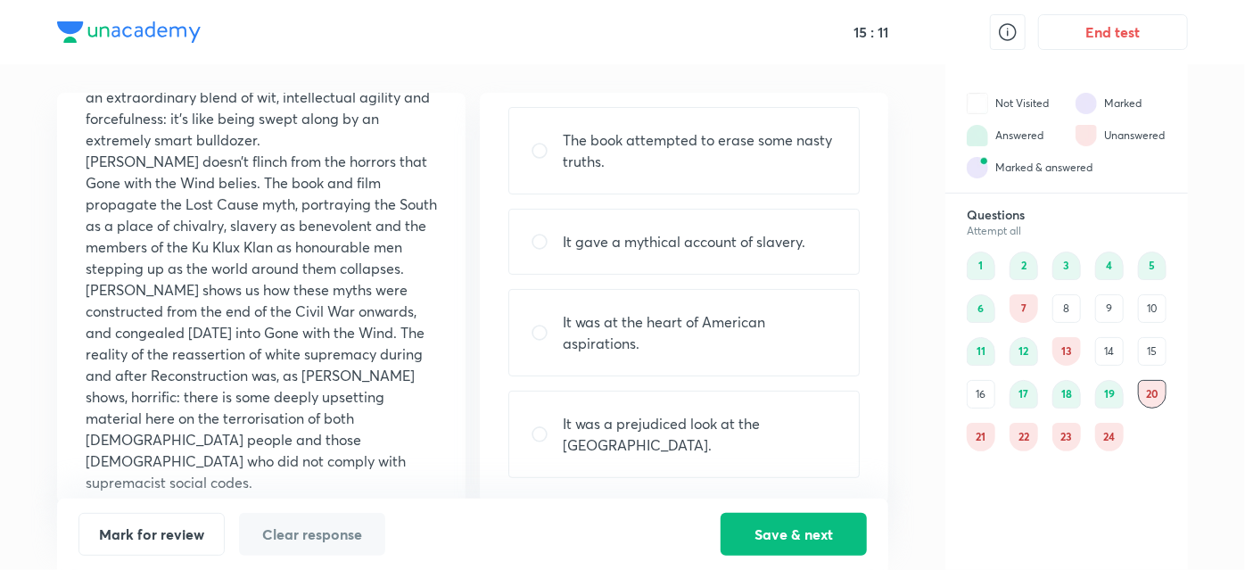
click at [549, 335] on input "radio" at bounding box center [547, 333] width 32 height 18
radio input "true"
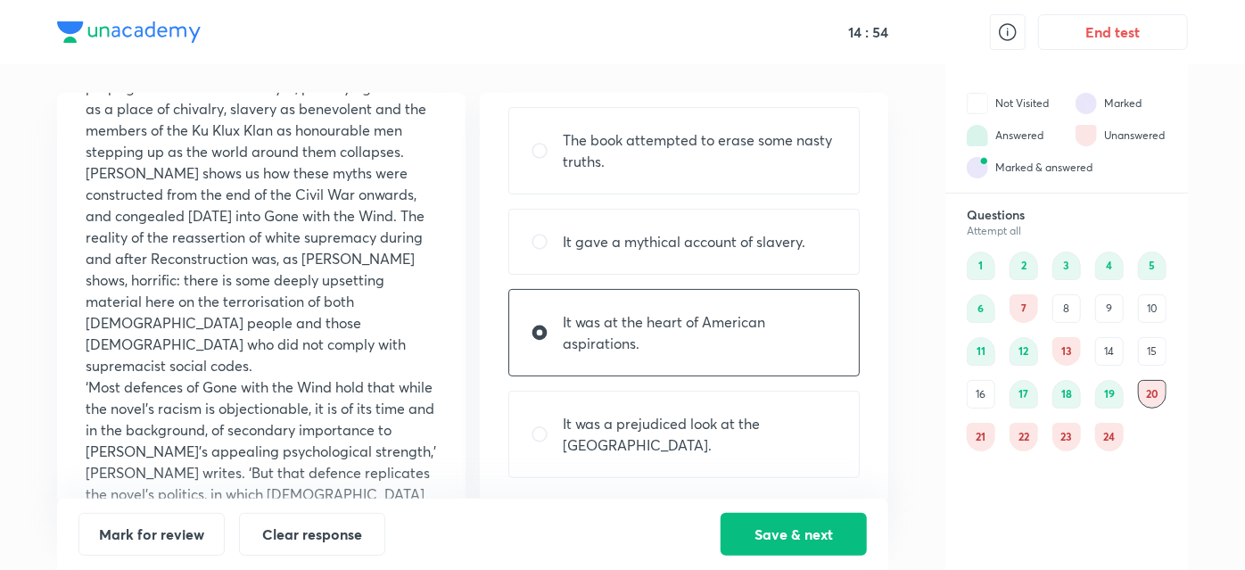
scroll to position [1137, 0]
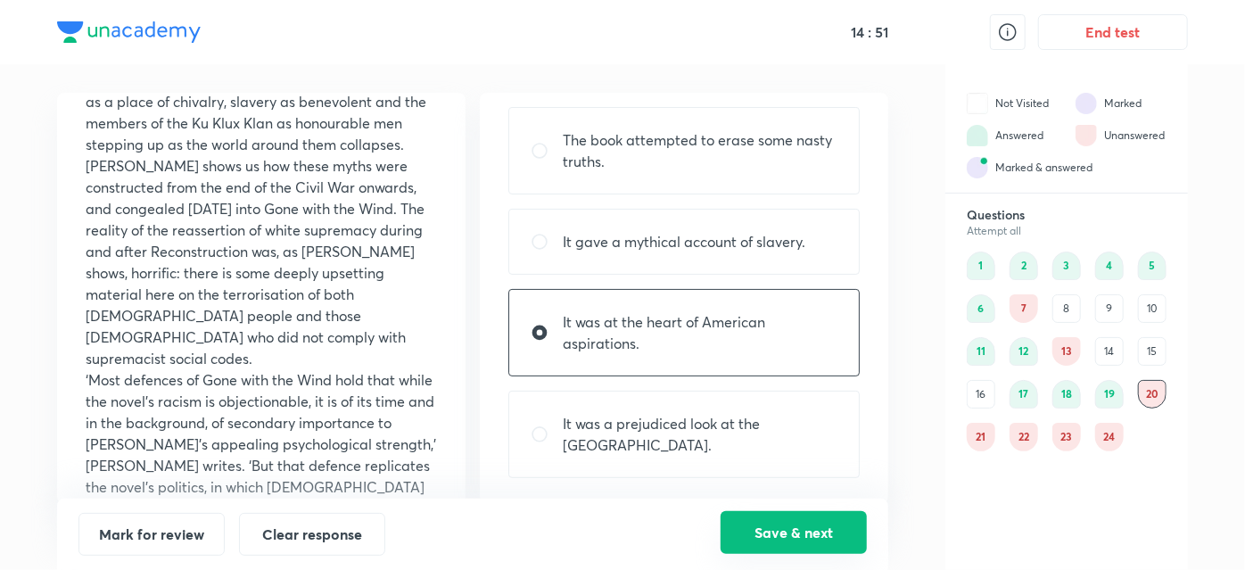
click at [822, 533] on button "Save & next" at bounding box center [794, 532] width 146 height 43
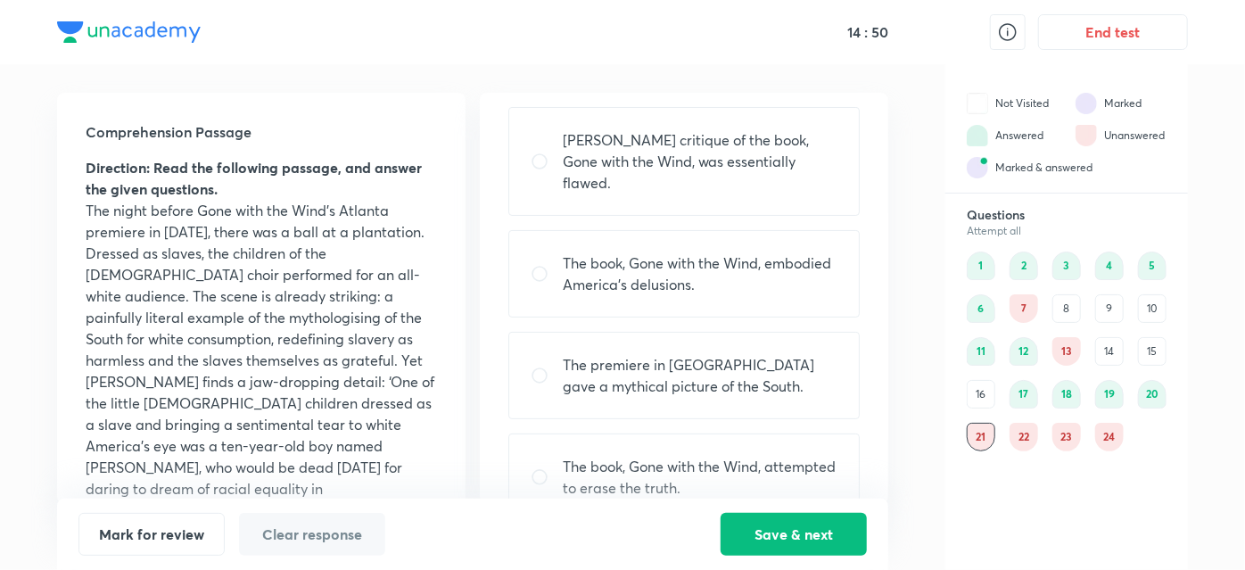
click at [1121, 400] on div "19" at bounding box center [1110, 394] width 29 height 29
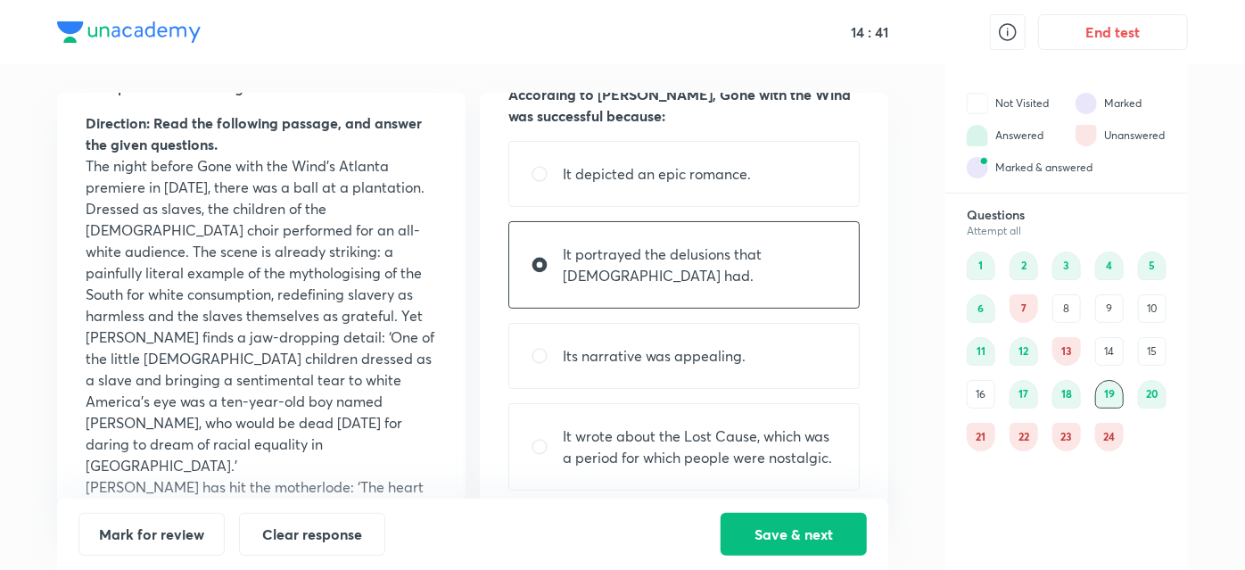
scroll to position [86, 0]
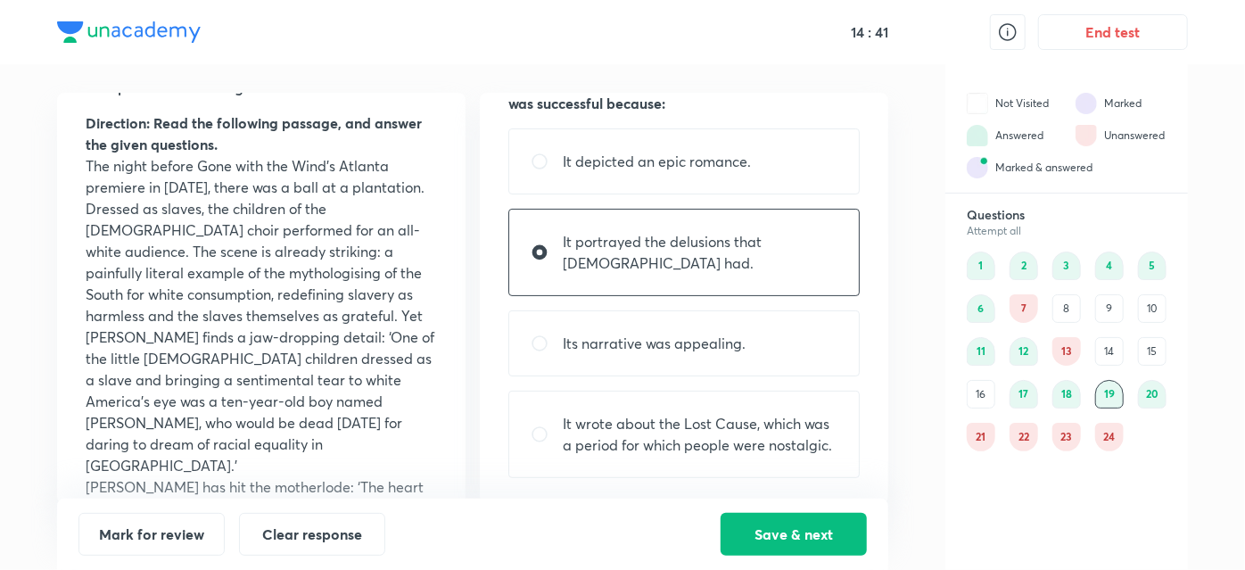
click at [562, 435] on input "radio" at bounding box center [547, 435] width 32 height 18
radio input "true"
click at [710, 275] on div "It portrayed the delusions that Americans had." at bounding box center [685, 252] width 352 height 87
radio input "true"
radio input "false"
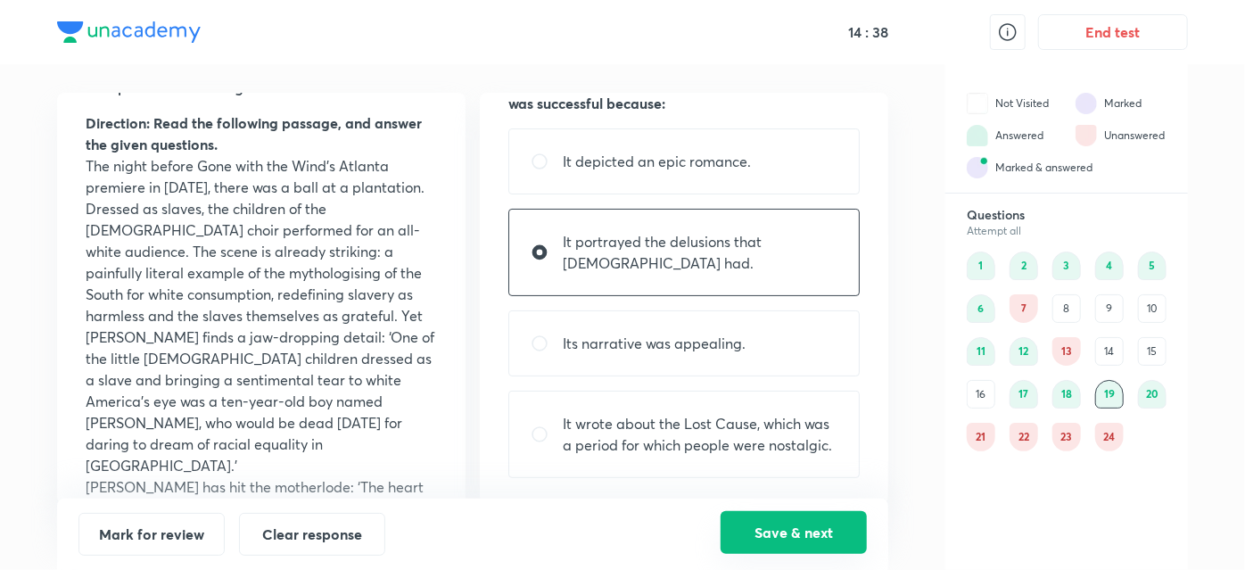
click at [788, 527] on button "Save & next" at bounding box center [794, 532] width 146 height 43
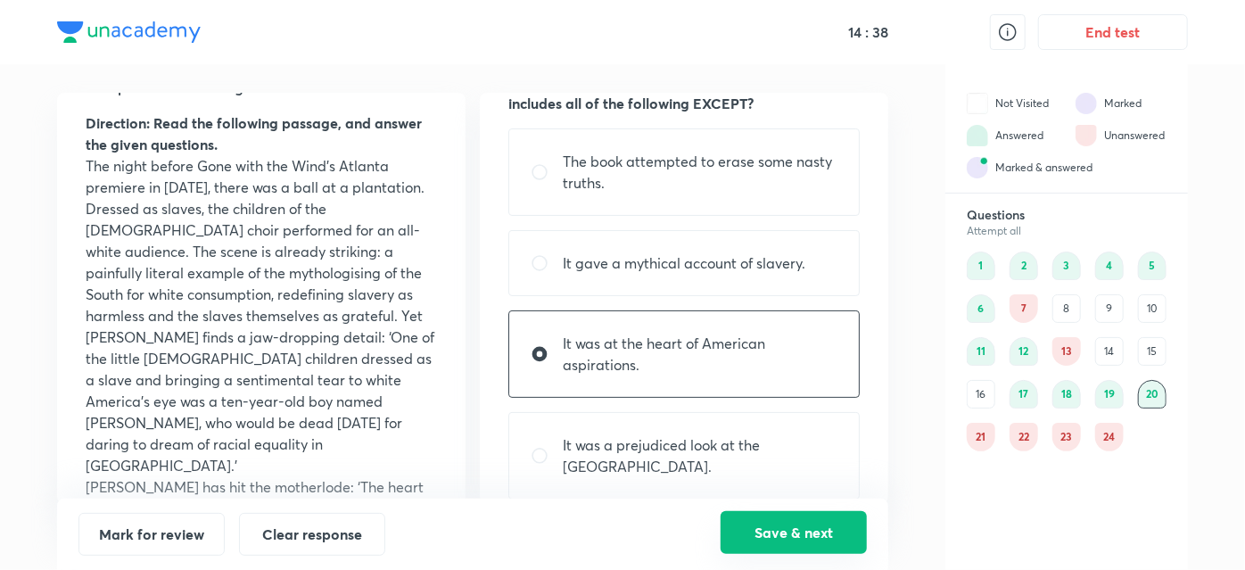
scroll to position [0, 0]
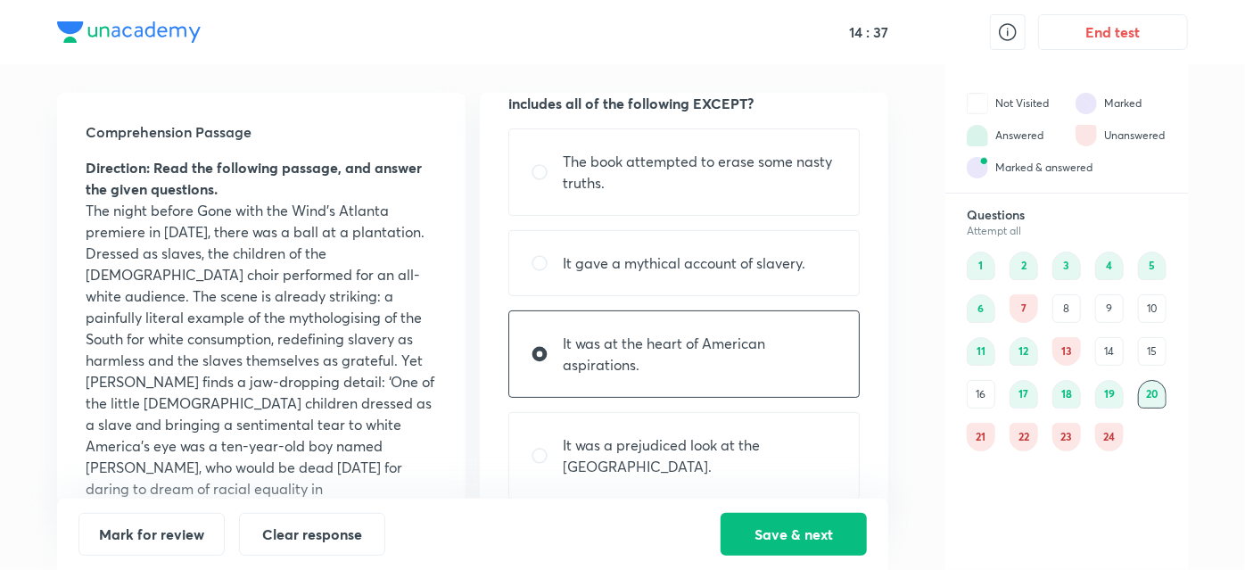
click at [1115, 394] on div "19" at bounding box center [1110, 394] width 29 height 29
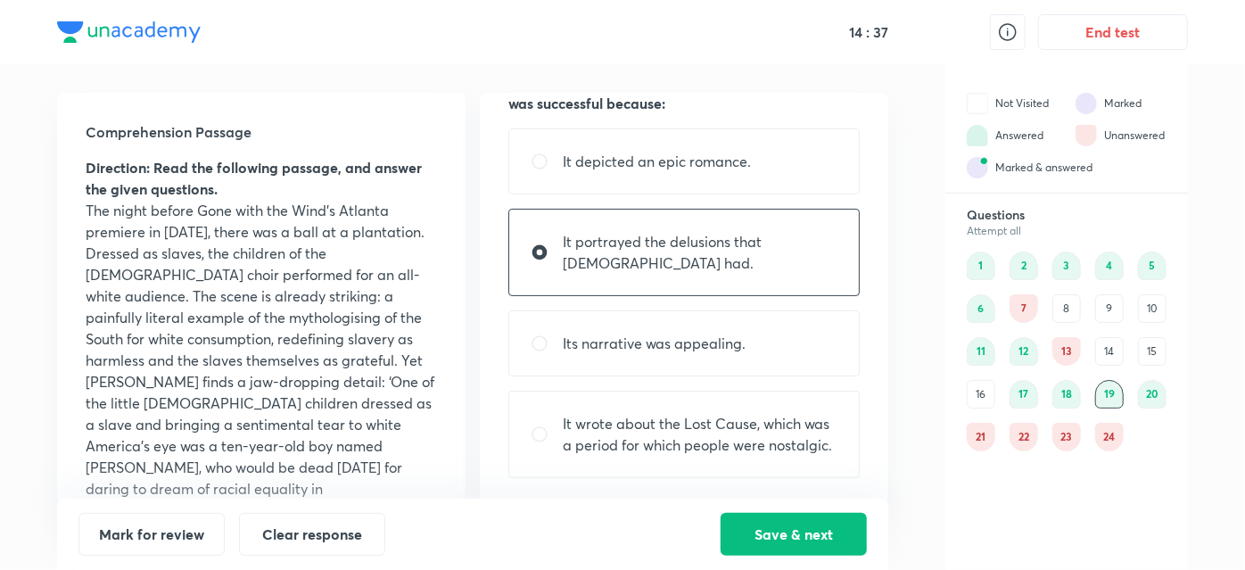
click at [790, 349] on div "Its narrative was appealing." at bounding box center [685, 343] width 352 height 66
radio input "false"
radio input "true"
click at [789, 270] on p "It portrayed the delusions that Americans had." at bounding box center [700, 252] width 275 height 43
radio input "true"
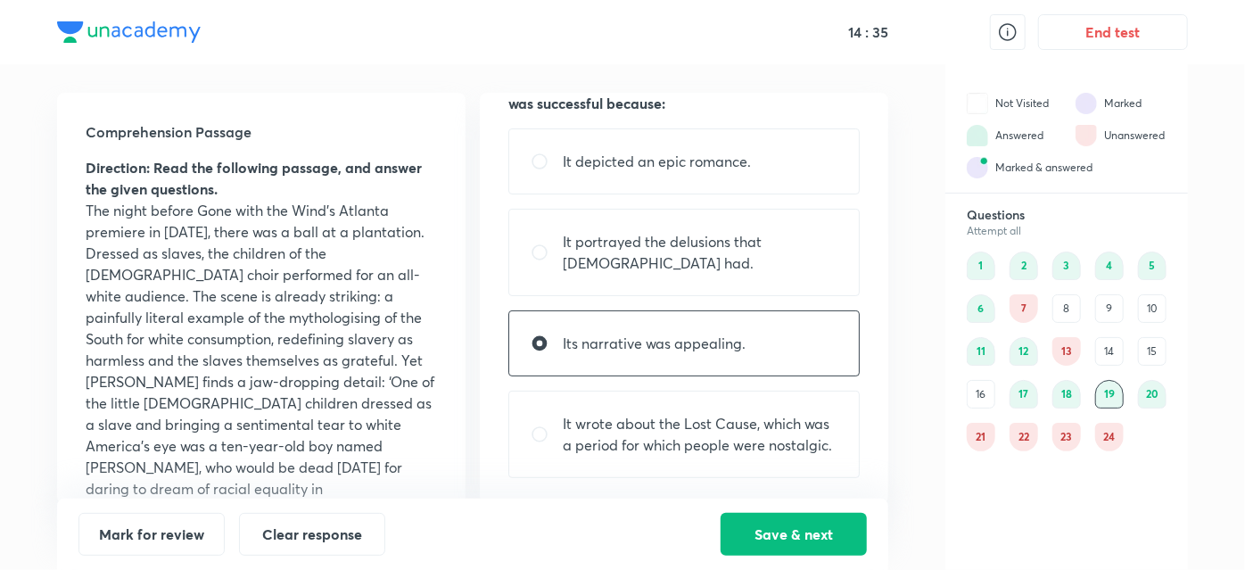
radio input "false"
click at [800, 521] on button "Save & next" at bounding box center [794, 532] width 146 height 43
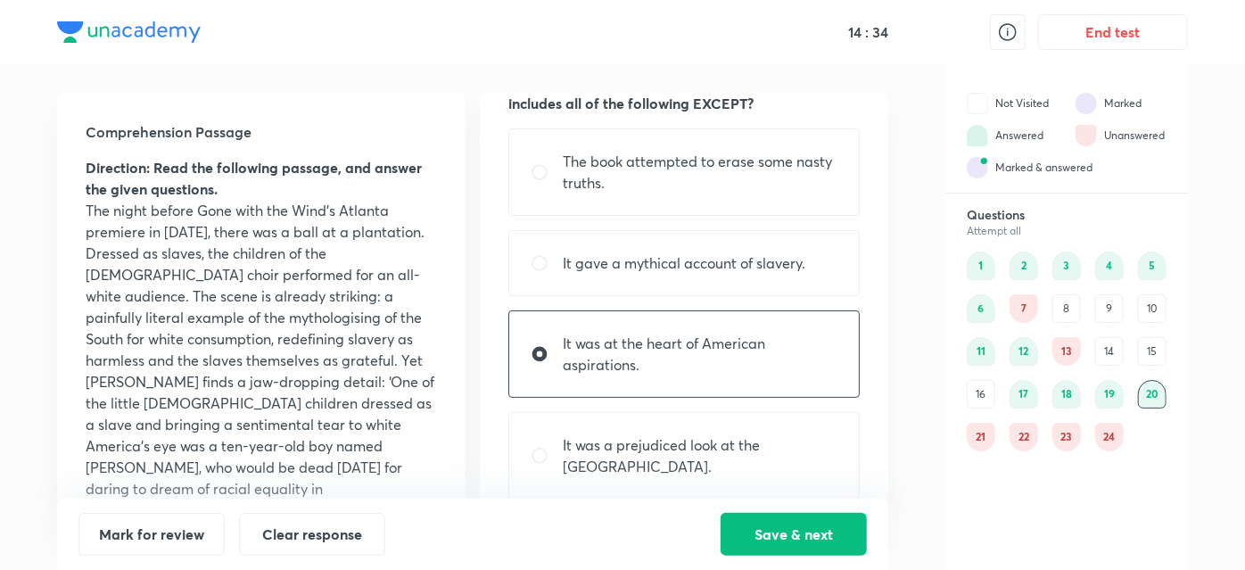
click at [1020, 393] on div "17" at bounding box center [1024, 394] width 29 height 29
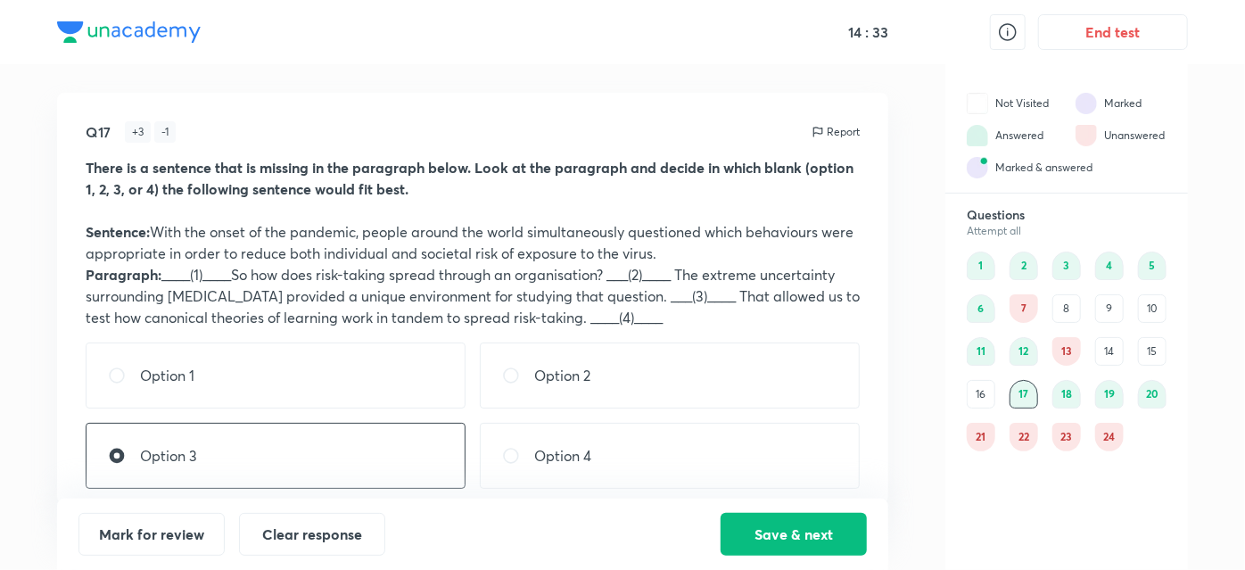
click at [1064, 395] on div "18" at bounding box center [1067, 394] width 29 height 29
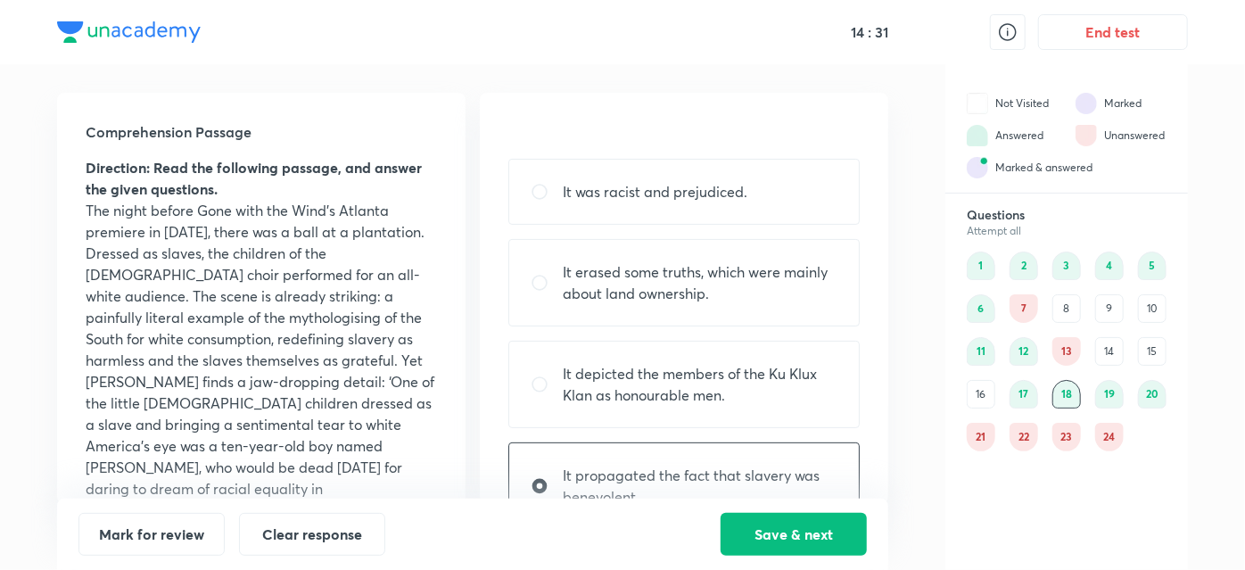
scroll to position [193, 0]
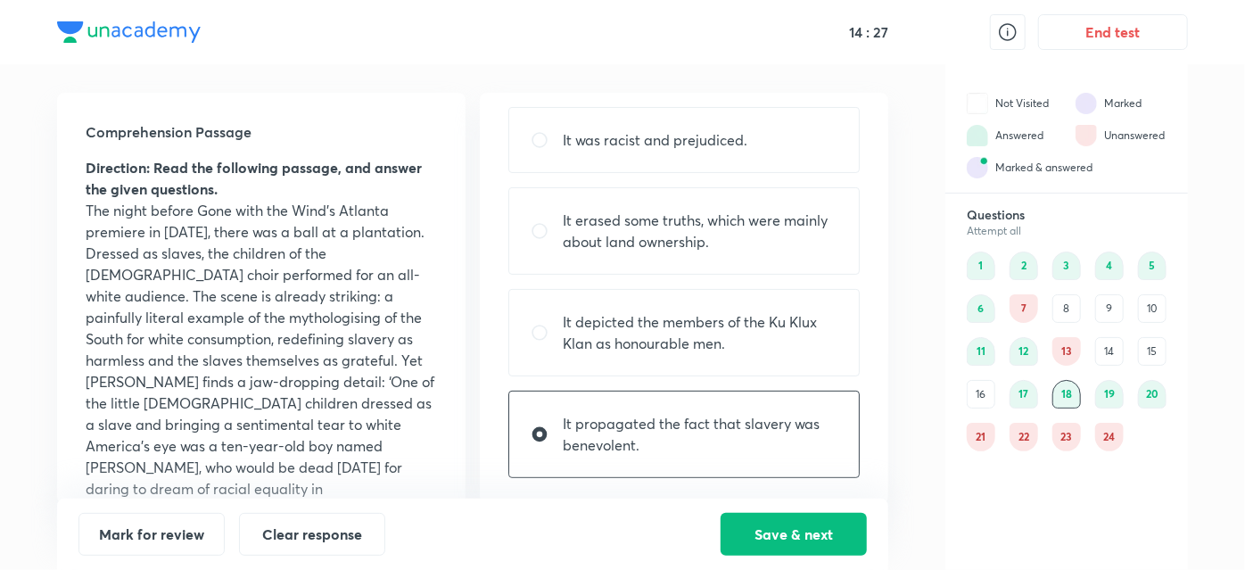
click at [1156, 398] on div "20" at bounding box center [1152, 394] width 29 height 29
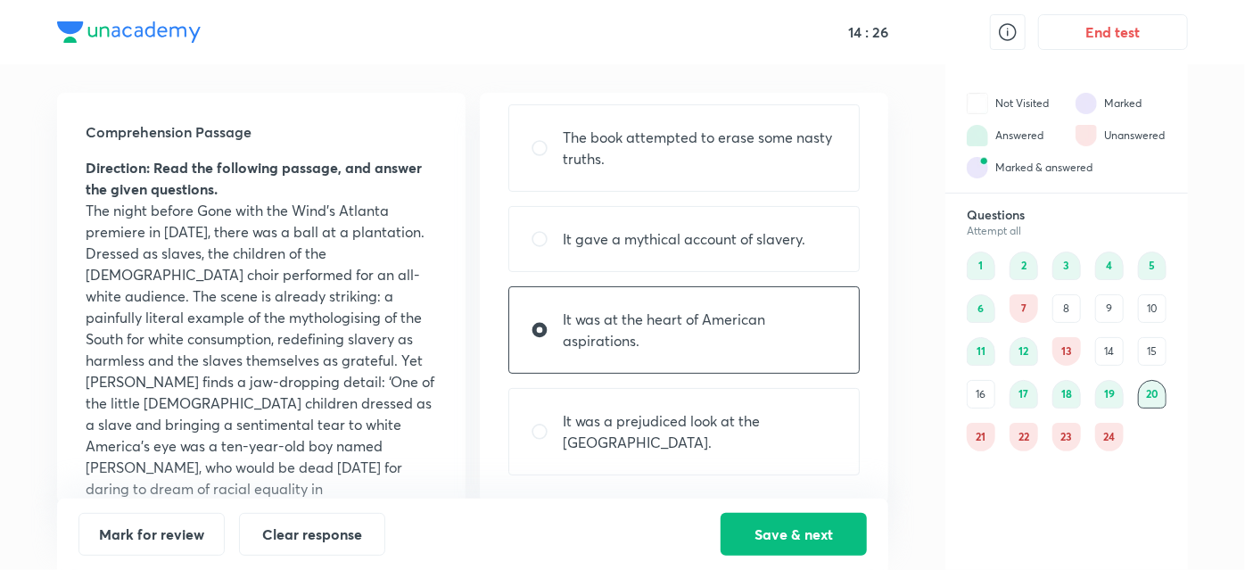
scroll to position [107, 0]
click at [1156, 398] on div "20" at bounding box center [1152, 394] width 29 height 29
click at [989, 437] on div "21" at bounding box center [981, 437] width 29 height 29
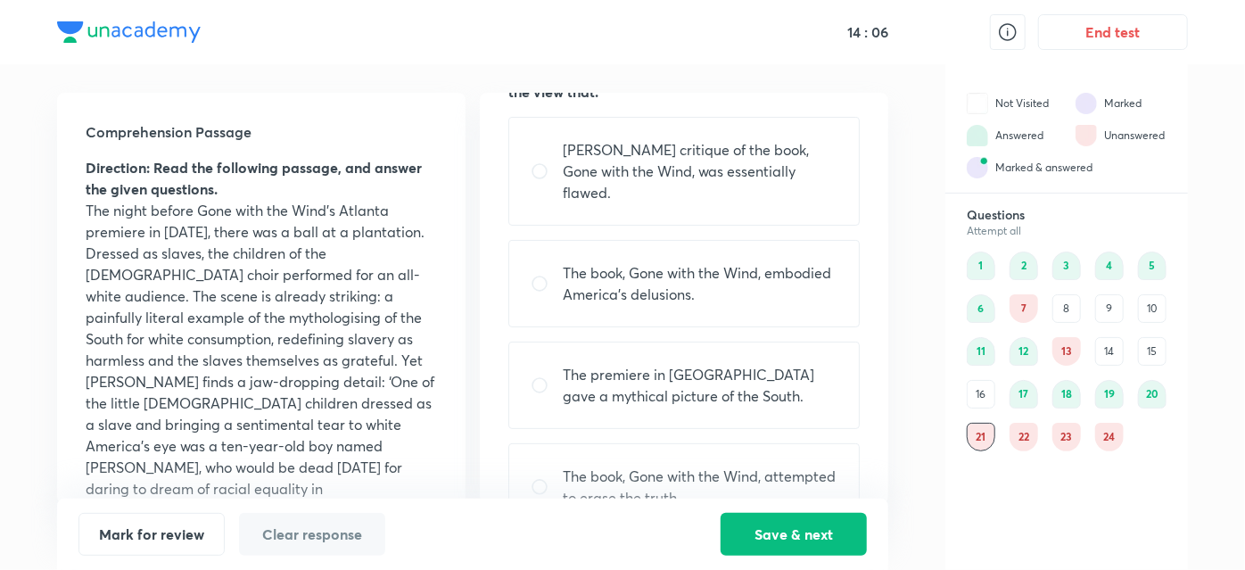
scroll to position [96, 0]
click at [782, 201] on div "Churchwell’s critique of the book, Gone with the Wind, was essentially flawed." at bounding box center [685, 172] width 352 height 109
radio input "true"
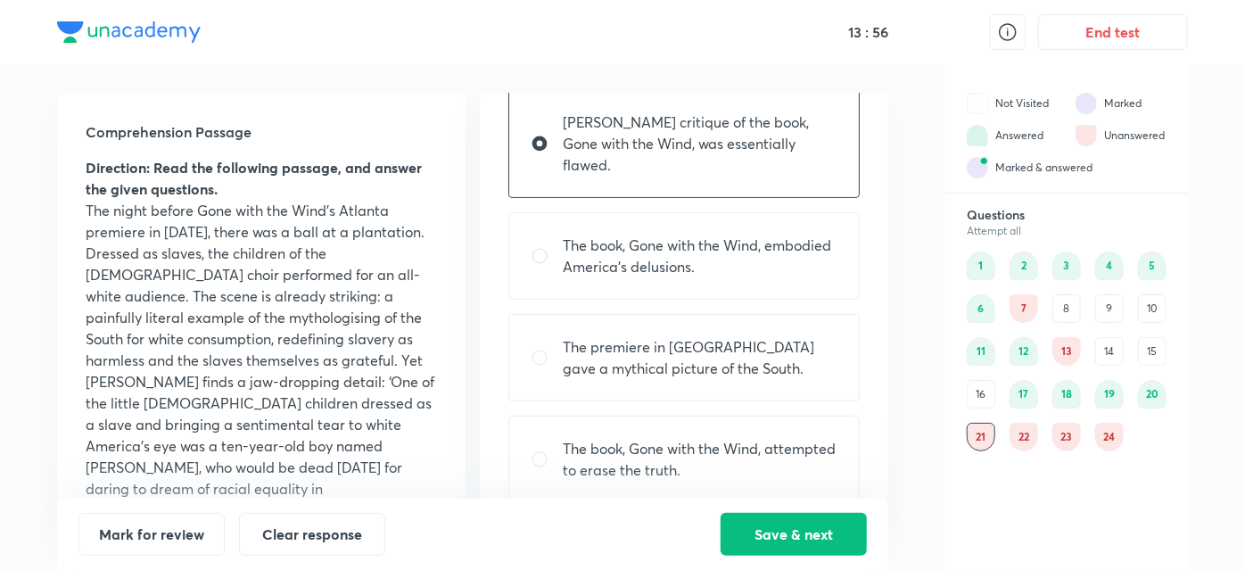
scroll to position [128, 0]
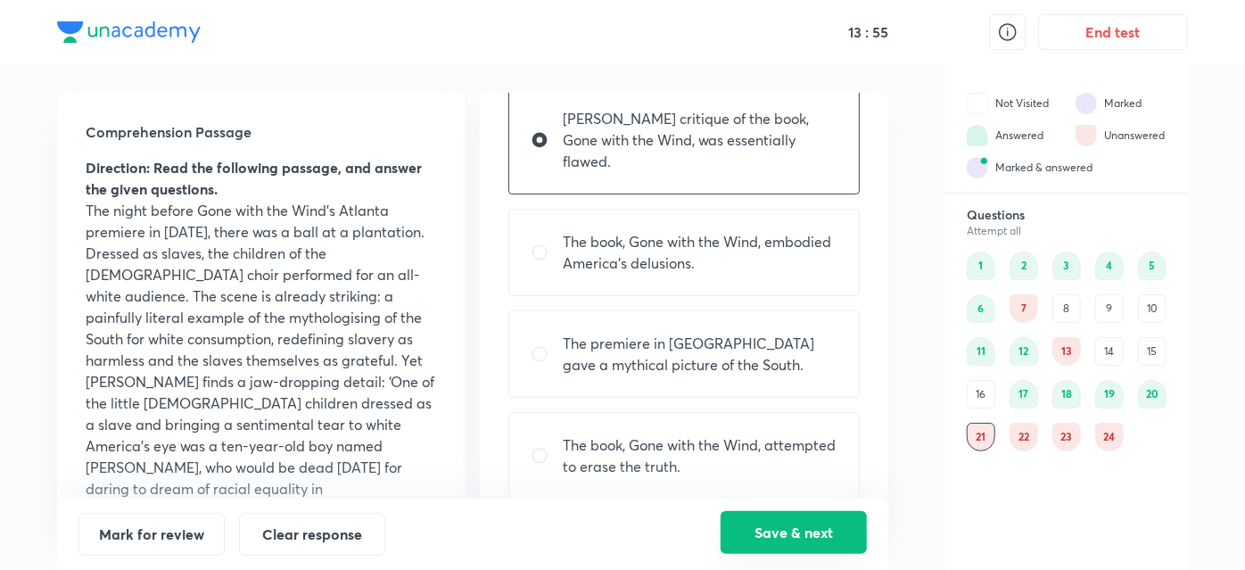
click at [776, 547] on button "Save & next" at bounding box center [794, 532] width 146 height 43
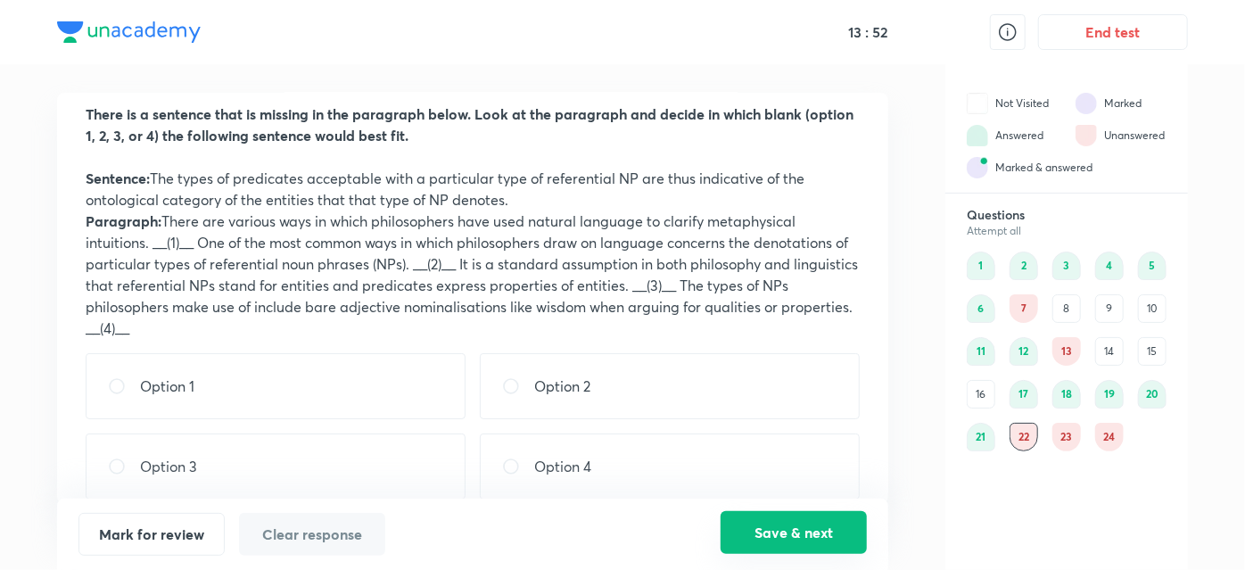
scroll to position [55, 0]
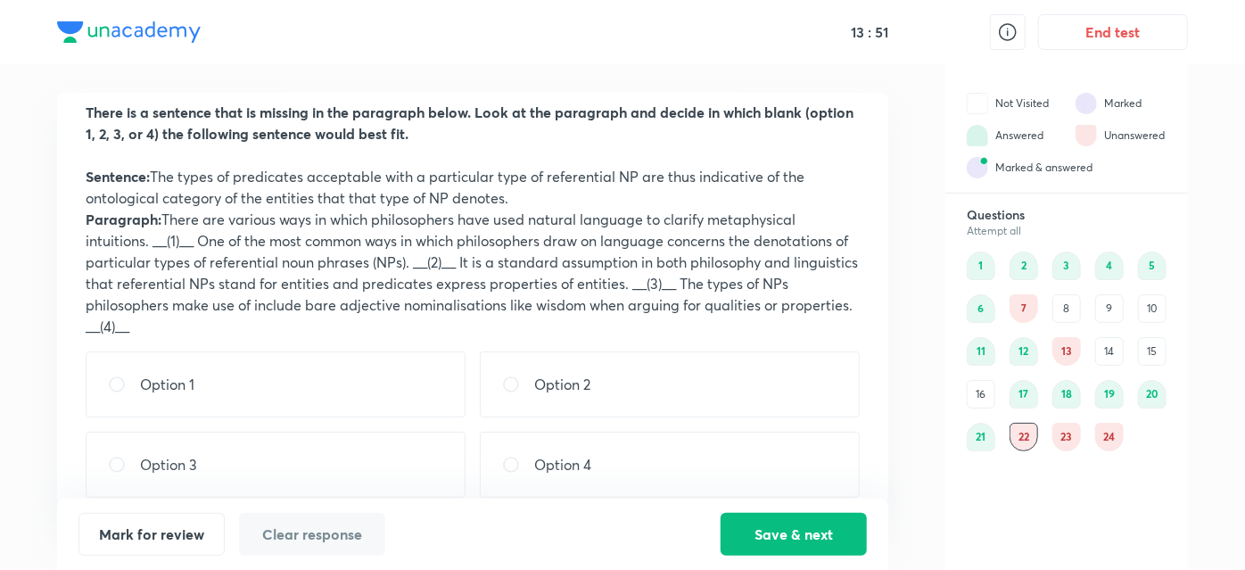
click at [1063, 438] on div "23" at bounding box center [1067, 437] width 29 height 29
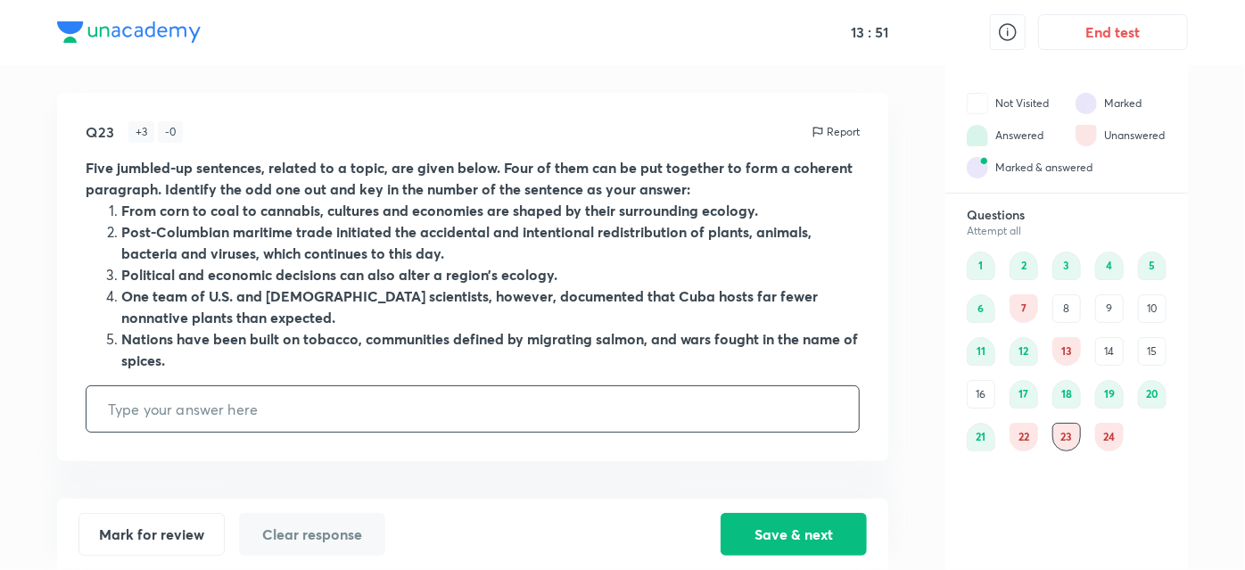
scroll to position [0, 0]
click at [433, 376] on div "Q23 + 3 - 0 Report Five jumbled-up sentences, related to a topic, are given bel…" at bounding box center [472, 277] width 831 height 368
click at [401, 391] on input "text" at bounding box center [473, 408] width 773 height 45
type input "4"
click at [759, 540] on button "Save & next" at bounding box center [794, 532] width 146 height 43
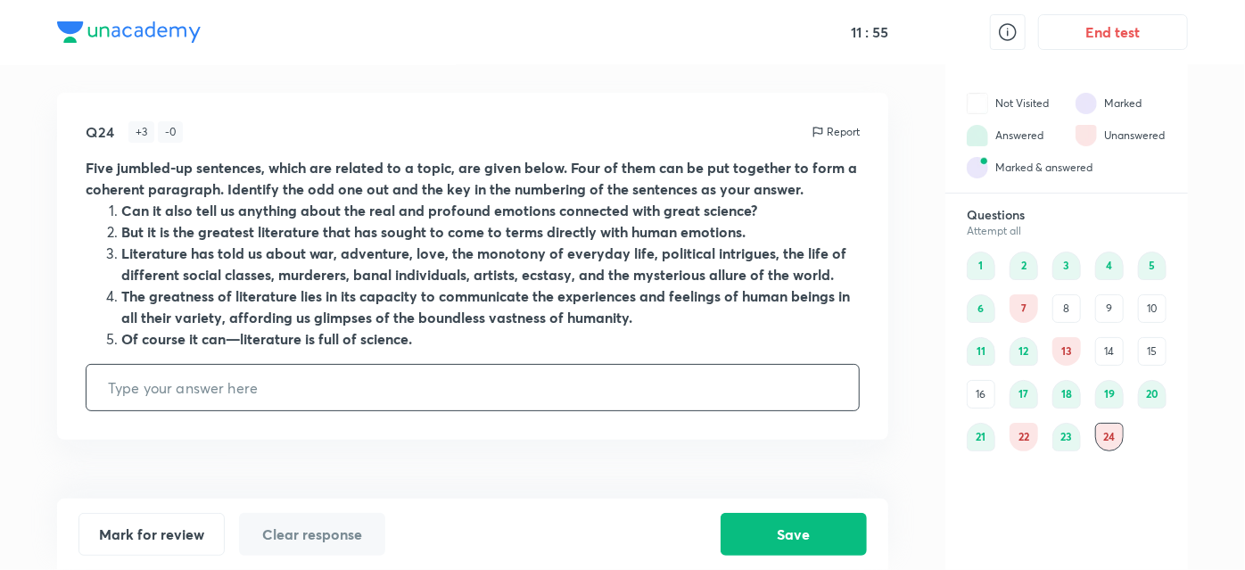
click at [765, 396] on input "text" at bounding box center [473, 387] width 773 height 45
click at [760, 396] on input "text" at bounding box center [473, 387] width 773 height 45
type input "3"
click at [773, 528] on button "Save" at bounding box center [794, 532] width 146 height 43
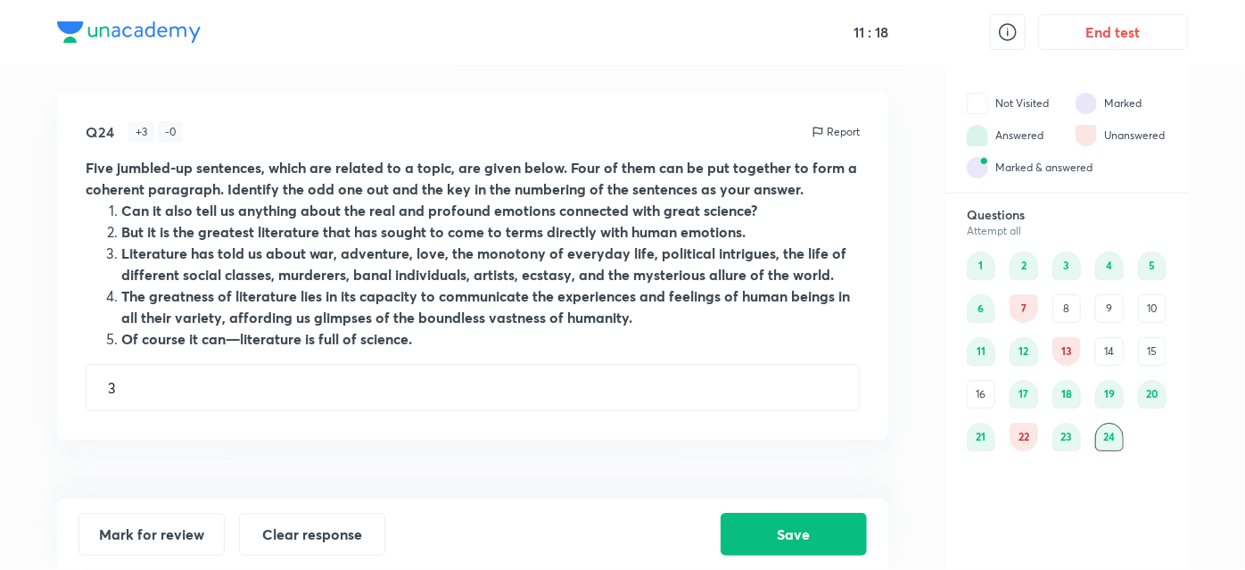
click at [1013, 435] on div "22" at bounding box center [1024, 437] width 29 height 29
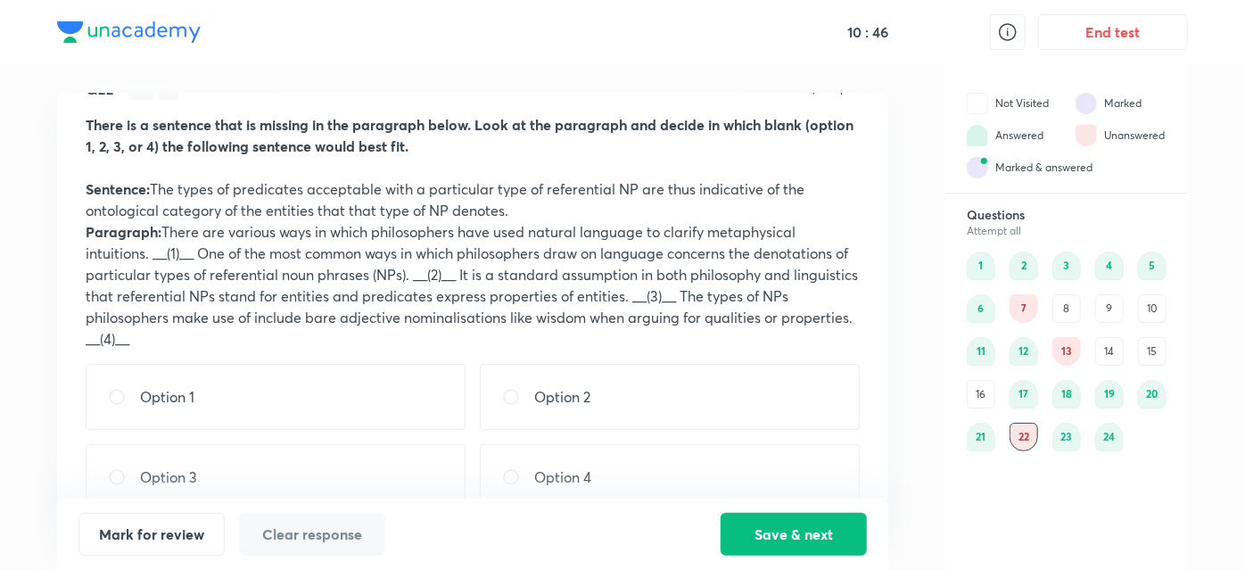
scroll to position [47, 0]
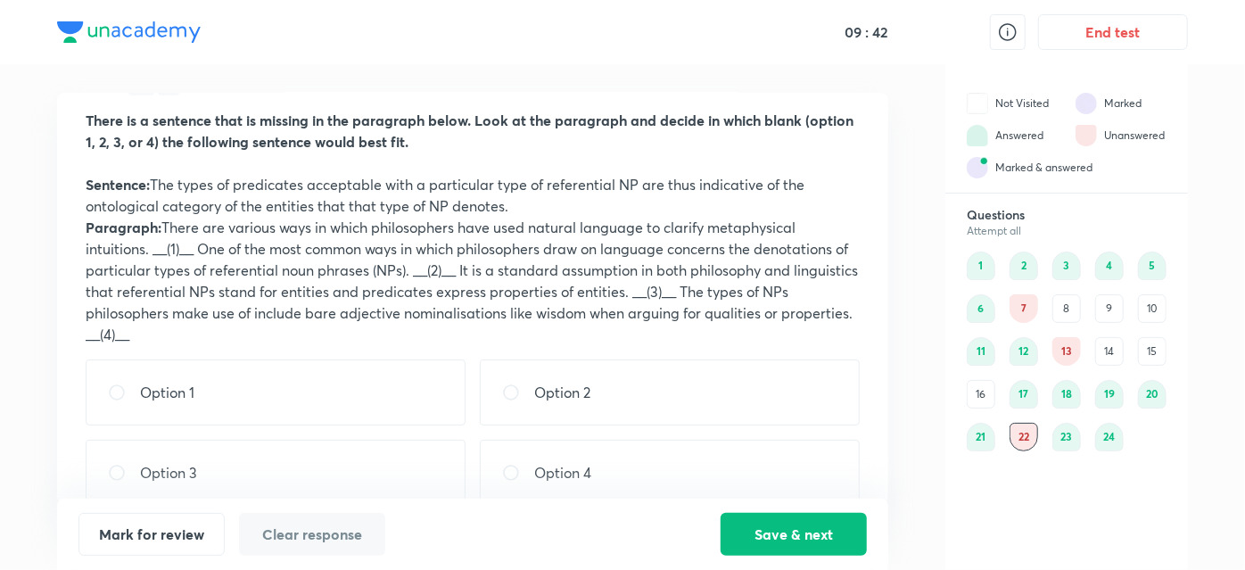
click at [564, 388] on p "Option 2" at bounding box center [562, 392] width 56 height 21
radio input "true"
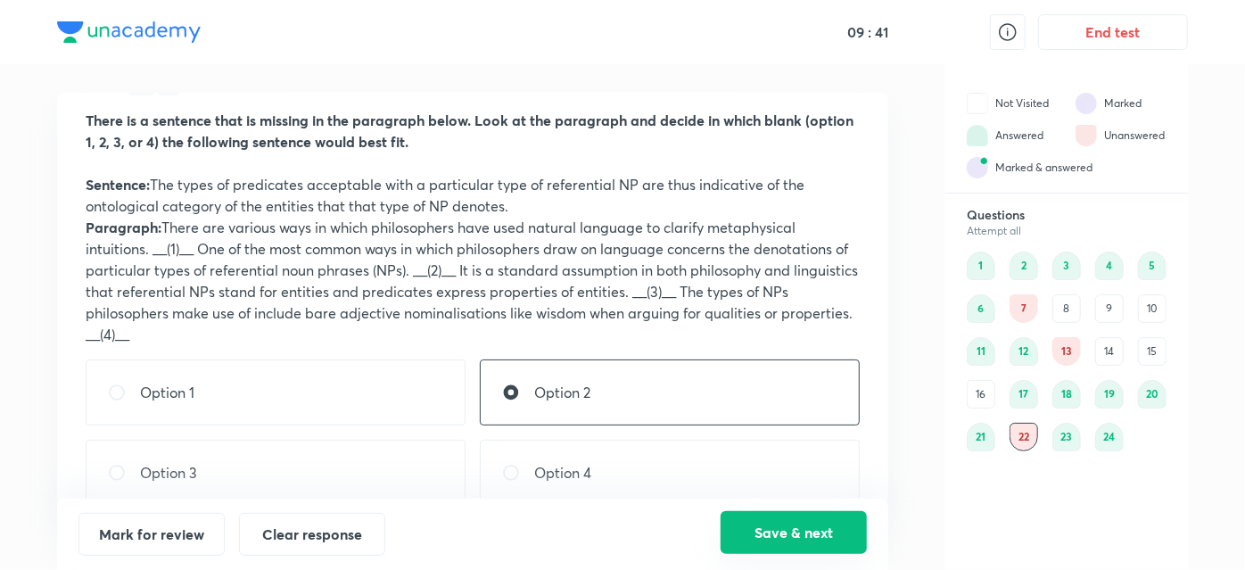
click at [790, 550] on button "Save & next" at bounding box center [794, 532] width 146 height 43
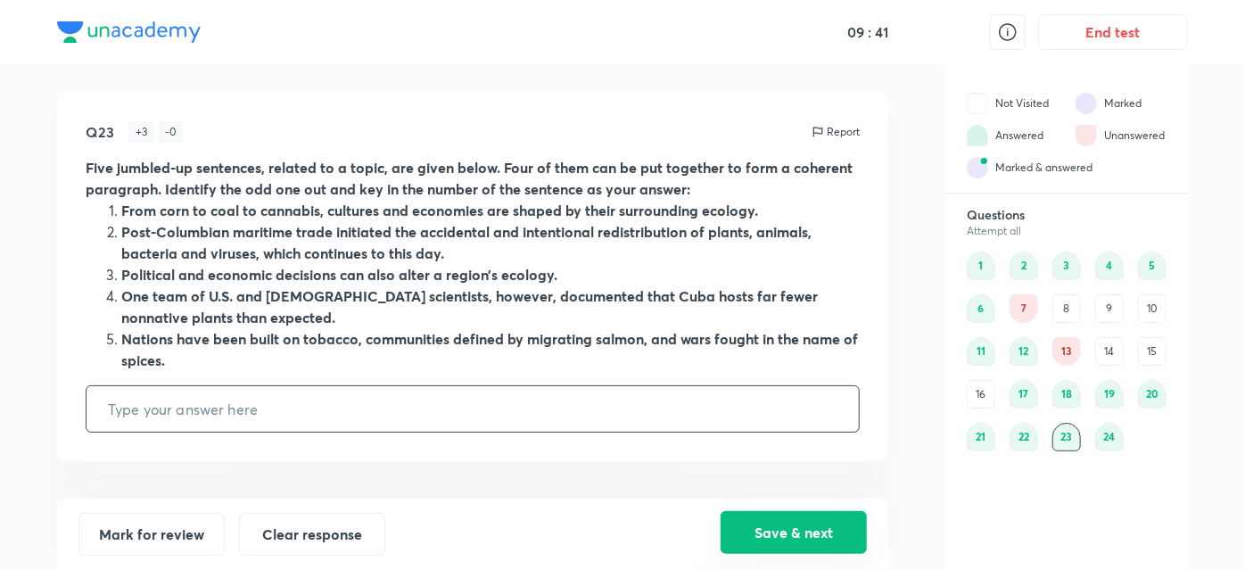
type input "4"
click at [1017, 304] on div "7" at bounding box center [1024, 308] width 29 height 29
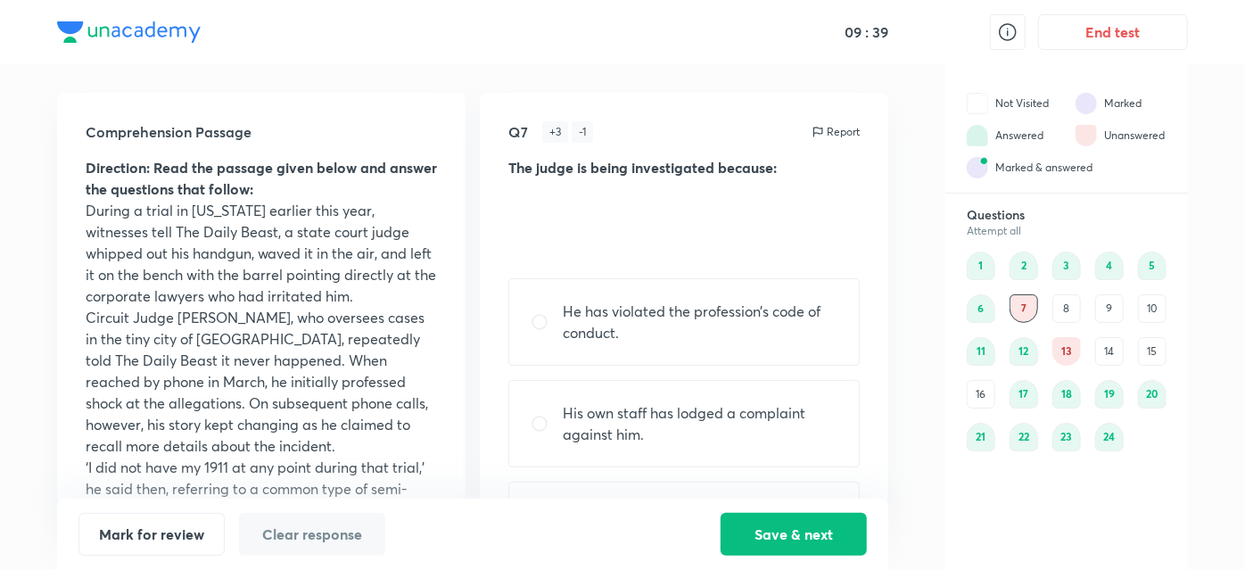
click at [985, 394] on div "16" at bounding box center [981, 394] width 29 height 29
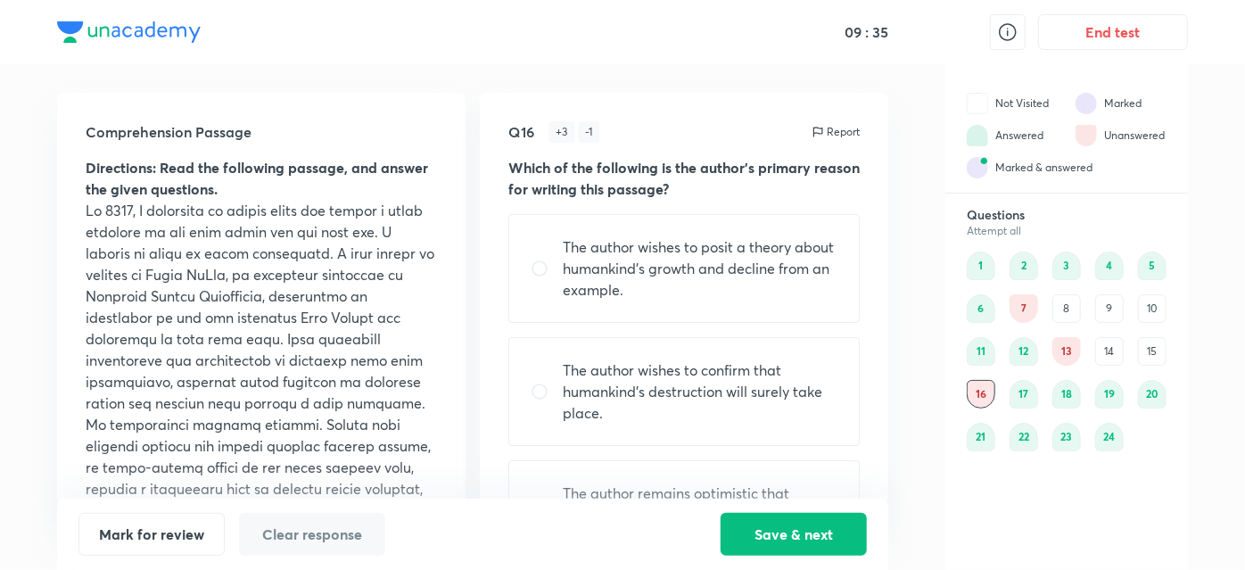
click at [1022, 309] on div "7" at bounding box center [1024, 308] width 29 height 29
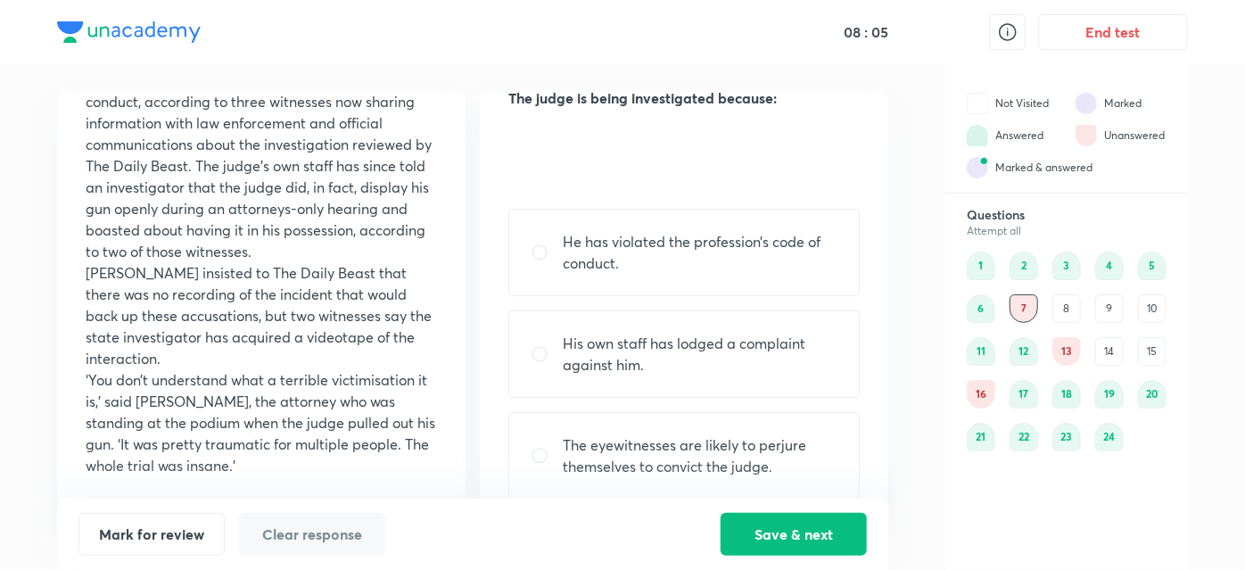
scroll to position [115, 0]
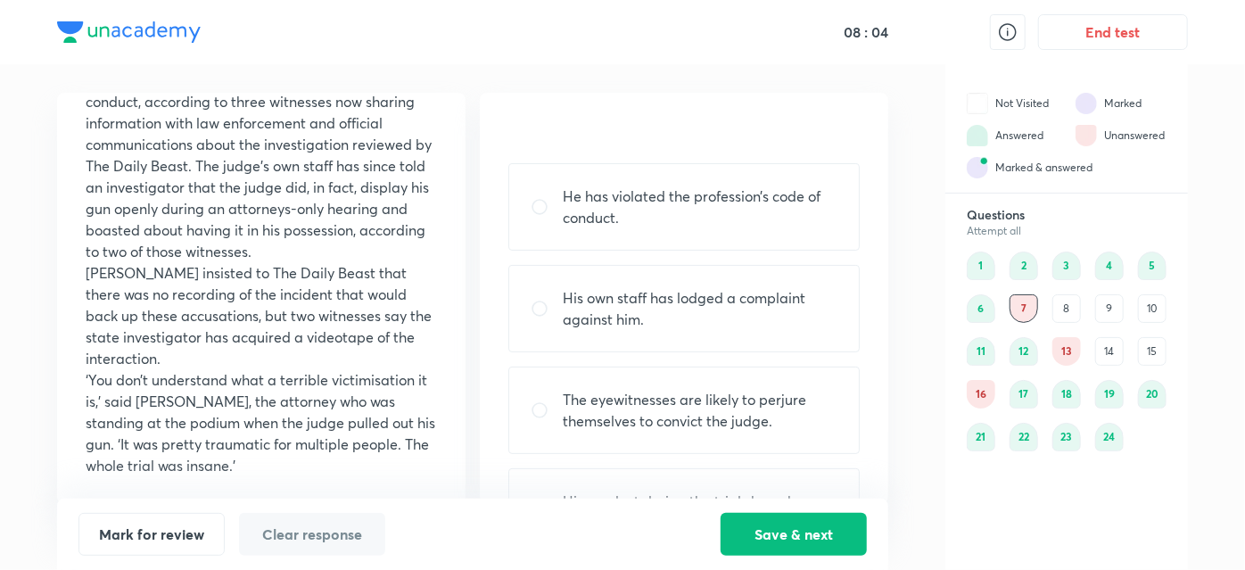
click at [780, 194] on p "He has violated the profession’s code of conduct." at bounding box center [700, 207] width 275 height 43
radio input "true"
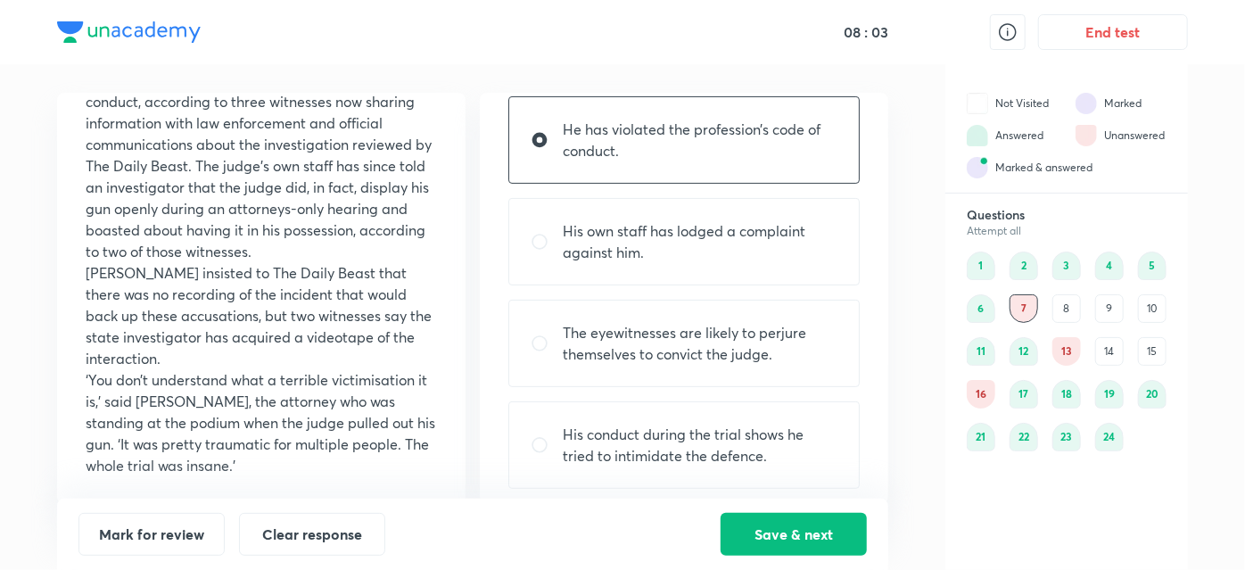
scroll to position [193, 0]
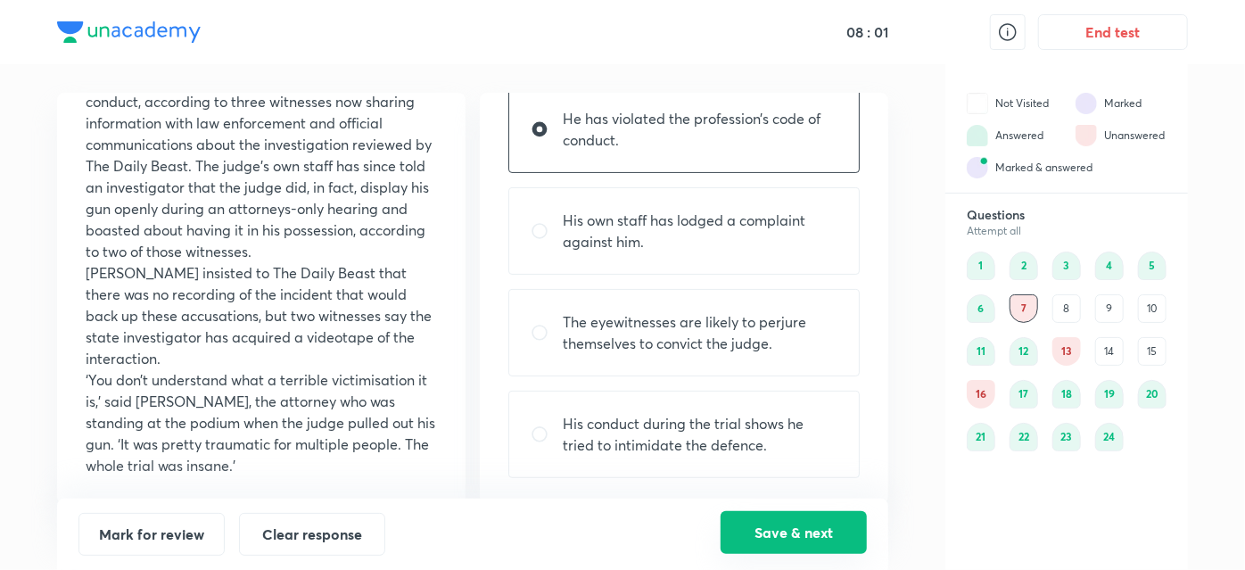
click at [754, 529] on button "Save & next" at bounding box center [794, 532] width 146 height 43
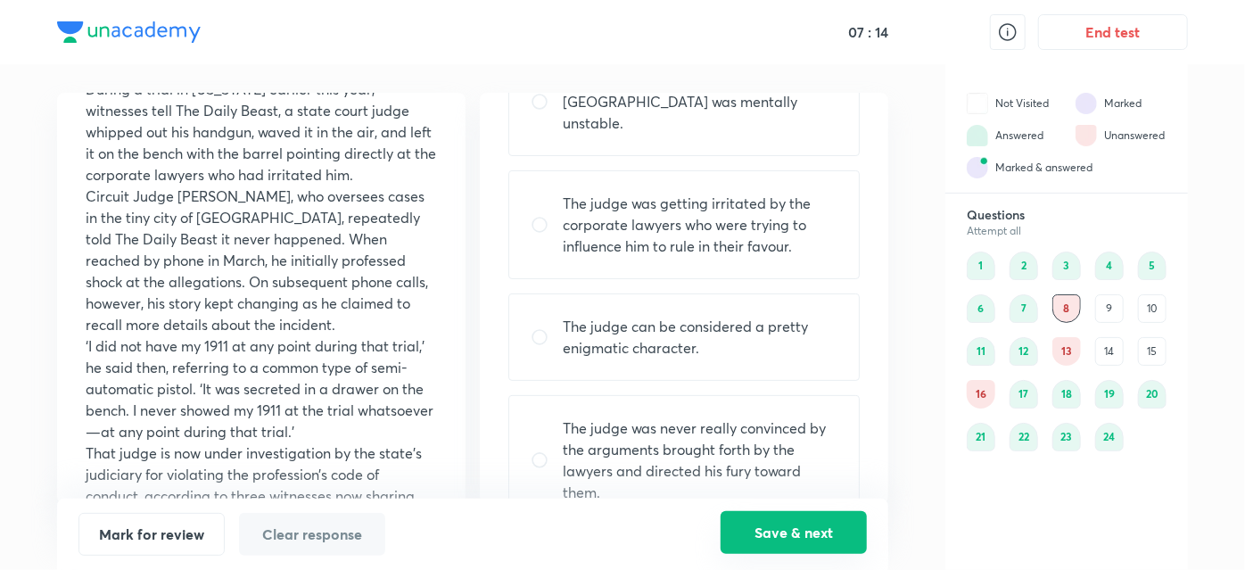
scroll to position [138, 0]
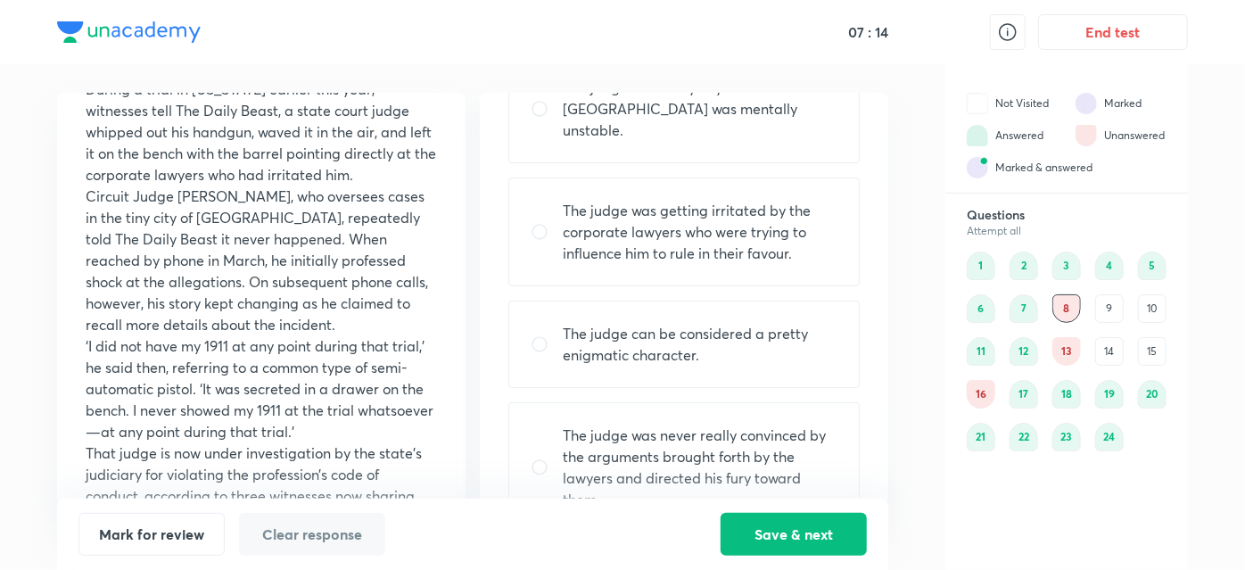
click at [796, 214] on p "The judge was getting irritated by the corporate lawyers who were trying to inf…" at bounding box center [700, 232] width 275 height 64
radio input "true"
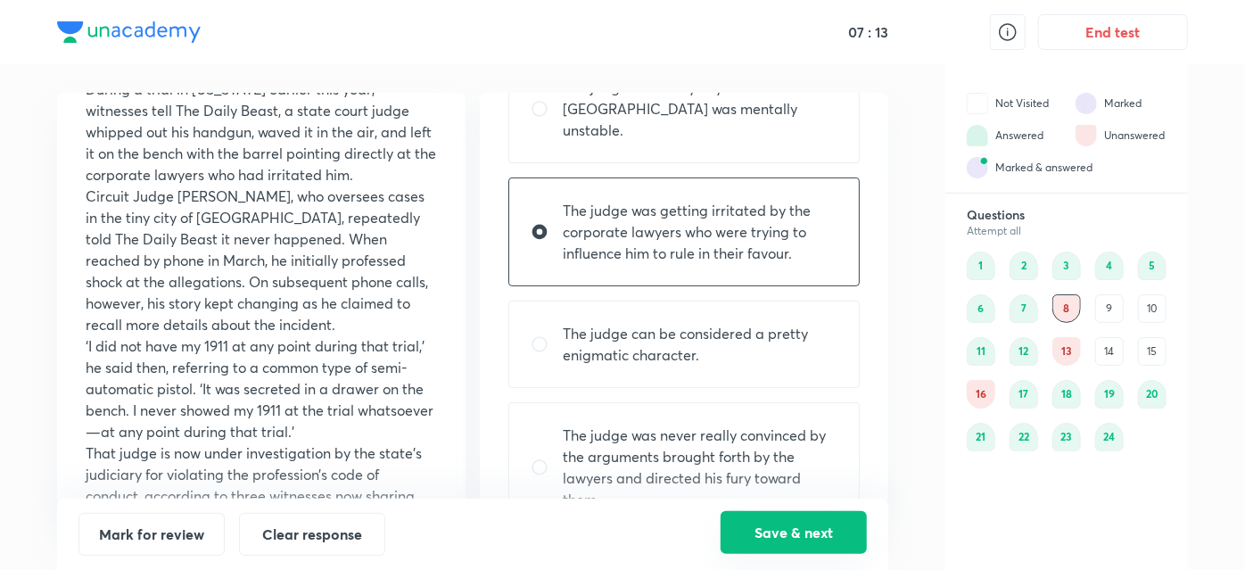
click at [831, 537] on button "Save & next" at bounding box center [794, 532] width 146 height 43
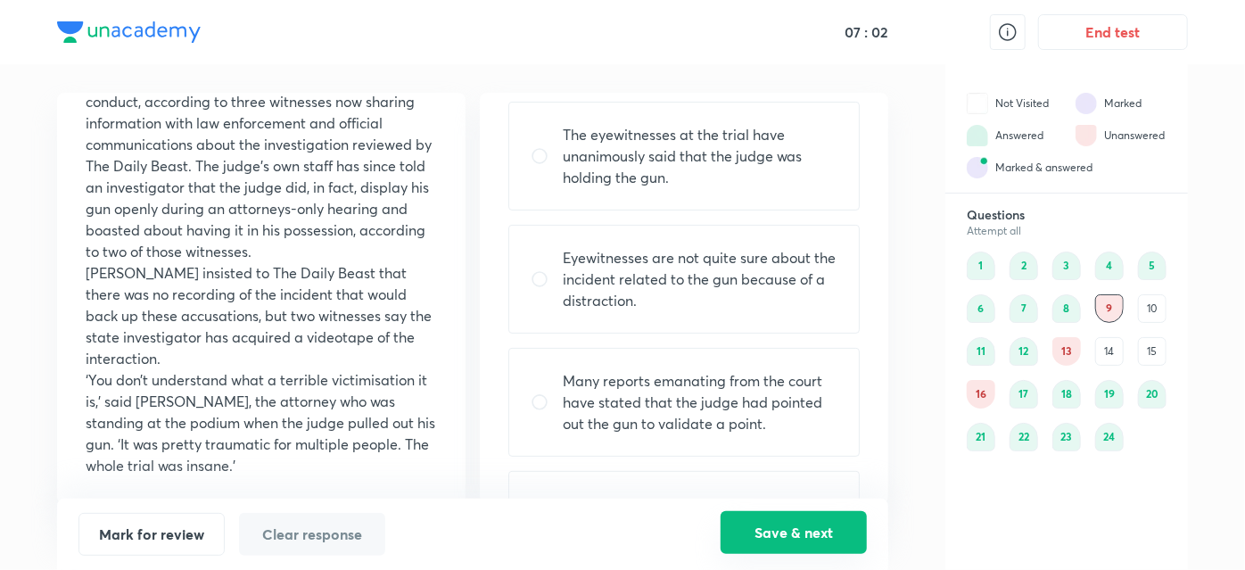
scroll to position [156, 0]
click at [832, 163] on p "The eyewitnesses at the trial have unanimously said that the judge was holding …" at bounding box center [700, 155] width 275 height 64
radio input "true"
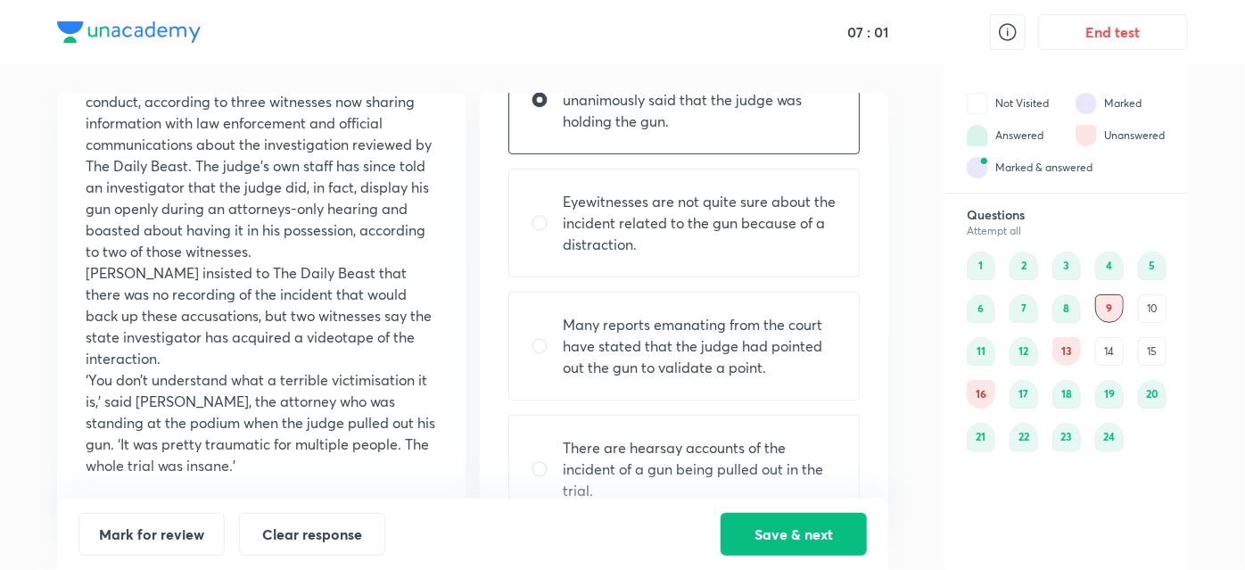
scroll to position [257, 0]
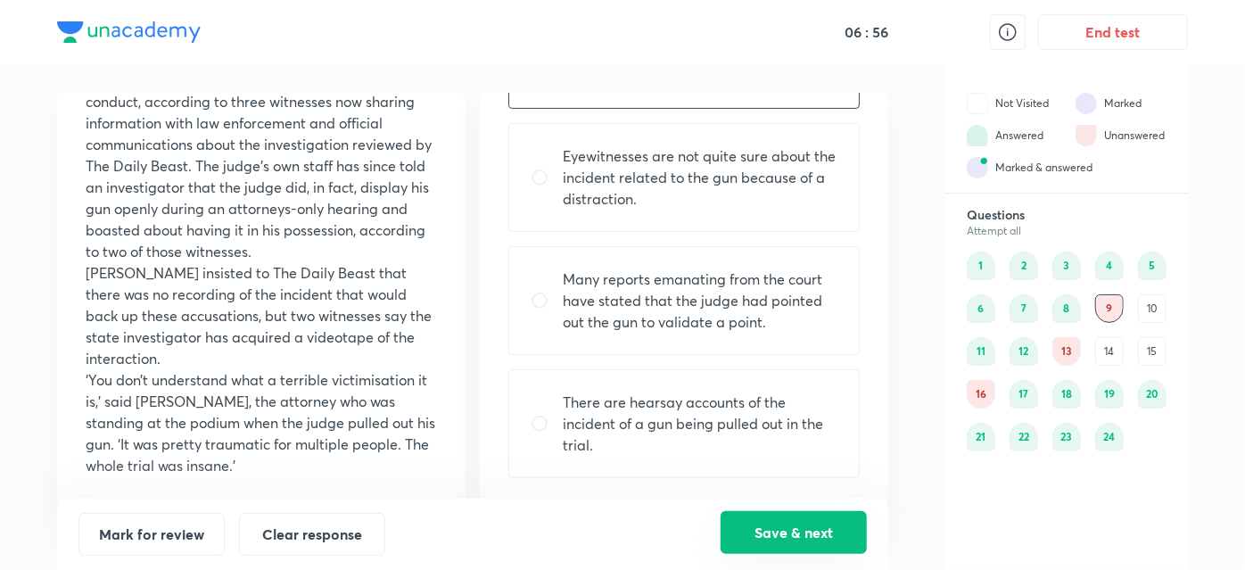
click at [798, 529] on button "Save & next" at bounding box center [794, 532] width 146 height 43
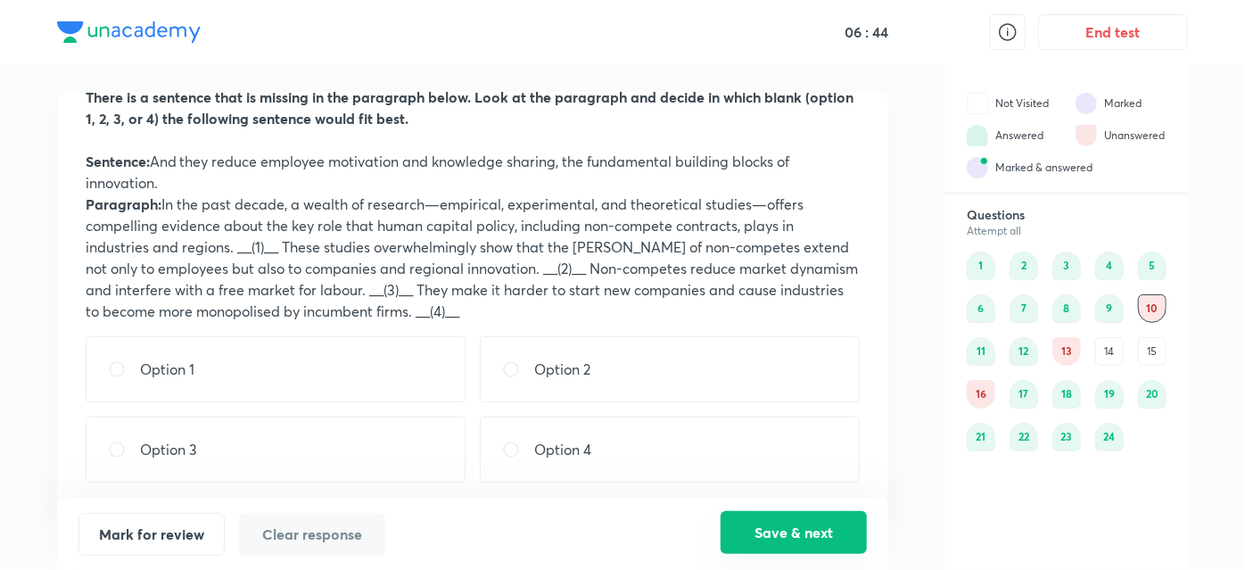
scroll to position [76, 0]
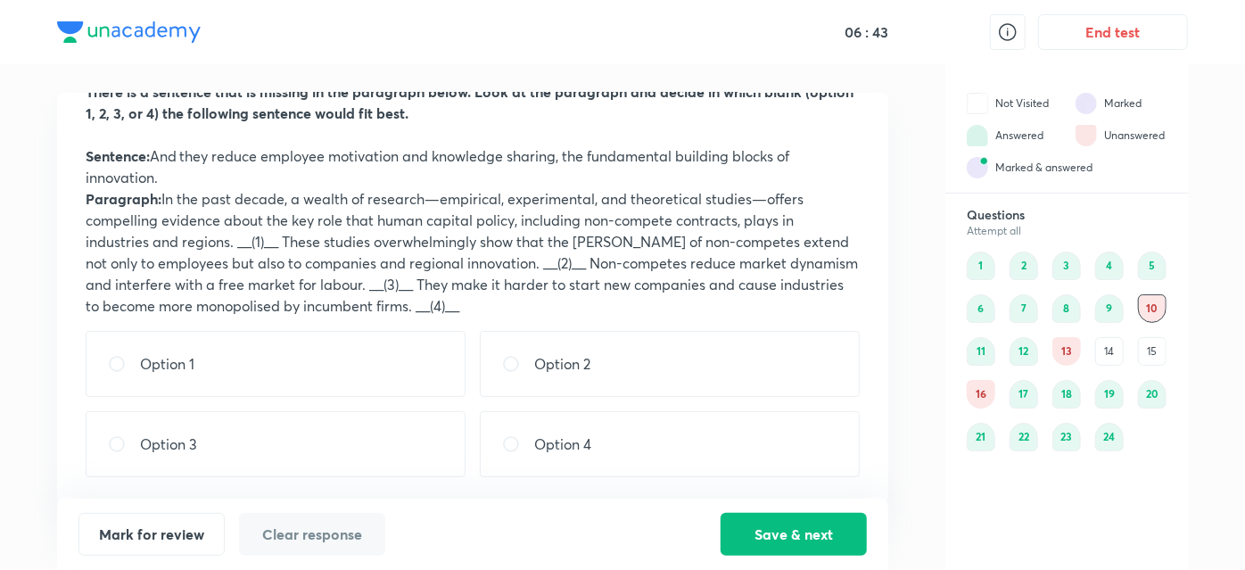
click at [75, 343] on div "Q10 + 3 - 1 Report There is a sentence that is missing in the paragraph below. …" at bounding box center [472, 298] width 831 height 411
click at [682, 364] on div "Option 2" at bounding box center [670, 364] width 380 height 66
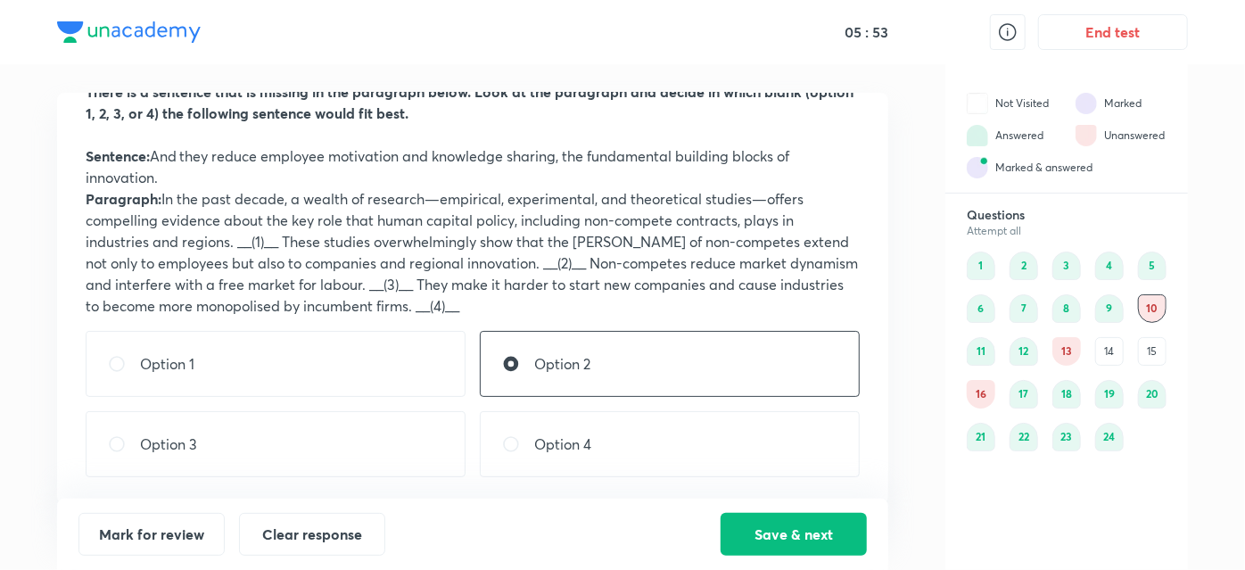
click at [393, 468] on div "Option 3" at bounding box center [276, 444] width 380 height 66
radio input "false"
radio input "true"
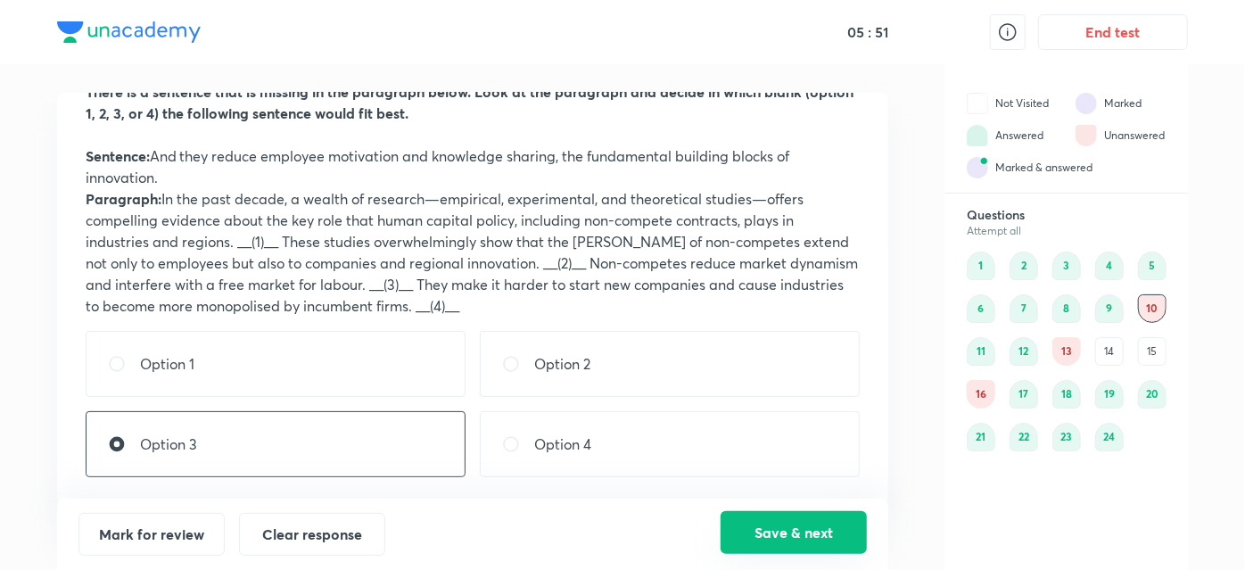
click at [764, 552] on button "Save & next" at bounding box center [794, 532] width 146 height 43
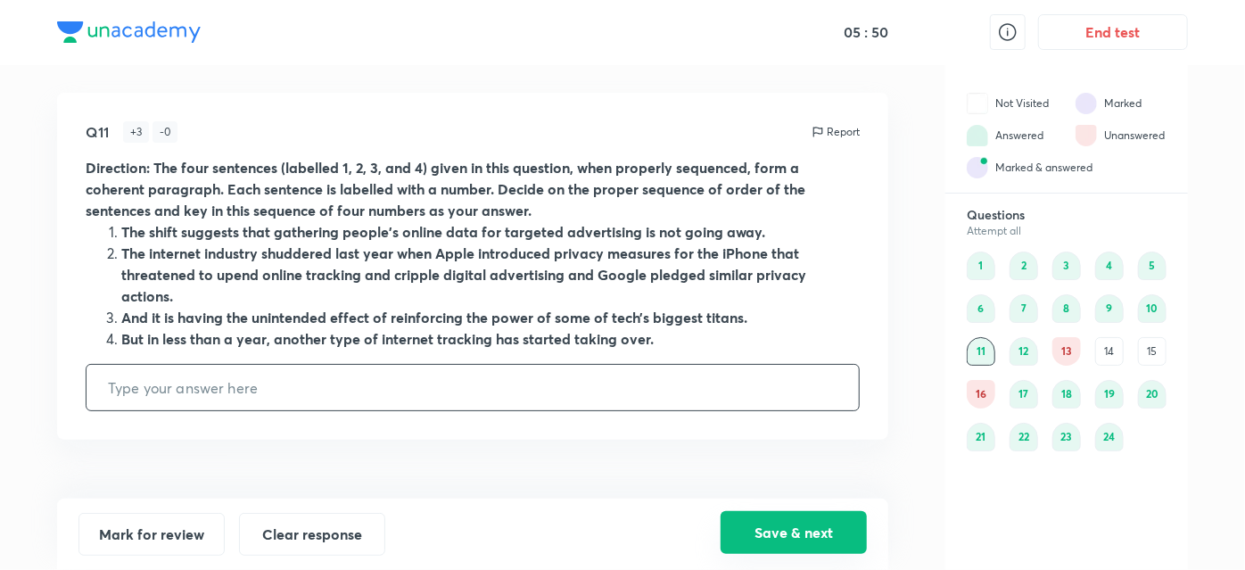
type input "2143"
click at [987, 258] on div "1" at bounding box center [981, 266] width 29 height 29
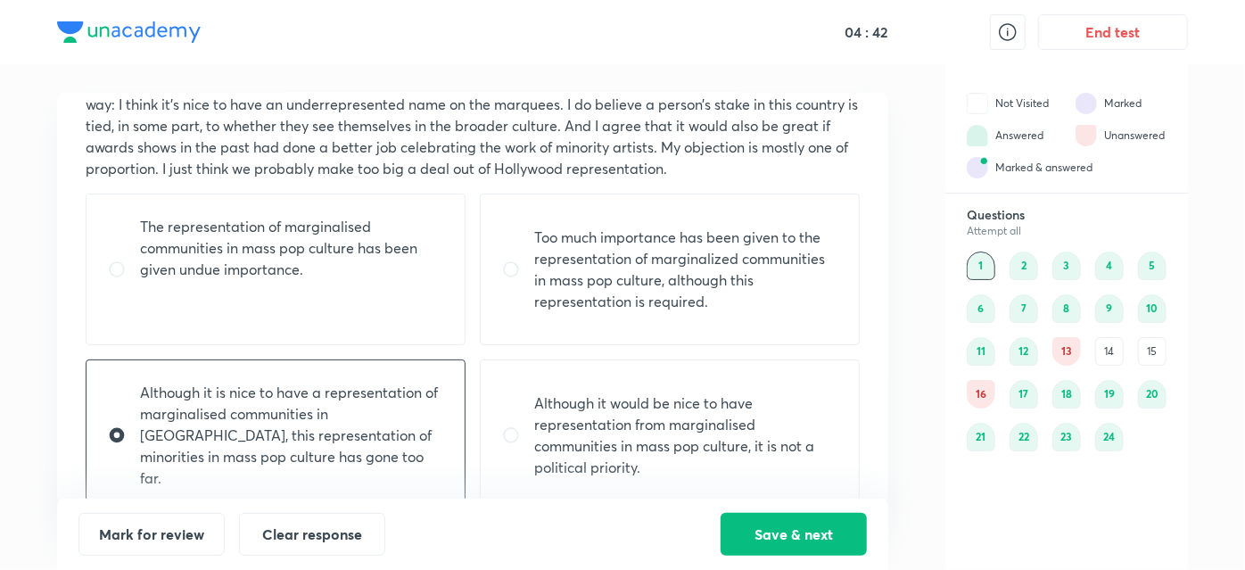
scroll to position [183, 0]
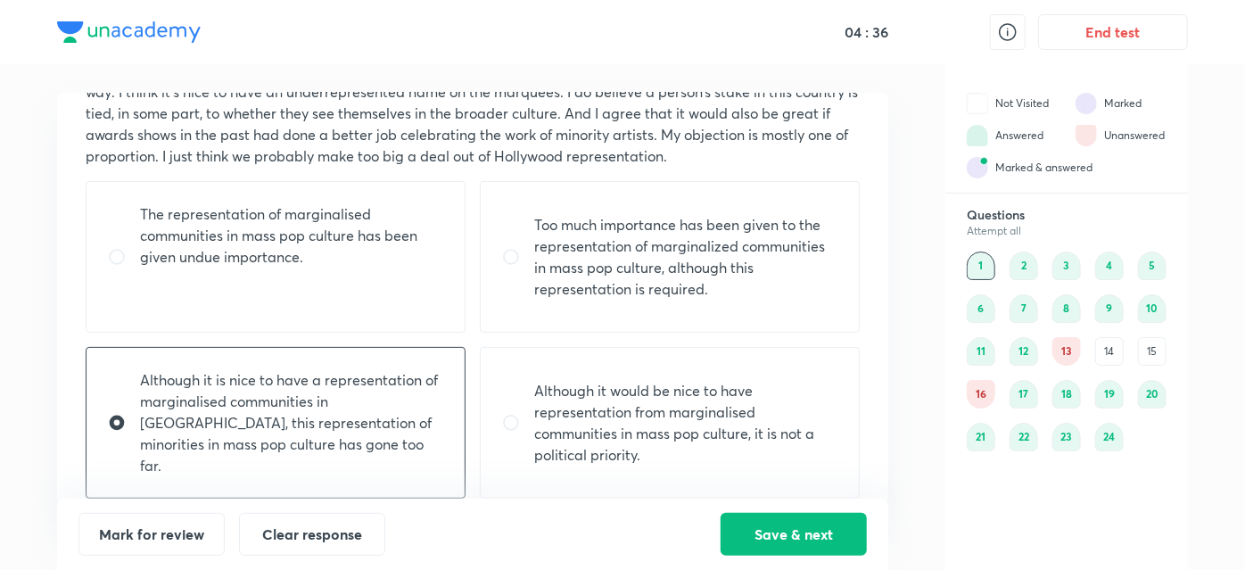
click at [690, 456] on div "Although it would be nice to have representation from marginalised communities …" at bounding box center [670, 423] width 380 height 152
radio input "false"
radio input "true"
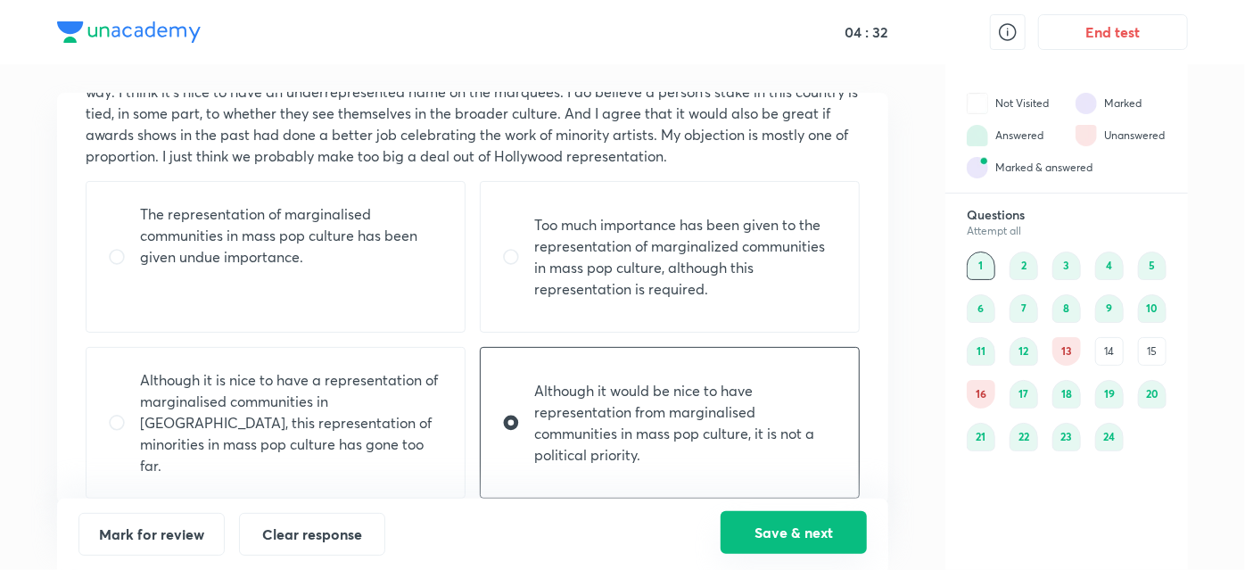
click at [780, 548] on button "Save & next" at bounding box center [794, 532] width 146 height 43
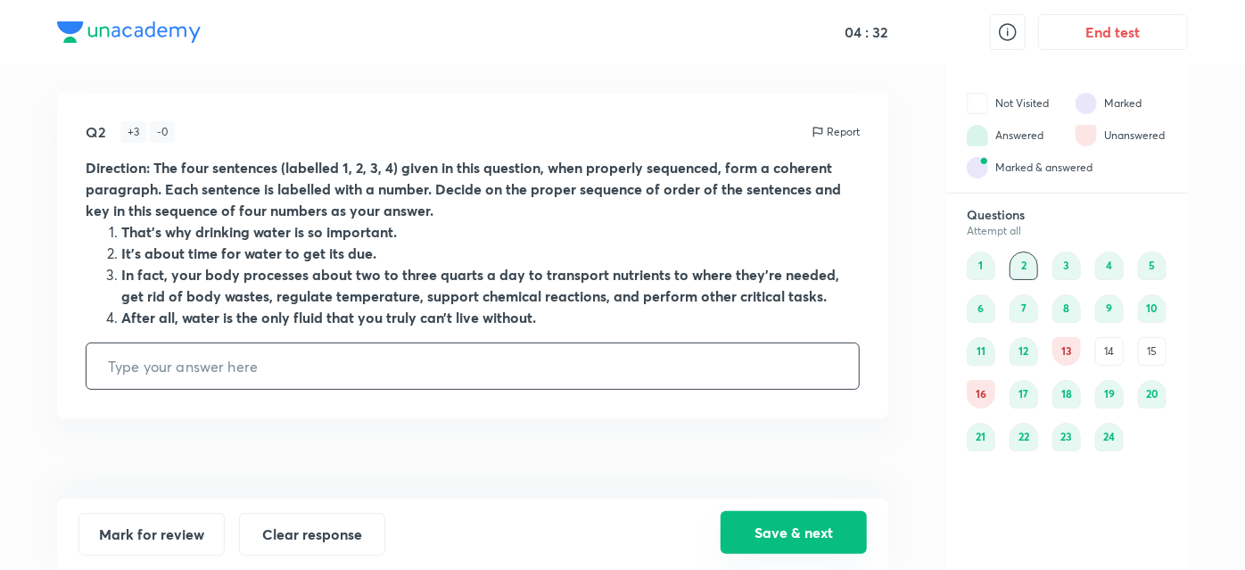
type input "2431"
click at [1117, 436] on div "24" at bounding box center [1110, 437] width 29 height 29
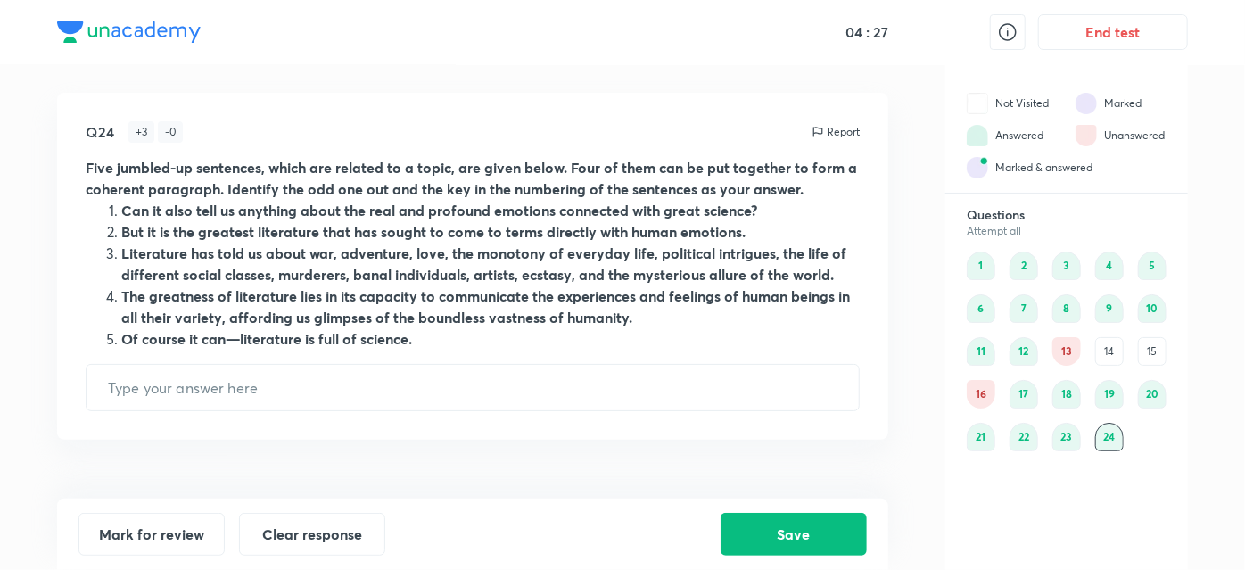
type input "3"
click at [1028, 435] on div "22" at bounding box center [1024, 437] width 29 height 29
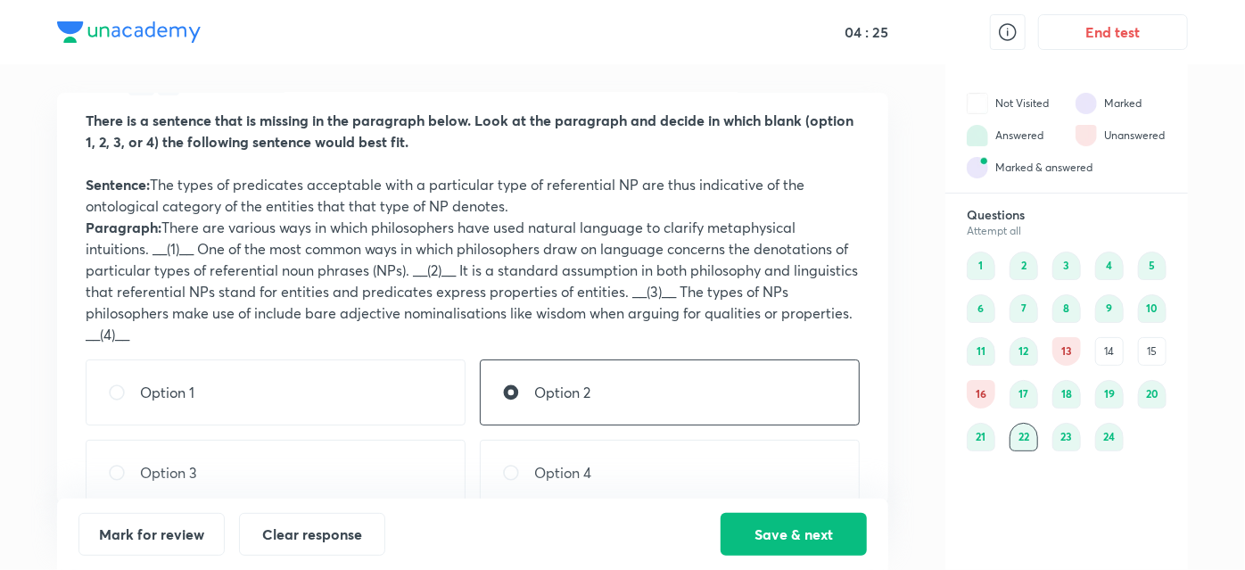
scroll to position [52, 0]
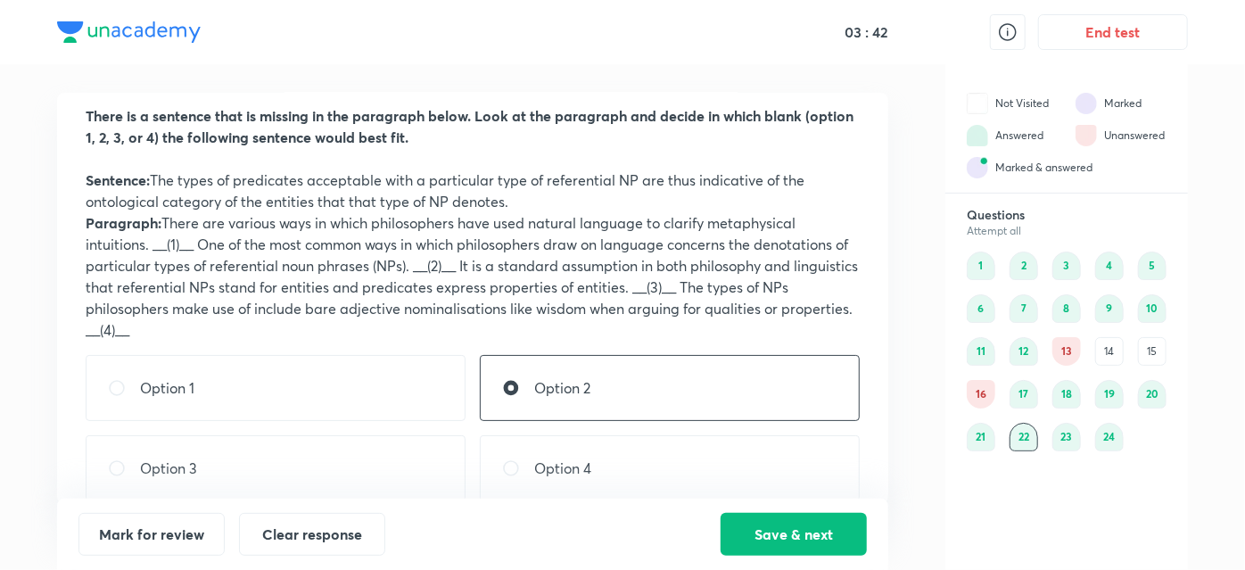
click at [1069, 444] on div "23" at bounding box center [1067, 437] width 29 height 29
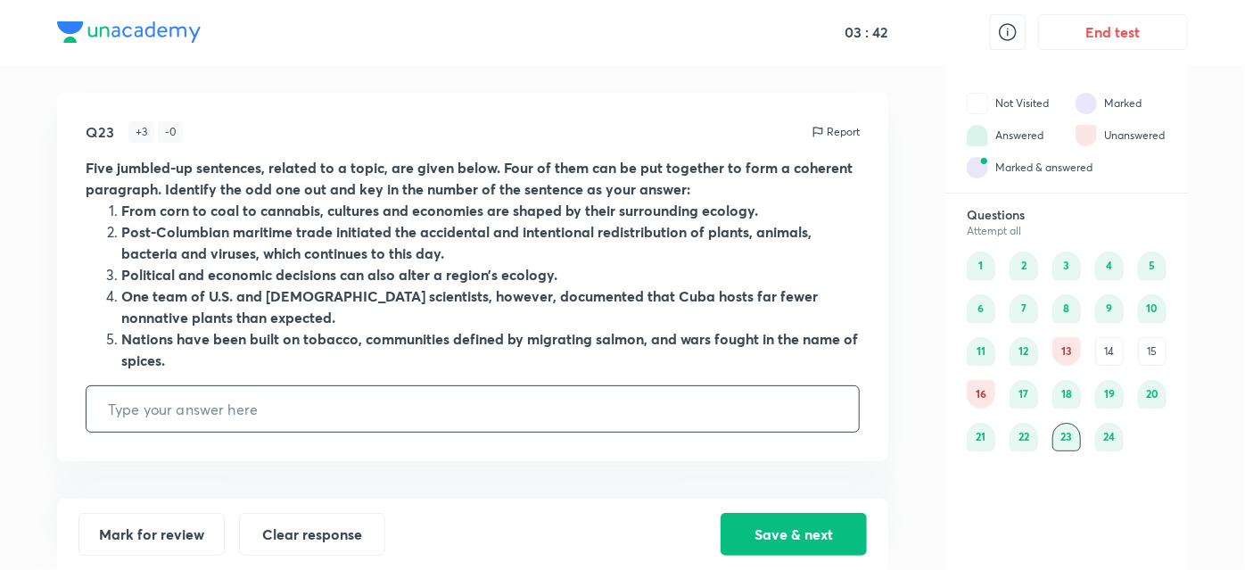
type input "4"
click at [769, 416] on input "4" at bounding box center [473, 408] width 773 height 45
type input "5"
click at [800, 550] on button "Save & next" at bounding box center [794, 532] width 146 height 43
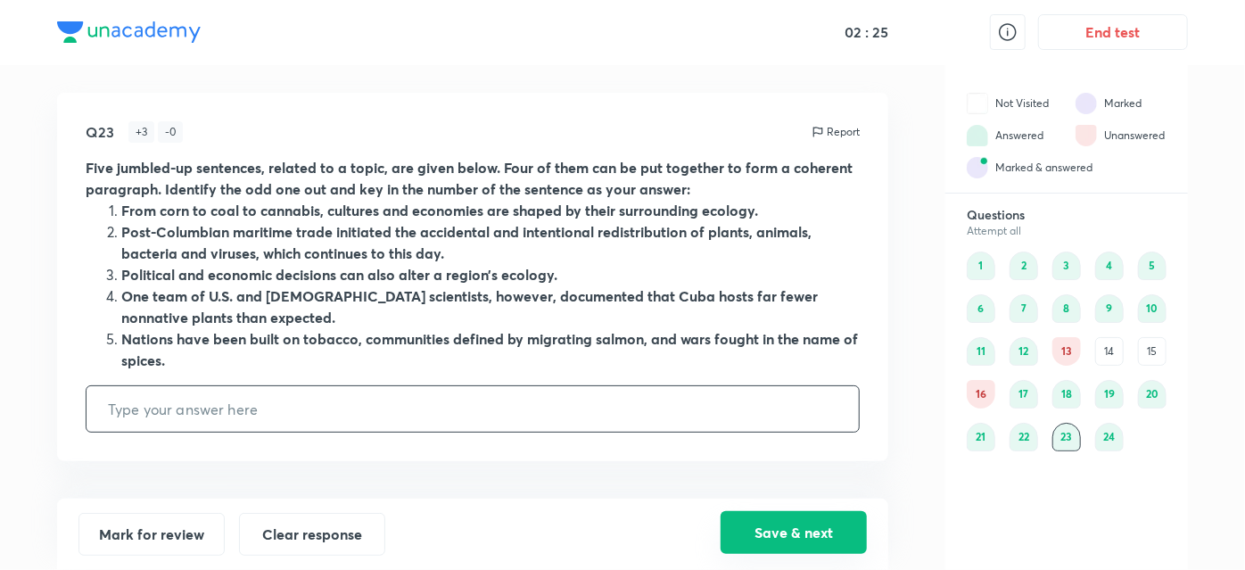
type input "3"
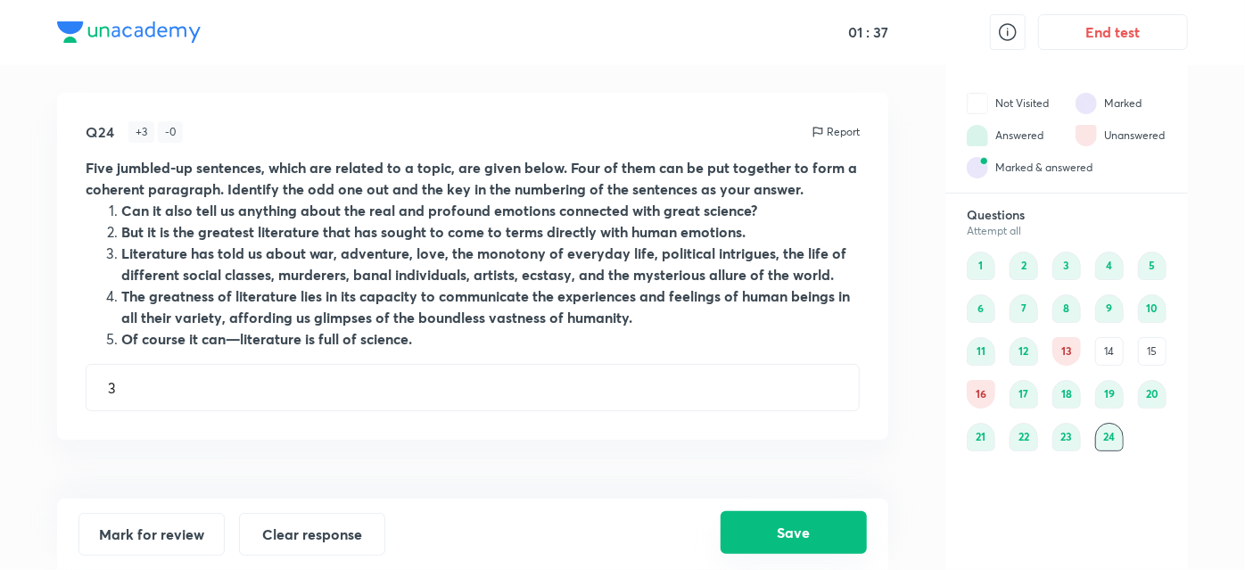
click at [807, 552] on button "Save" at bounding box center [794, 532] width 146 height 43
click at [1028, 271] on div "2" at bounding box center [1024, 266] width 29 height 29
type input "2431"
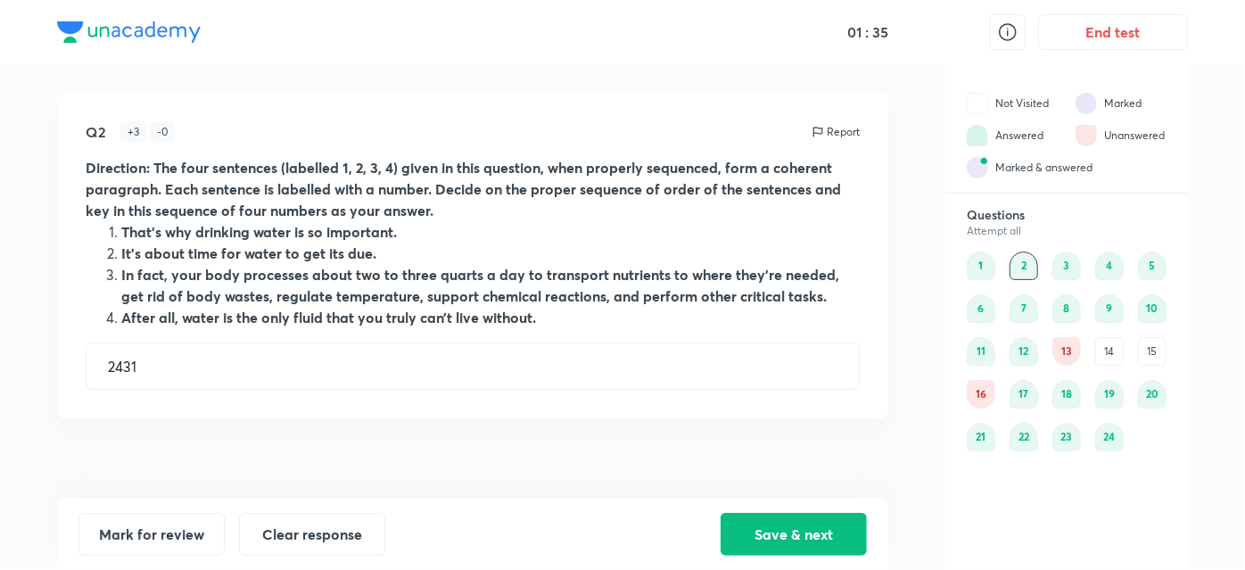
click at [1071, 261] on div "3" at bounding box center [1067, 266] width 29 height 29
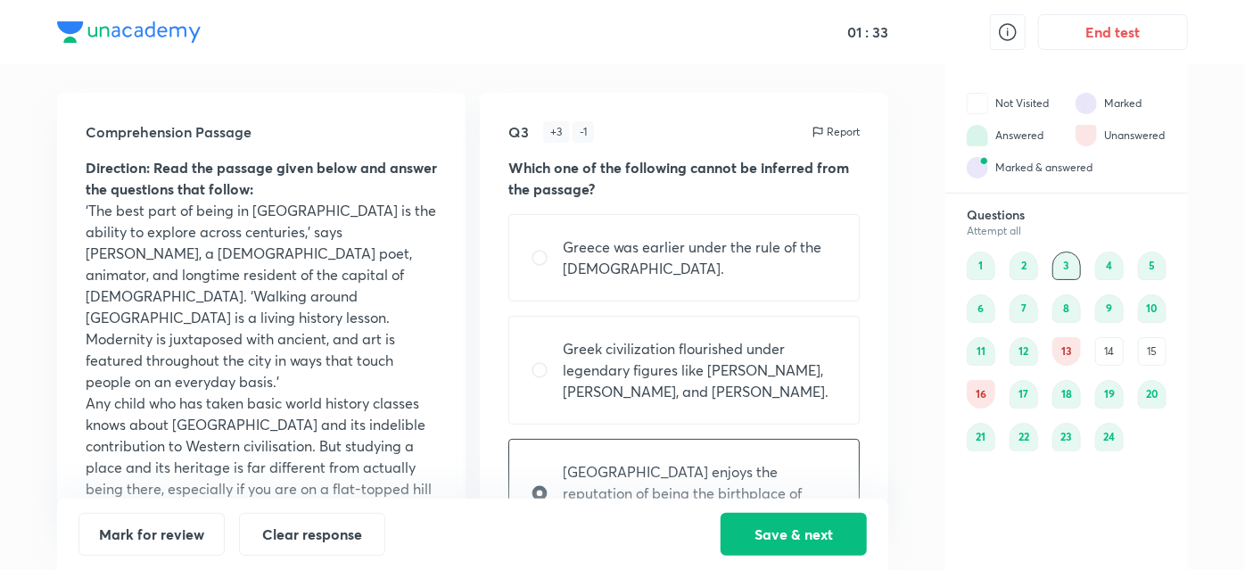
click at [1022, 270] on div "2" at bounding box center [1024, 266] width 29 height 29
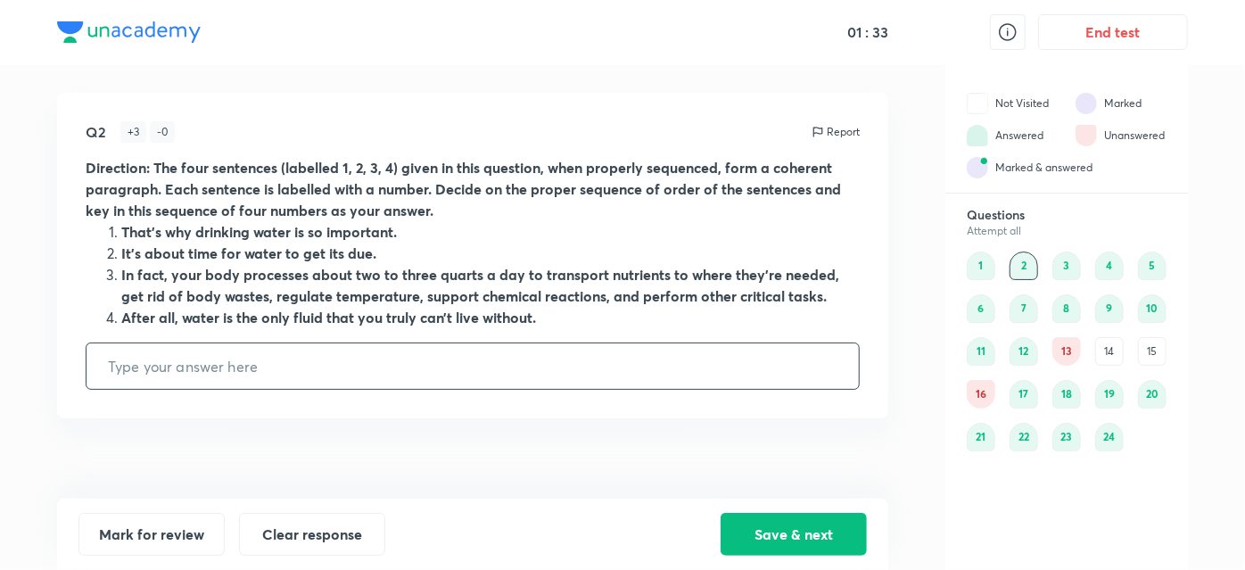
type input "2431"
click at [1158, 265] on div "5" at bounding box center [1152, 266] width 29 height 29
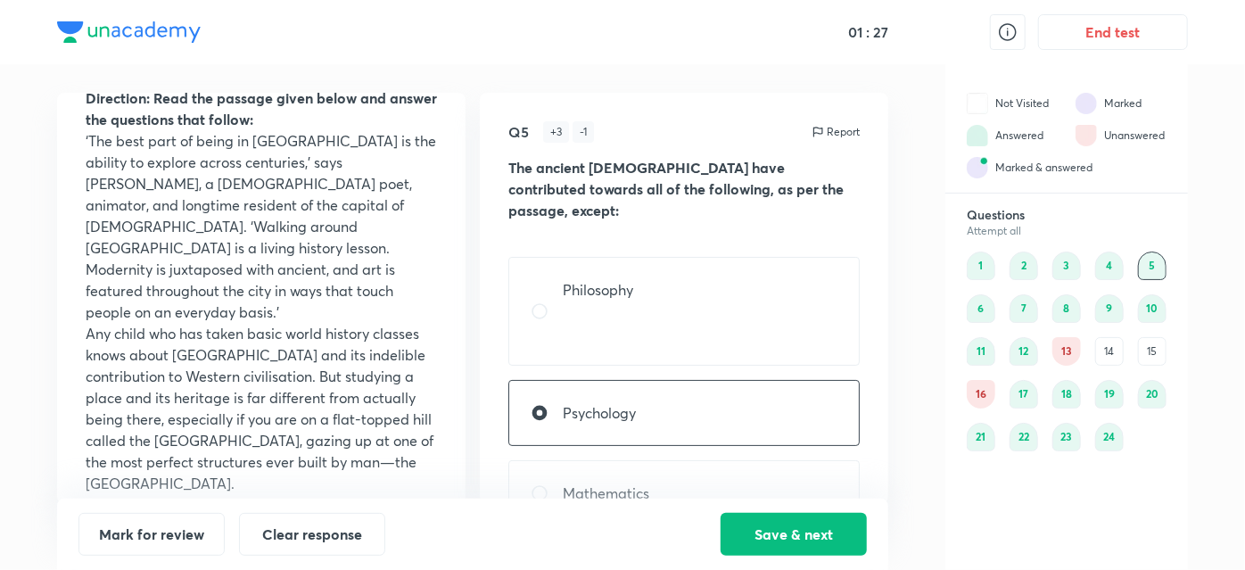
scroll to position [80, 0]
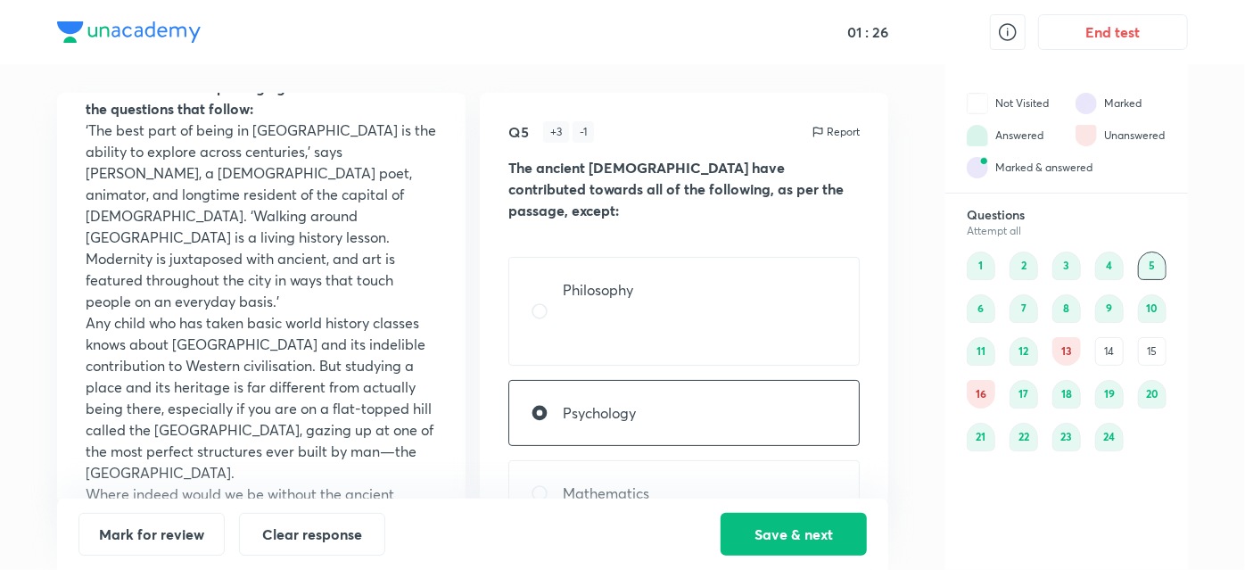
click at [977, 309] on div "6" at bounding box center [981, 308] width 29 height 29
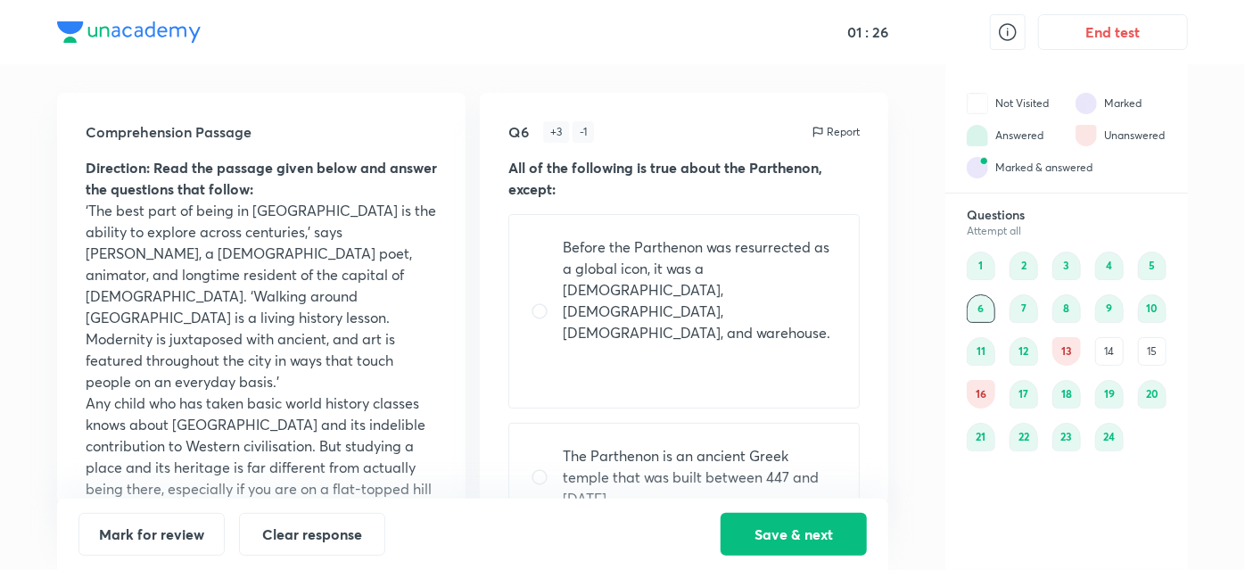
click at [1037, 300] on div "7" at bounding box center [1024, 308] width 29 height 29
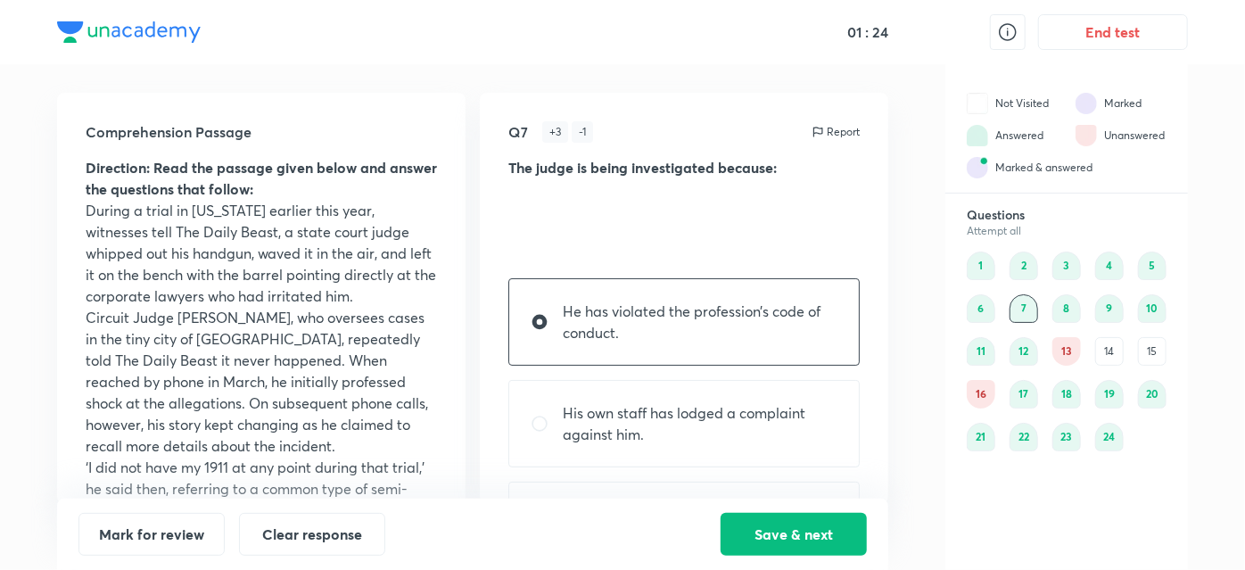
click at [1071, 307] on div "8" at bounding box center [1067, 308] width 29 height 29
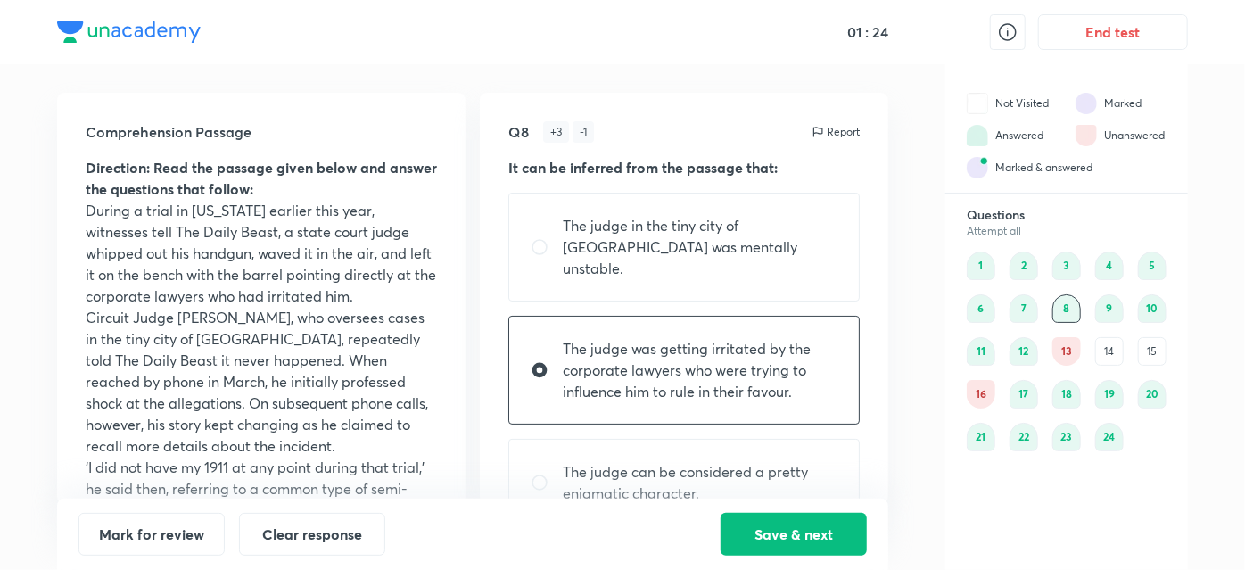
click at [1071, 351] on div "13" at bounding box center [1067, 351] width 29 height 29
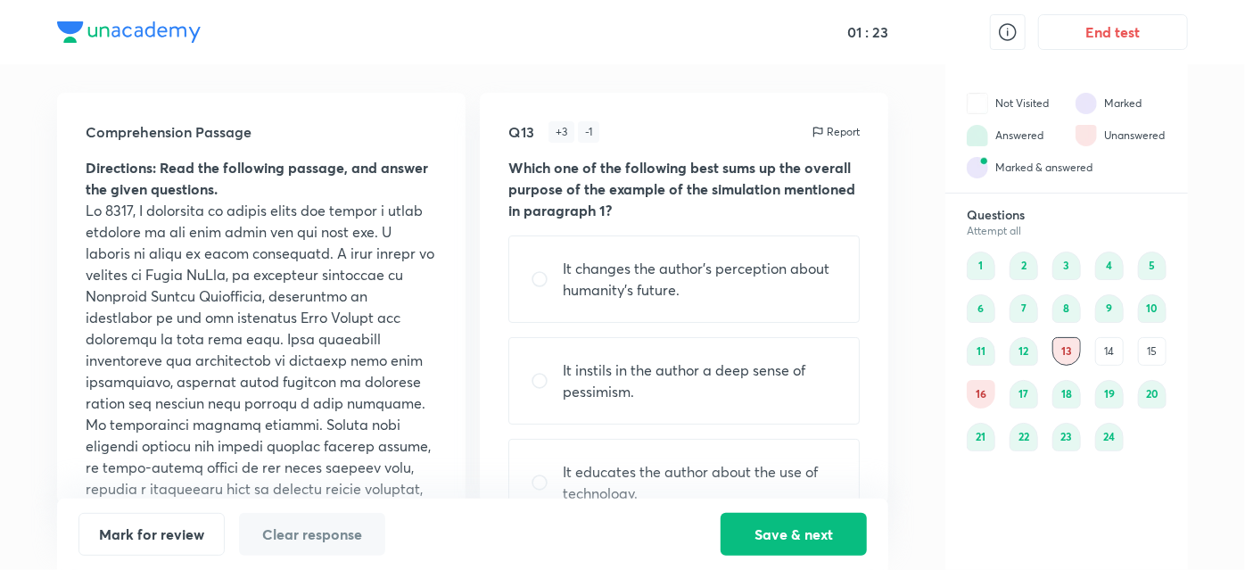
click at [1113, 343] on div "14" at bounding box center [1110, 351] width 29 height 29
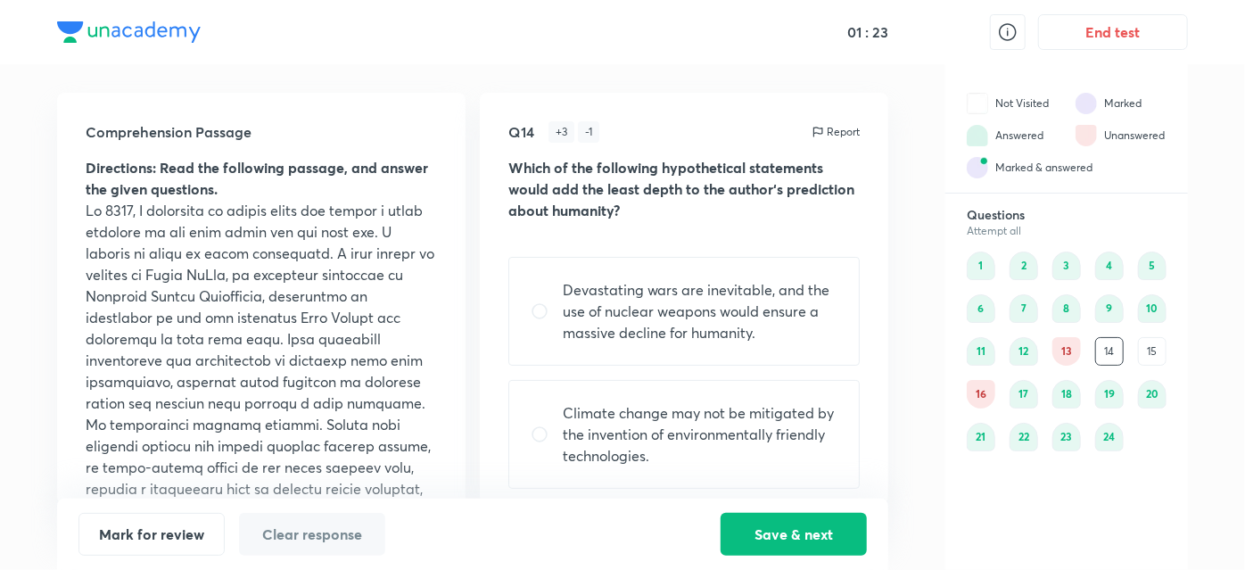
click at [1158, 346] on div "15" at bounding box center [1152, 351] width 29 height 29
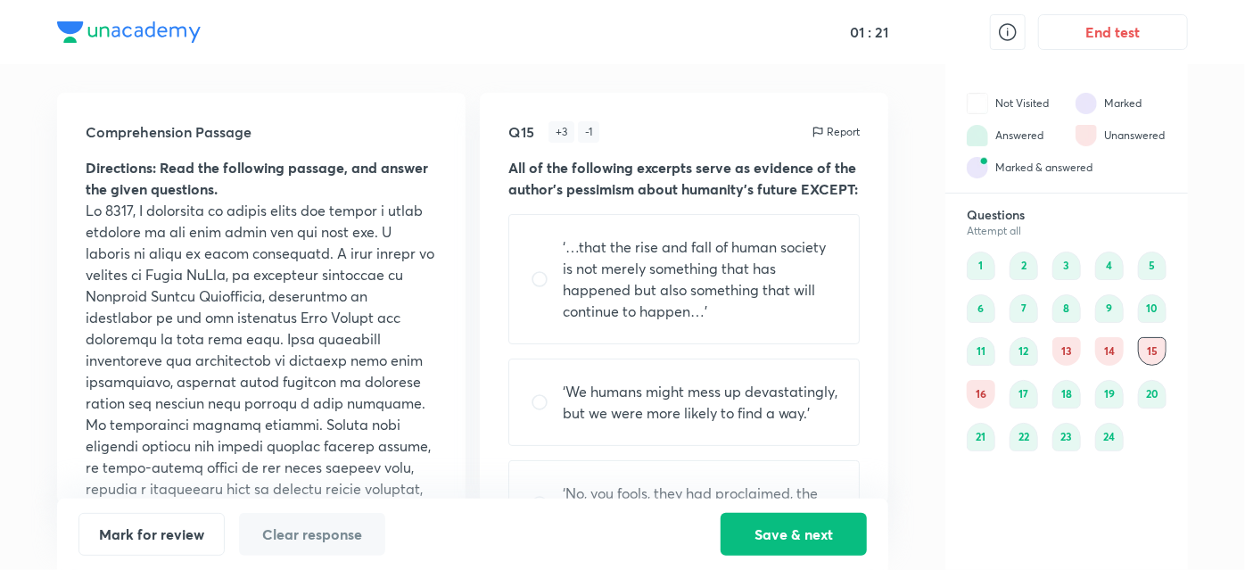
click at [977, 385] on div "16" at bounding box center [981, 394] width 29 height 29
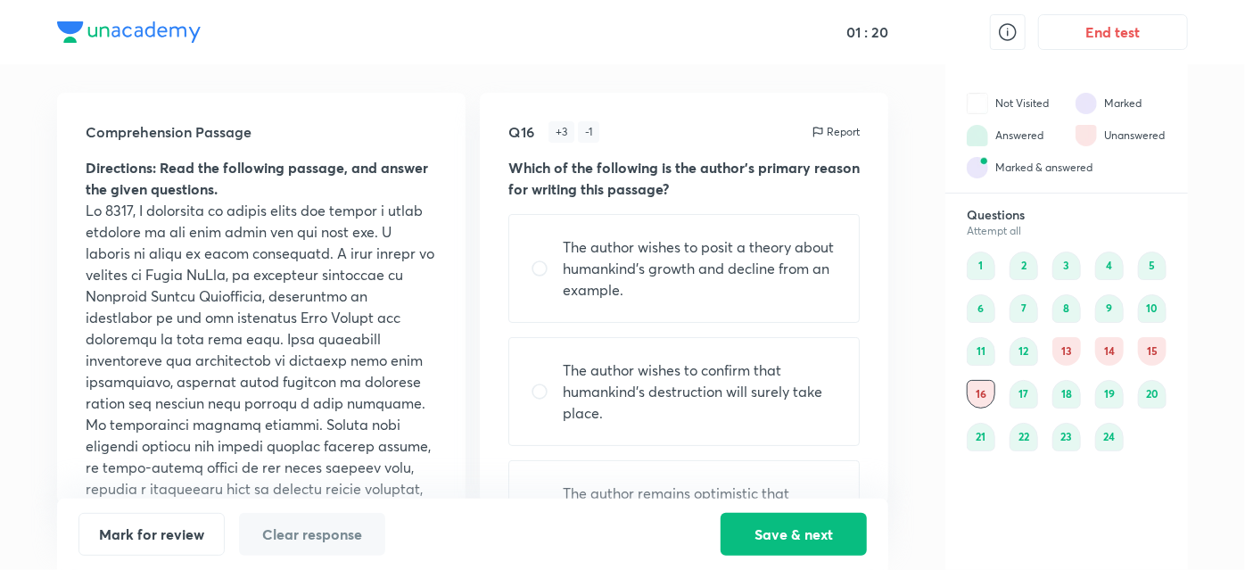
click at [1072, 297] on div "8" at bounding box center [1067, 308] width 29 height 29
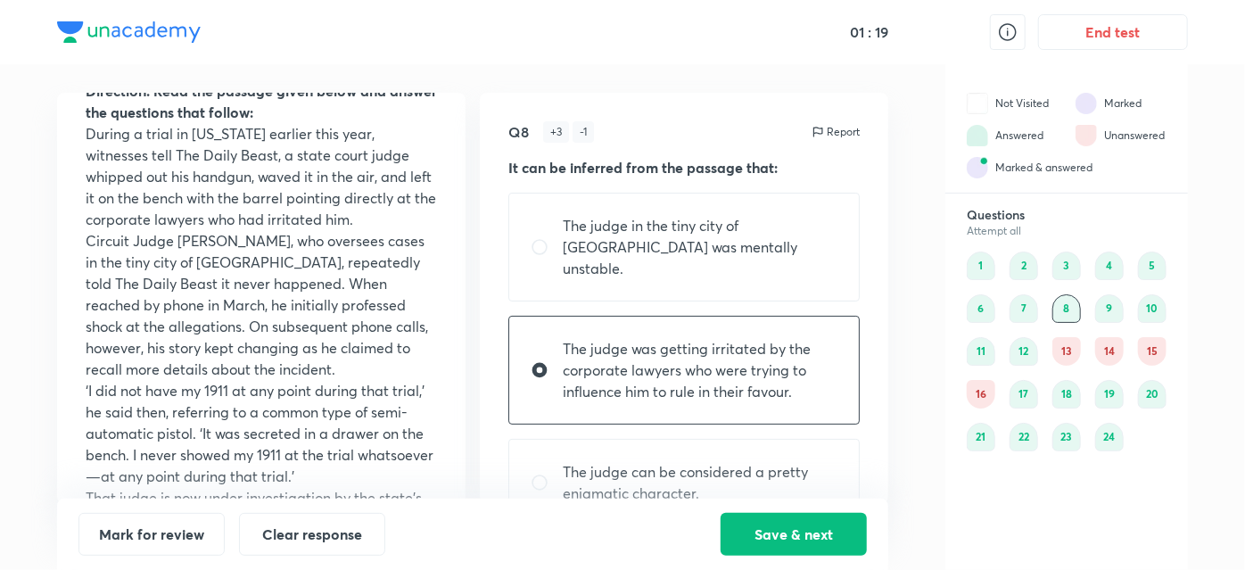
scroll to position [78, 0]
click at [1114, 311] on div "9" at bounding box center [1110, 308] width 29 height 29
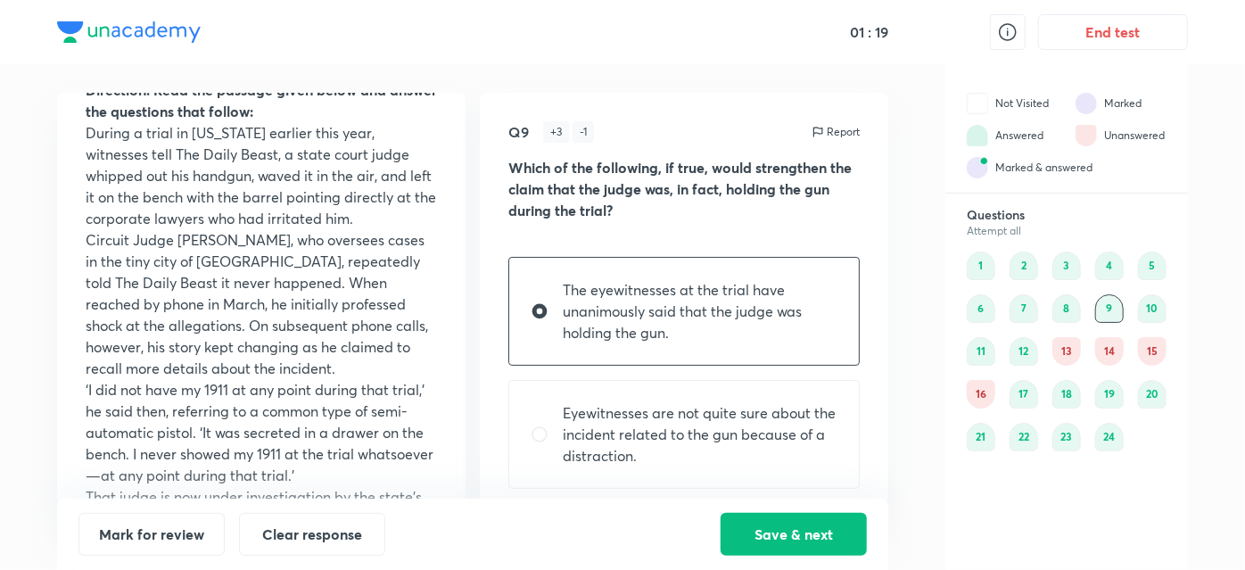
scroll to position [0, 0]
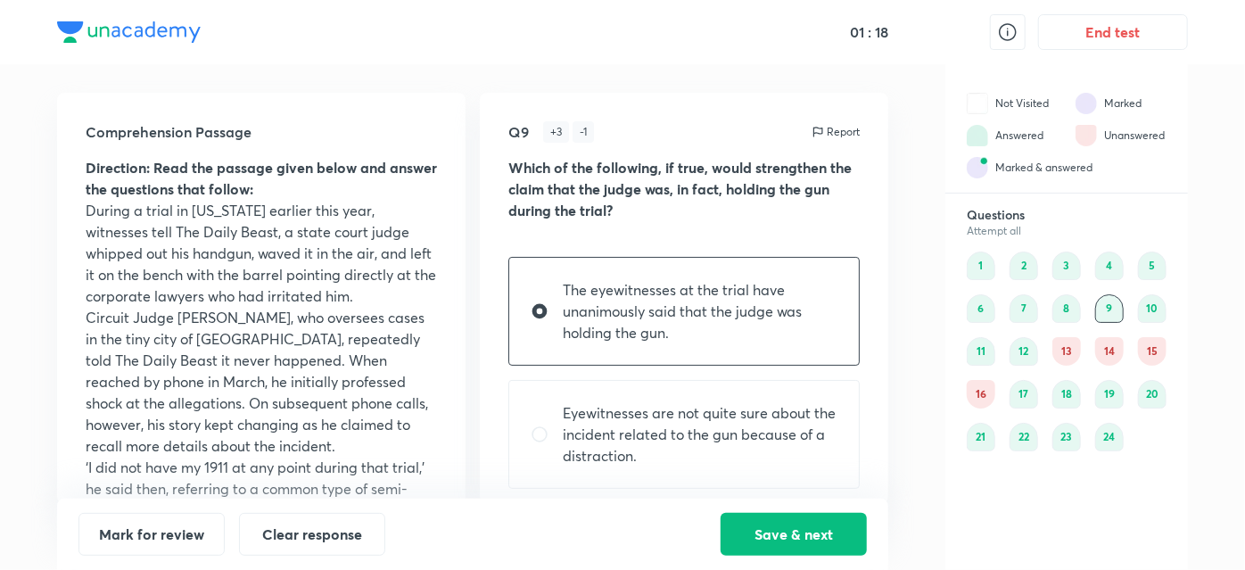
click at [1025, 393] on div "17" at bounding box center [1024, 394] width 29 height 29
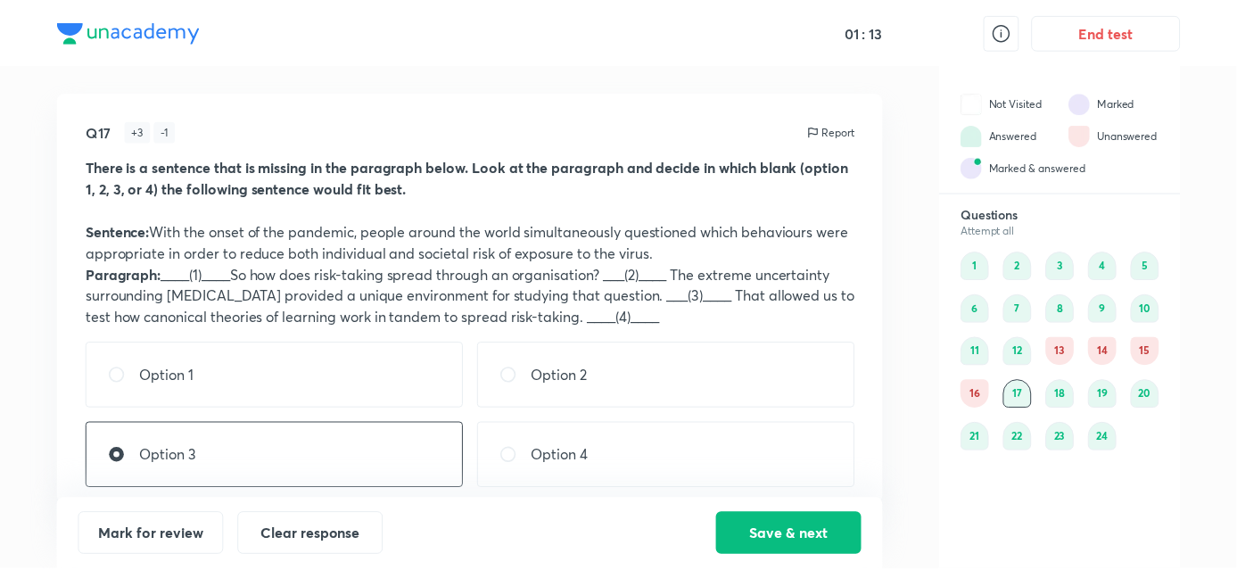
scroll to position [12, 0]
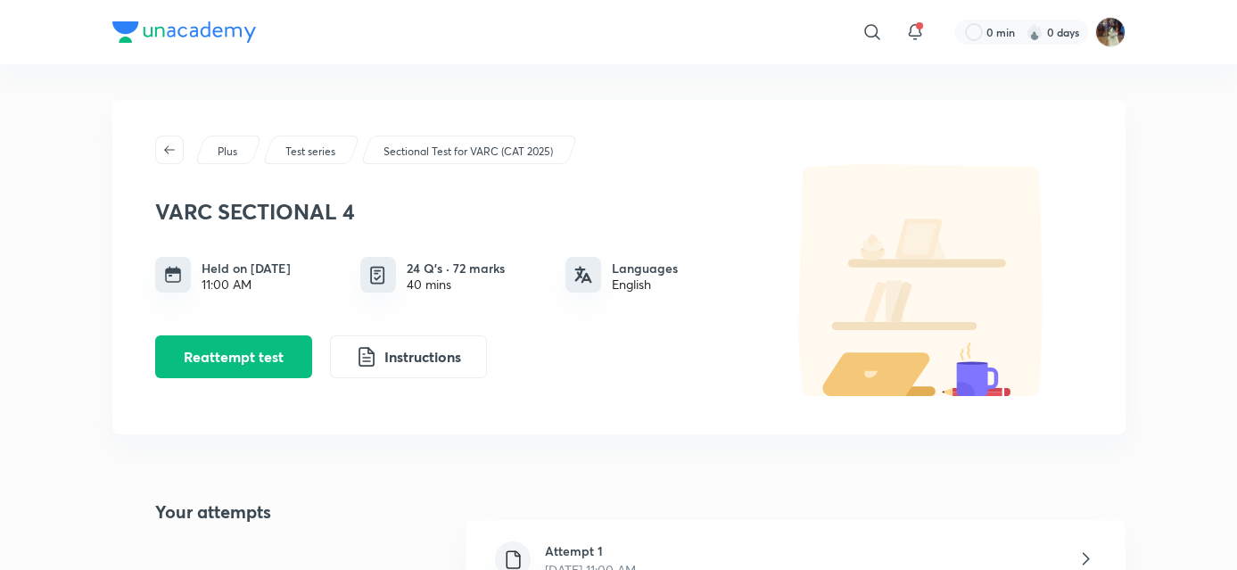
click at [987, 534] on div "Attempt 1 Sept 1, 2025, 11:00 AM" at bounding box center [796, 560] width 658 height 80
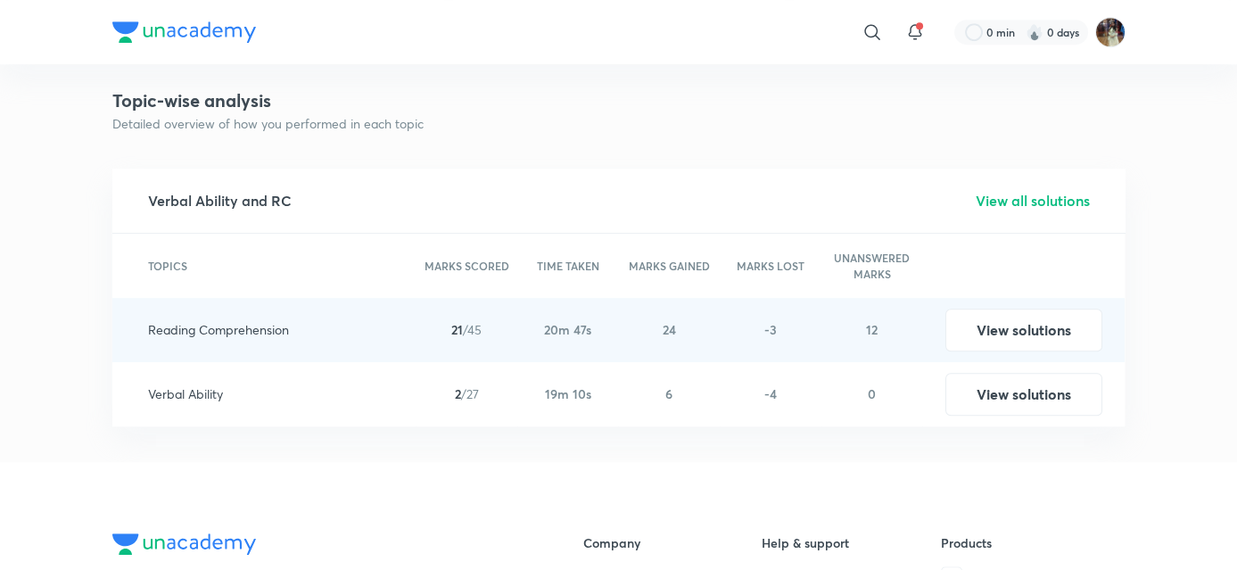
scroll to position [1877, 0]
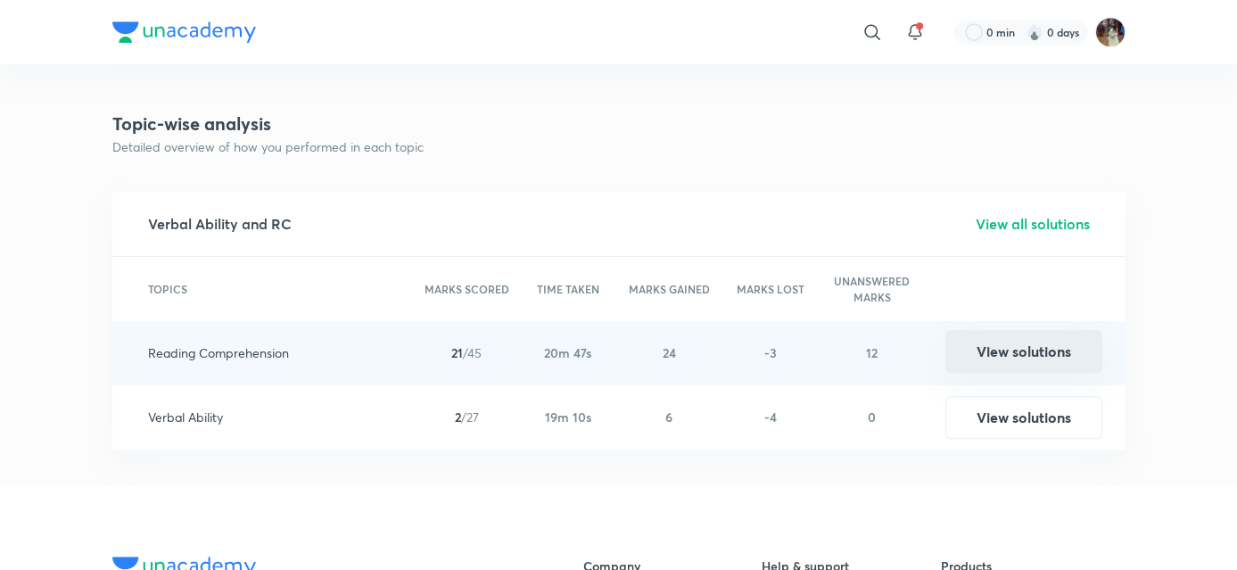
click at [1032, 350] on button "View solutions" at bounding box center [1024, 351] width 157 height 43
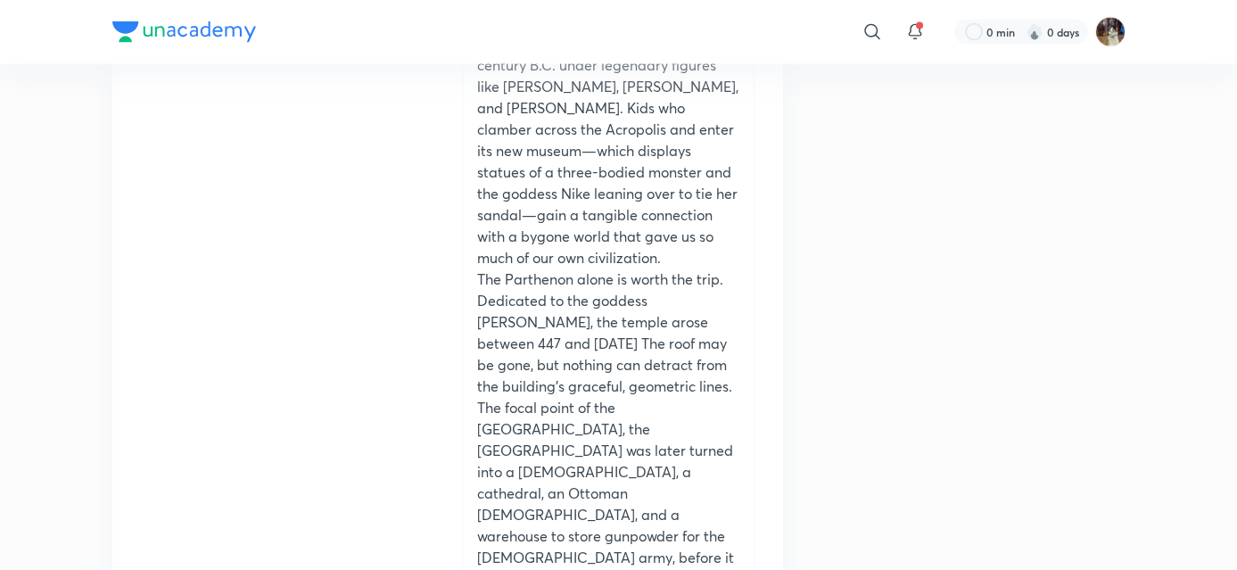
scroll to position [7563, 0]
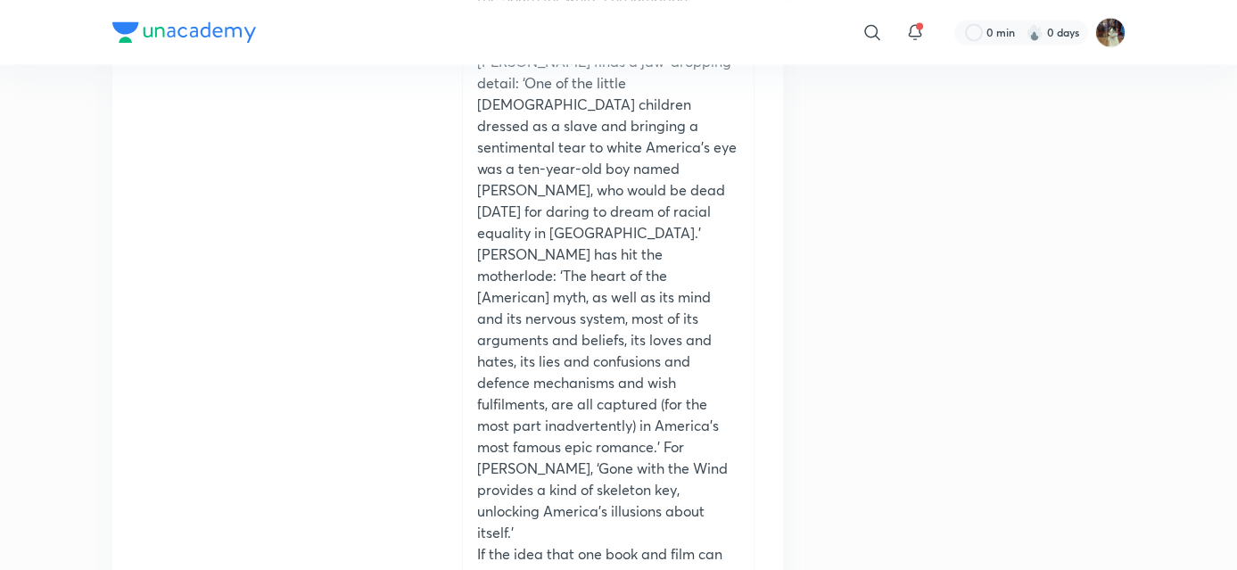
scroll to position [32805, 0]
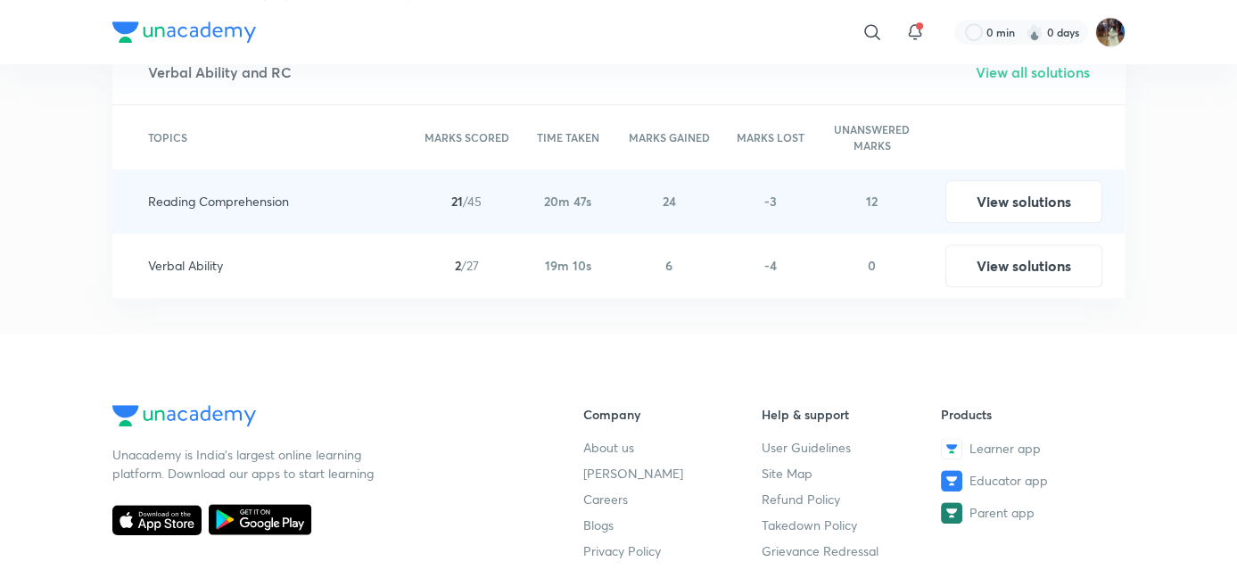
scroll to position [2020, 0]
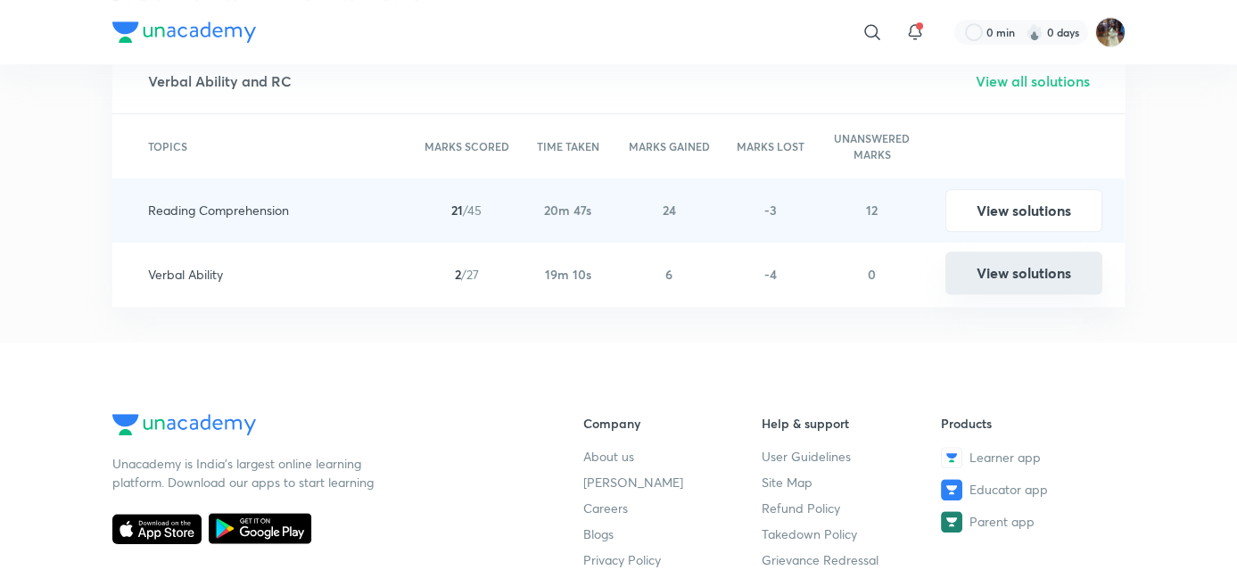
click at [1037, 274] on button "View solutions" at bounding box center [1024, 273] width 157 height 43
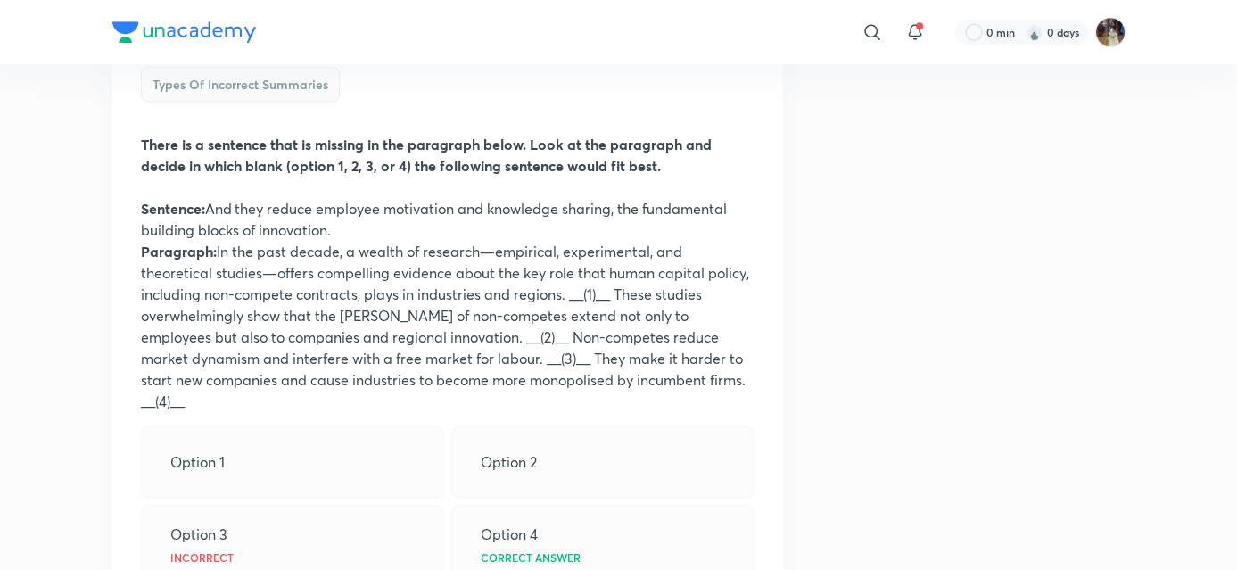
scroll to position [1820, 0]
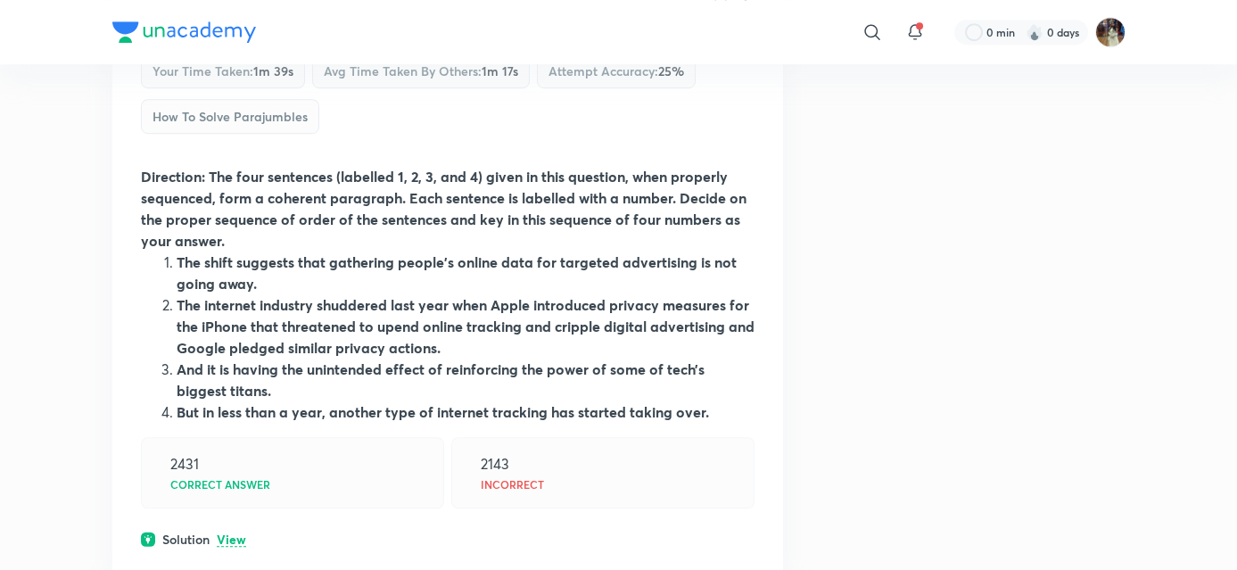
scroll to position [2512, 0]
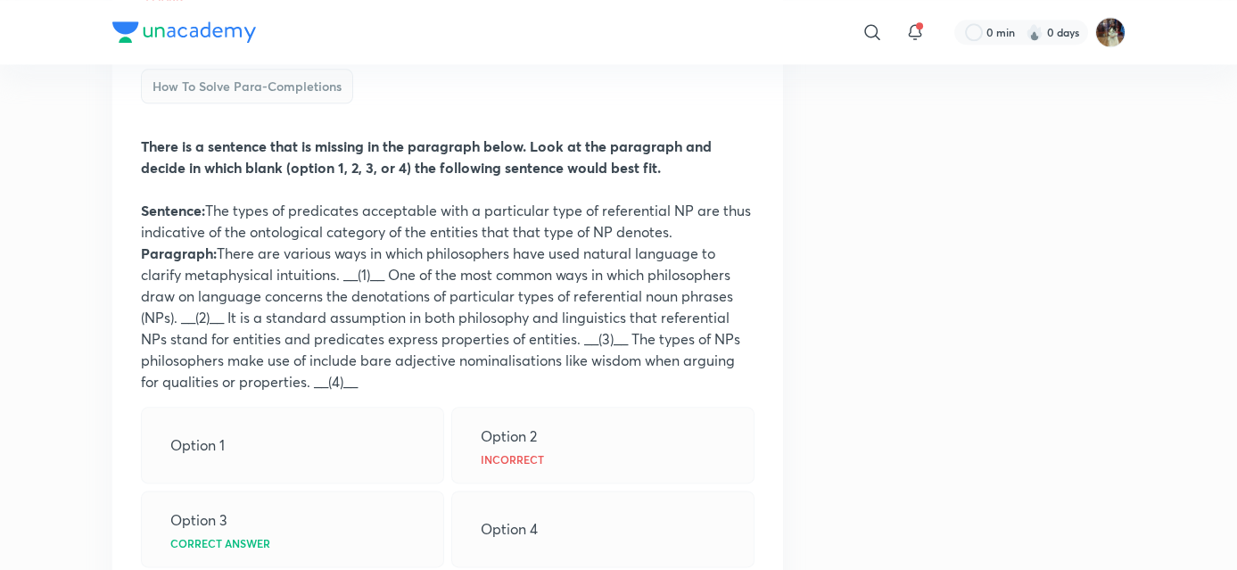
scroll to position [4675, 0]
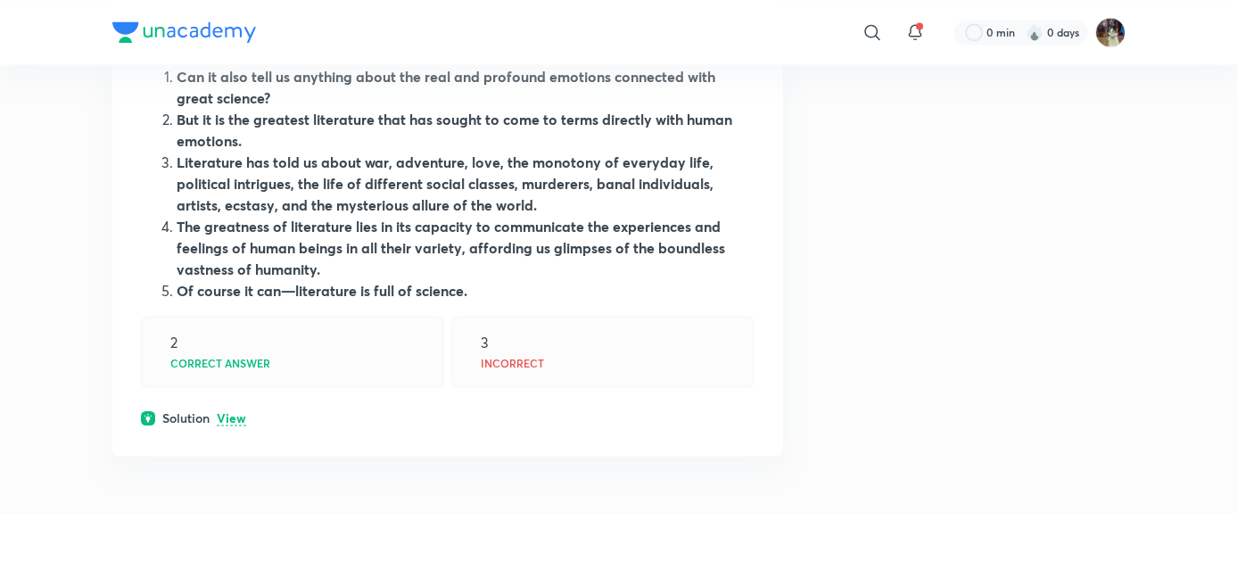
scroll to position [6211, 0]
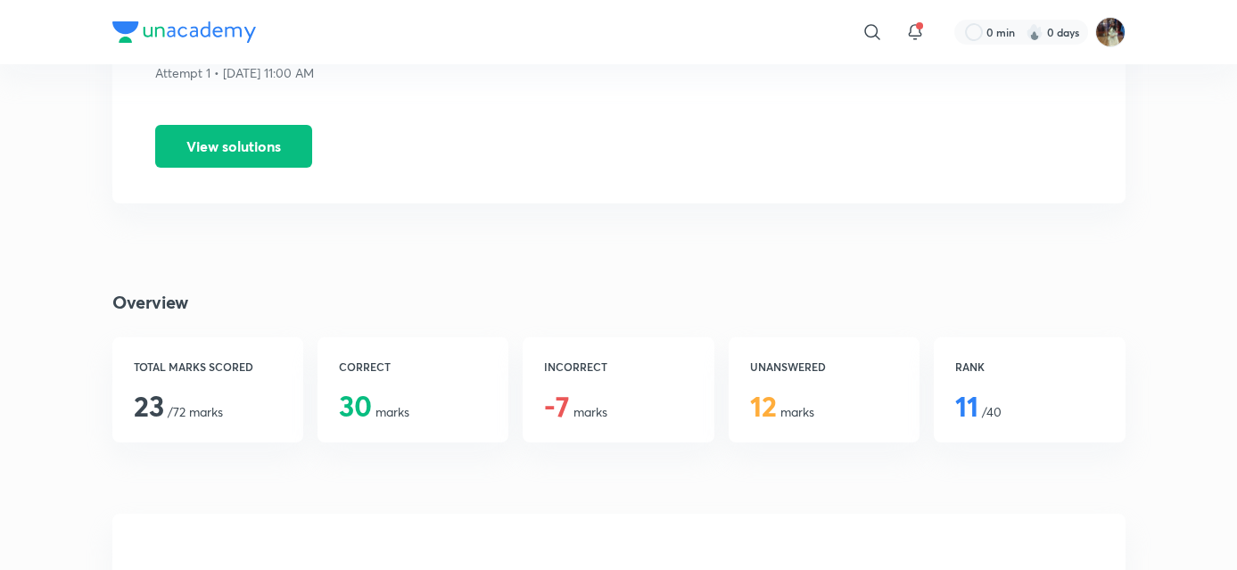
scroll to position [157, 0]
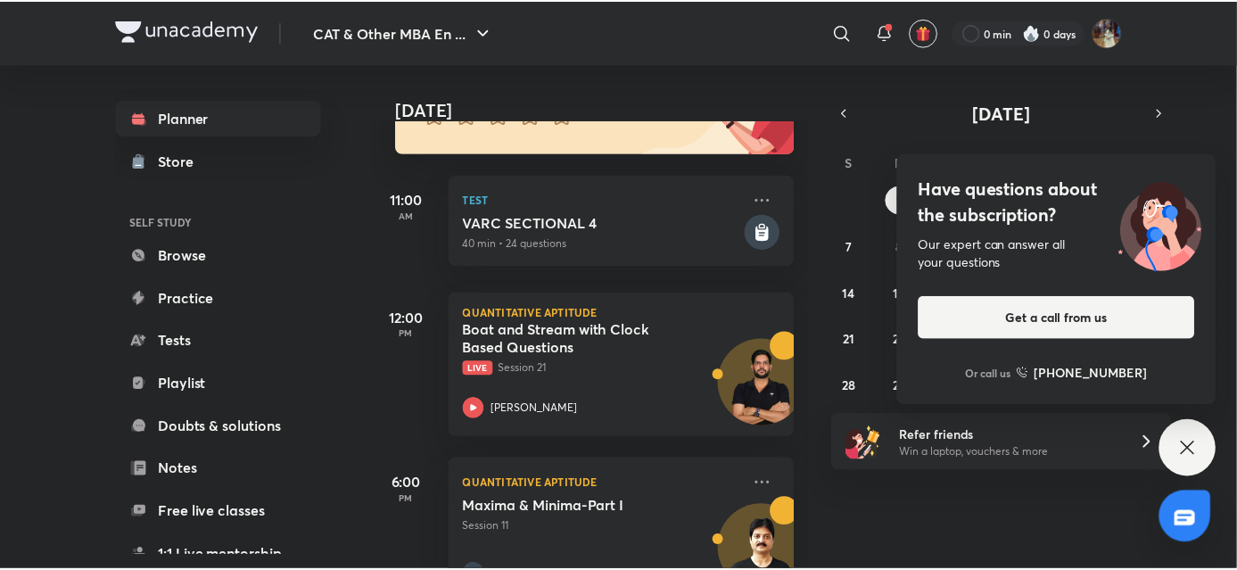
scroll to position [273, 0]
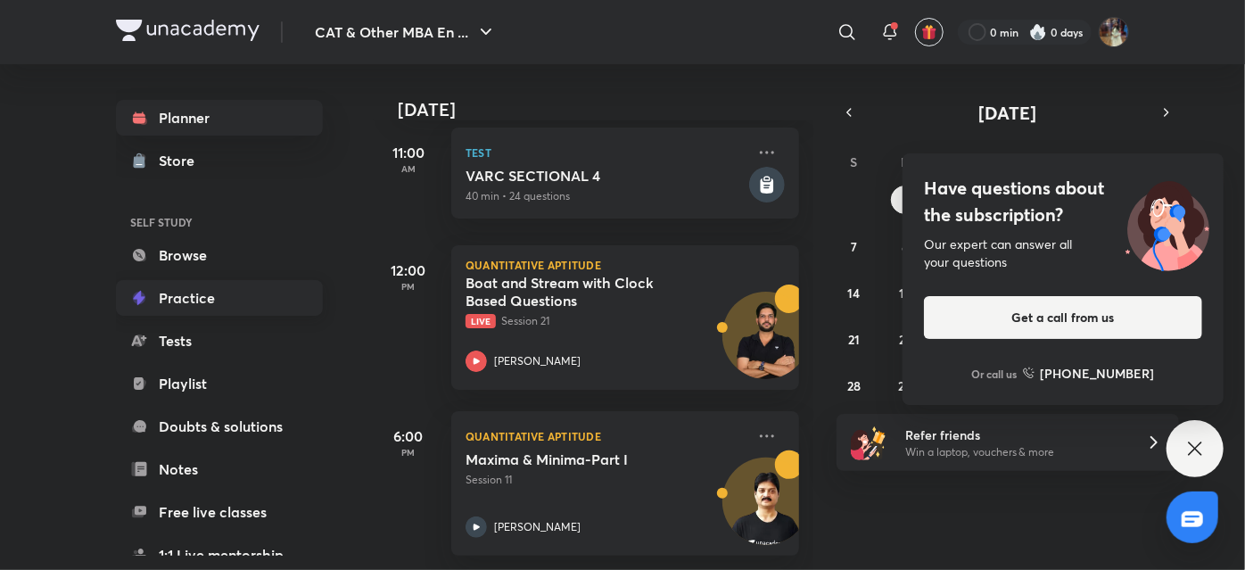
click at [219, 299] on link "Practice" at bounding box center [219, 298] width 207 height 36
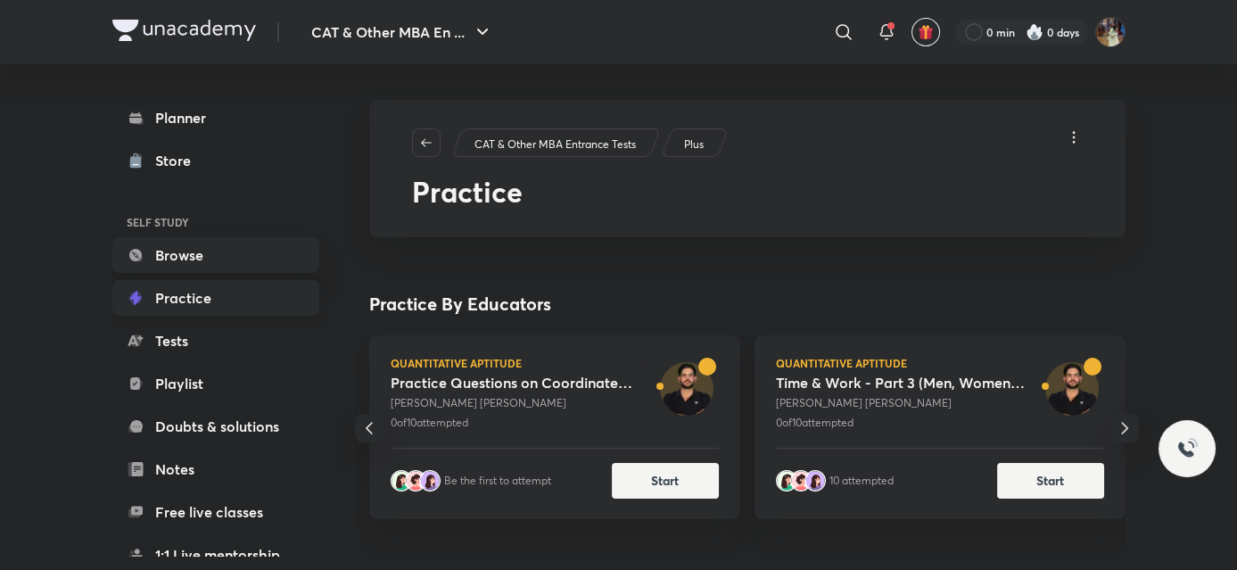
click at [249, 302] on link "Practice" at bounding box center [215, 298] width 207 height 36
click at [302, 294] on link "Practice" at bounding box center [215, 298] width 207 height 36
click at [283, 303] on link "Practice" at bounding box center [215, 298] width 207 height 36
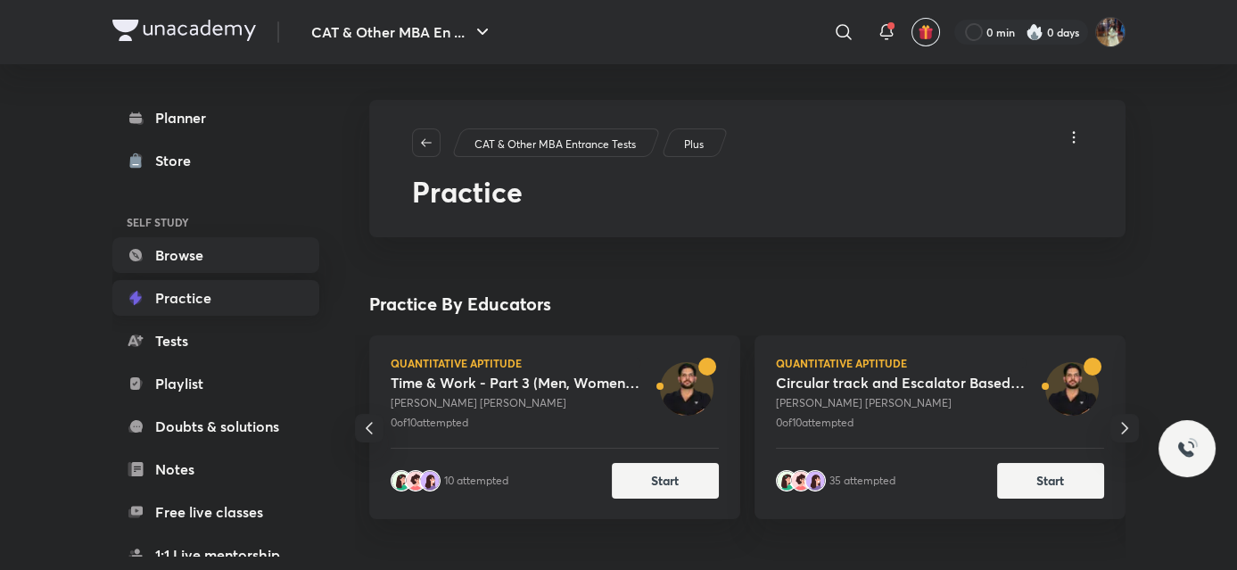
click at [266, 302] on link "Practice" at bounding box center [215, 298] width 207 height 36
click at [201, 307] on link "Practice" at bounding box center [215, 298] width 207 height 36
